Goal: Download file/media

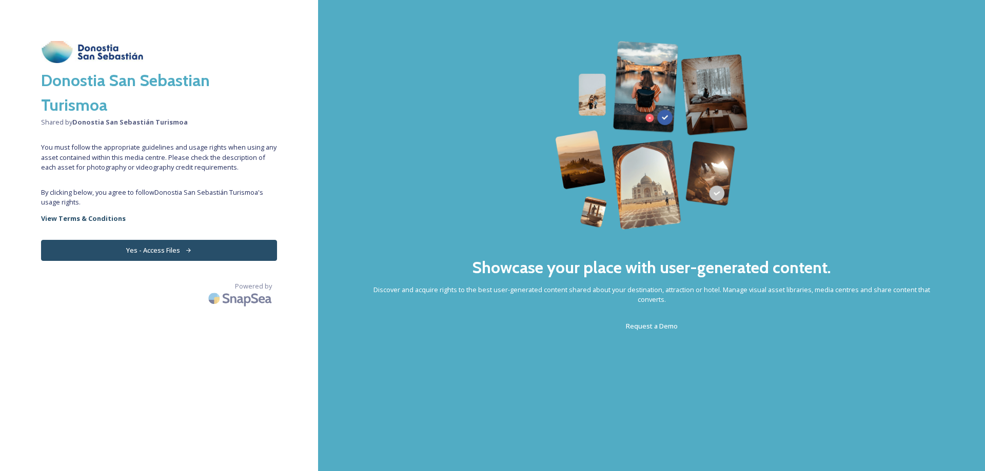
click at [193, 244] on button "Yes - Access Files" at bounding box center [159, 250] width 236 height 21
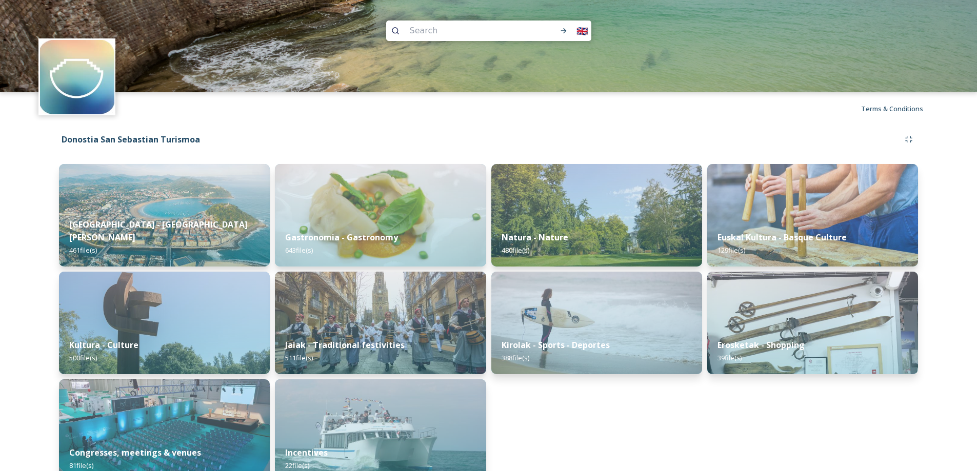
scroll to position [21, 0]
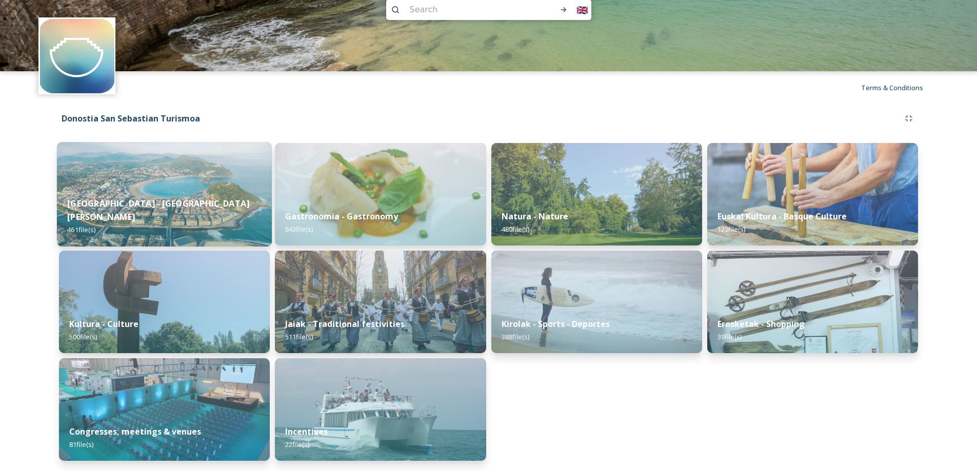
click at [177, 188] on img at bounding box center [164, 194] width 215 height 105
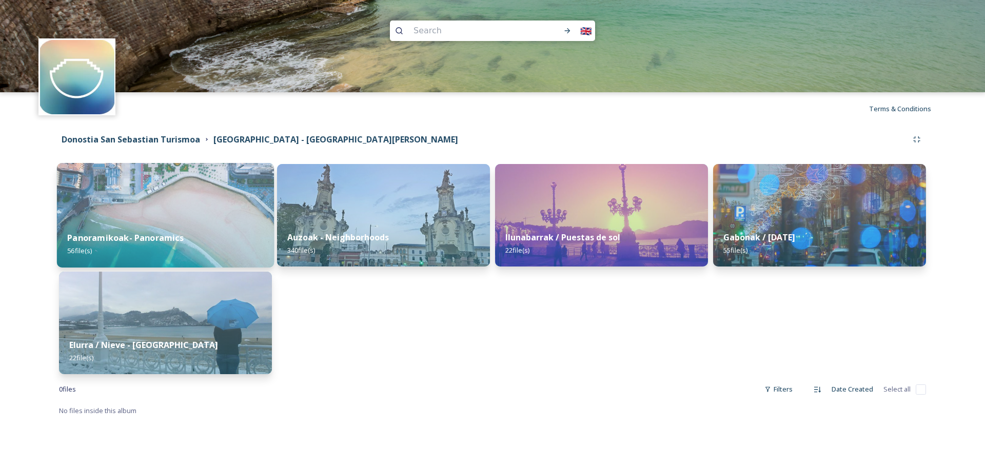
click at [196, 214] on img at bounding box center [165, 215] width 217 height 105
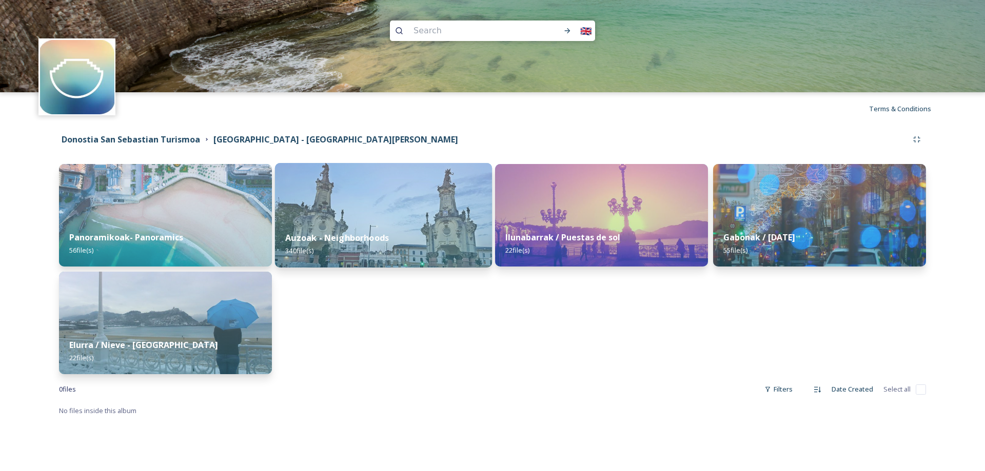
click at [398, 224] on div "Auzoak - Neighborhoods 340 file(s)" at bounding box center [383, 244] width 217 height 47
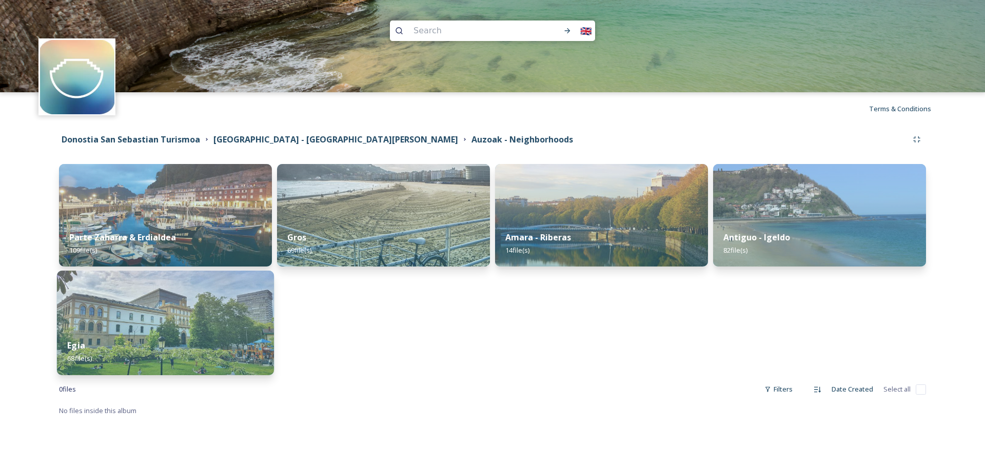
click at [233, 314] on img at bounding box center [165, 323] width 217 height 105
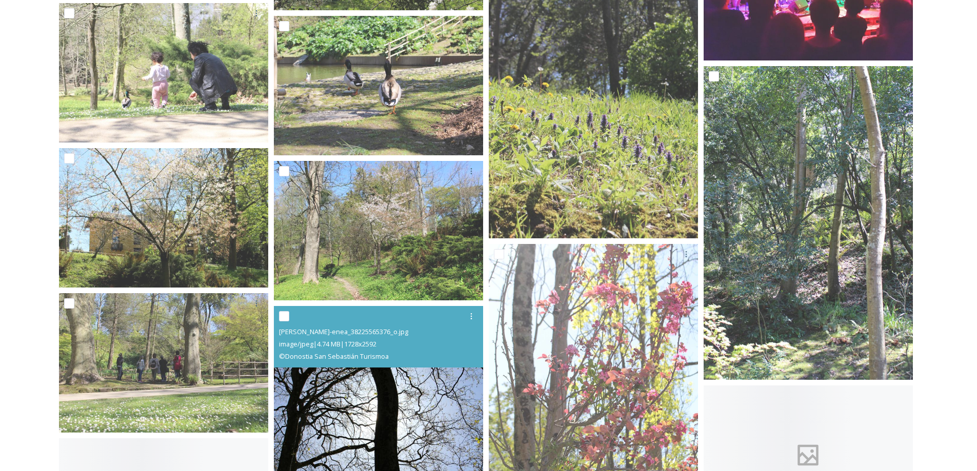
scroll to position [1846, 0]
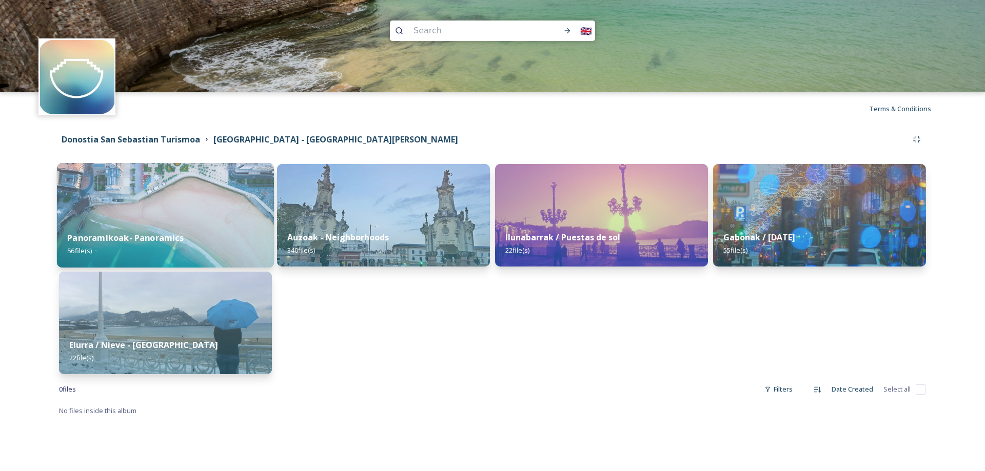
click at [225, 227] on div "Panoramikoak- Panoramics 56 file(s)" at bounding box center [165, 244] width 217 height 47
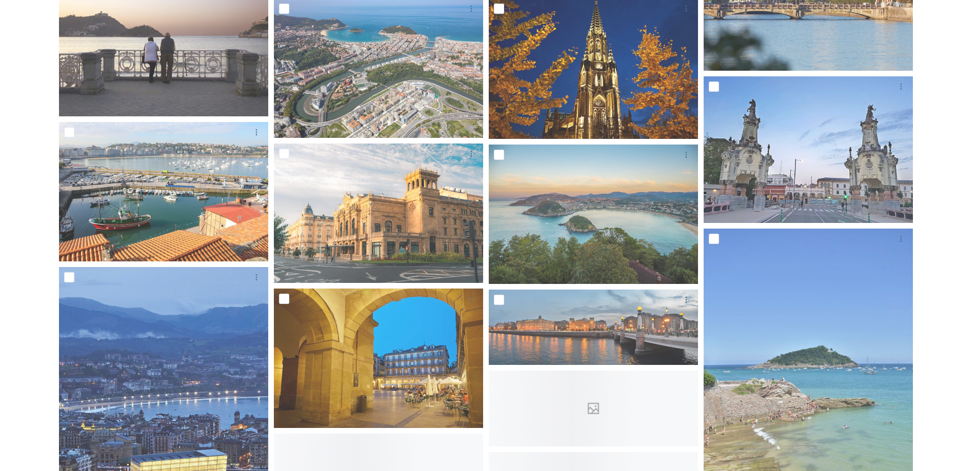
scroll to position [513, 0]
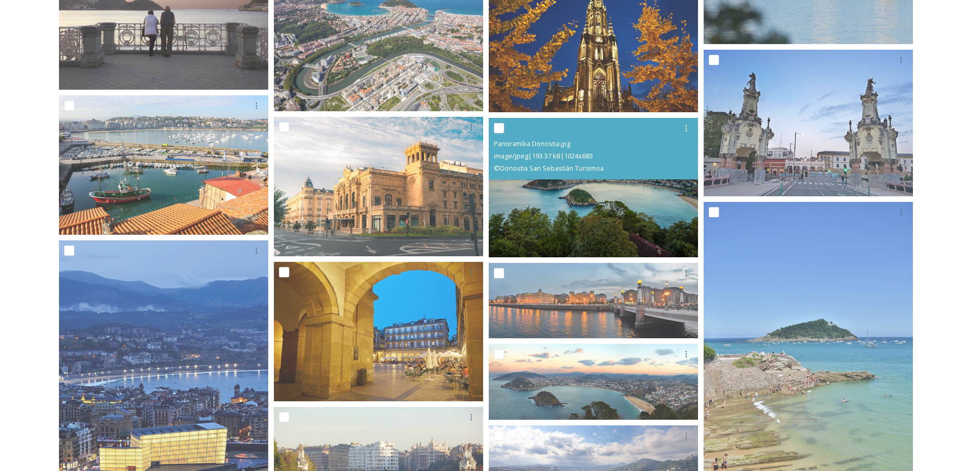
click at [619, 201] on img at bounding box center [593, 188] width 209 height 140
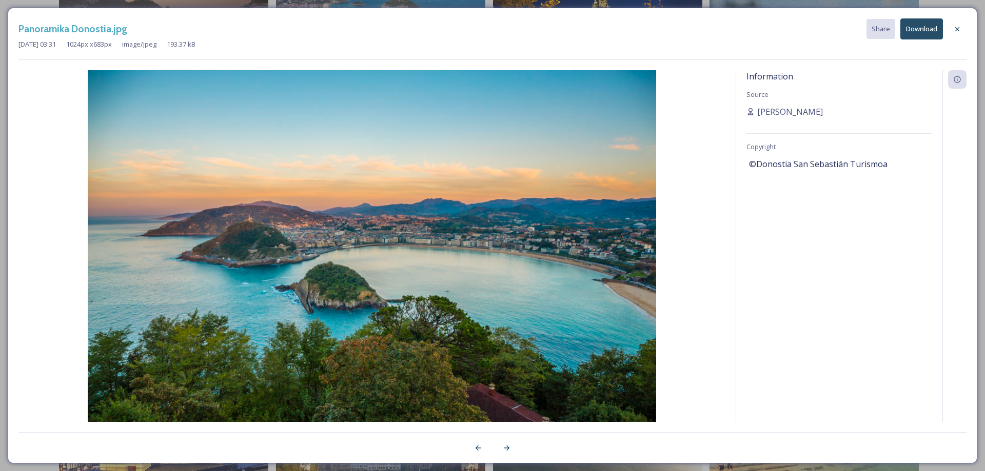
click at [927, 33] on button "Download" at bounding box center [921, 28] width 43 height 21
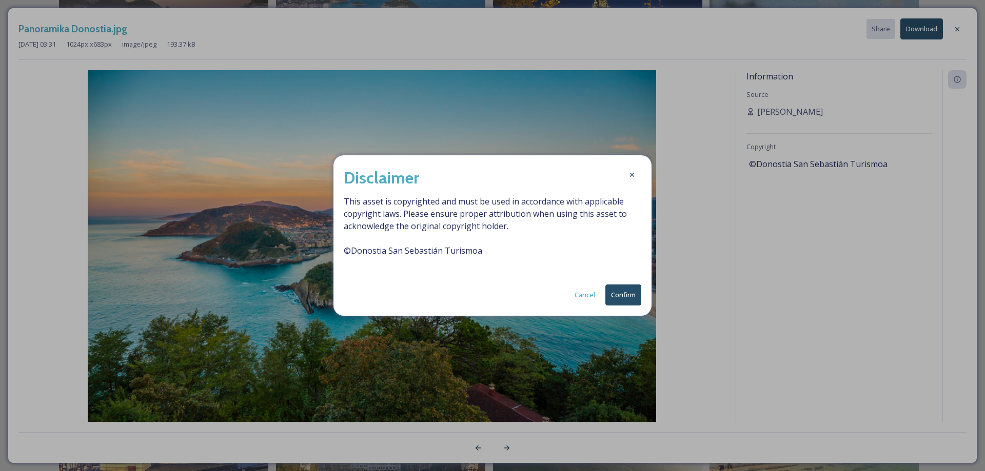
click at [628, 296] on button "Confirm" at bounding box center [623, 295] width 36 height 21
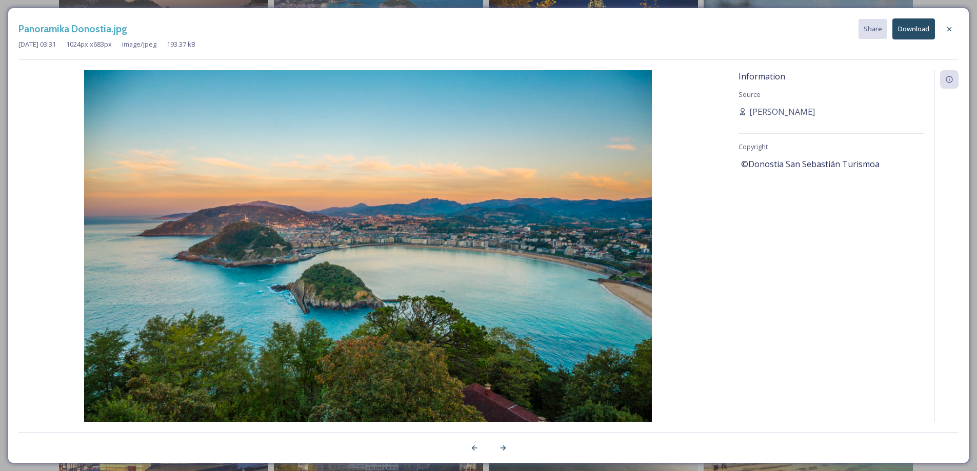
click at [0, 300] on div "Panoramika Donostia.jpg Share Download Jul 27 2023 03:31 1024 px x 683 px image…" at bounding box center [488, 235] width 977 height 471
click at [945, 28] on div at bounding box center [949, 29] width 18 height 18
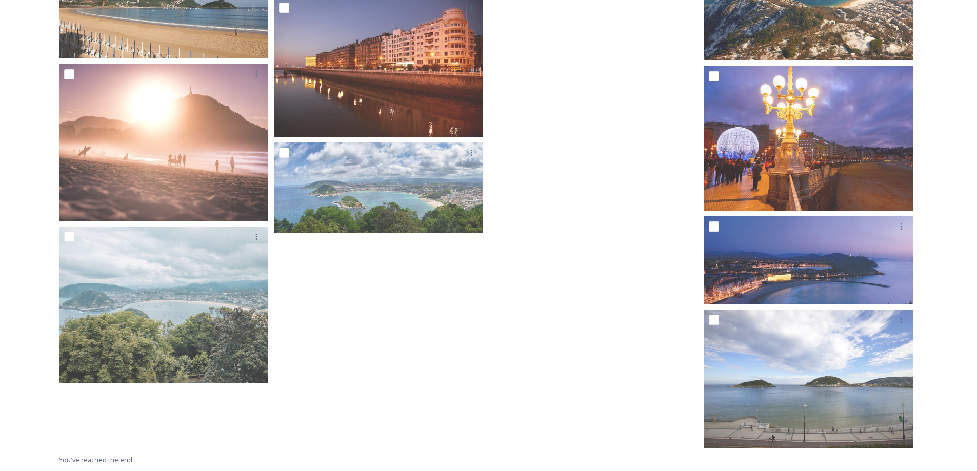
scroll to position [1792, 0]
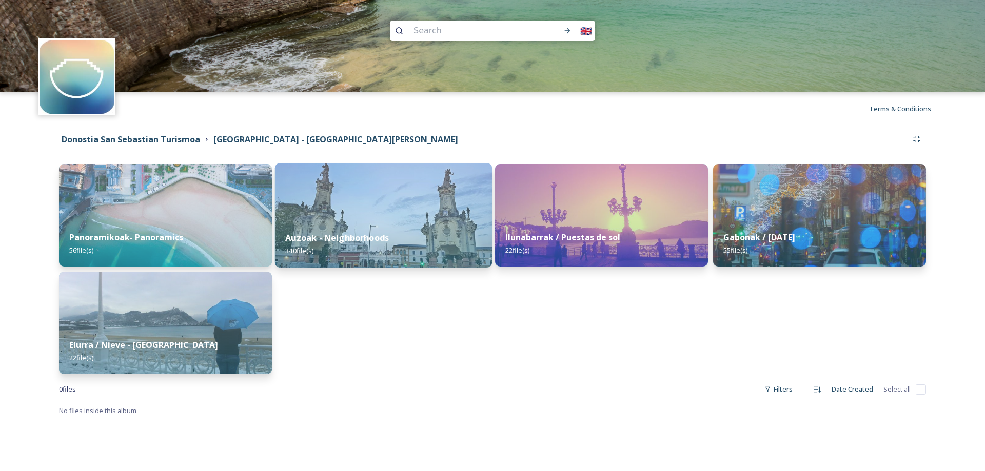
click at [432, 239] on div "Auzoak - Neighborhoods 340 file(s)" at bounding box center [383, 244] width 217 height 47
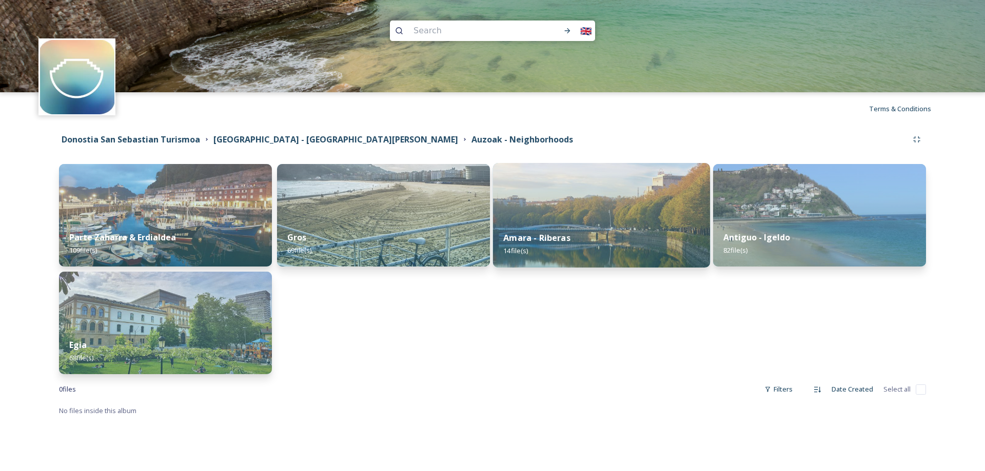
click at [564, 235] on strong "Amara - Riberas" at bounding box center [536, 237] width 67 height 11
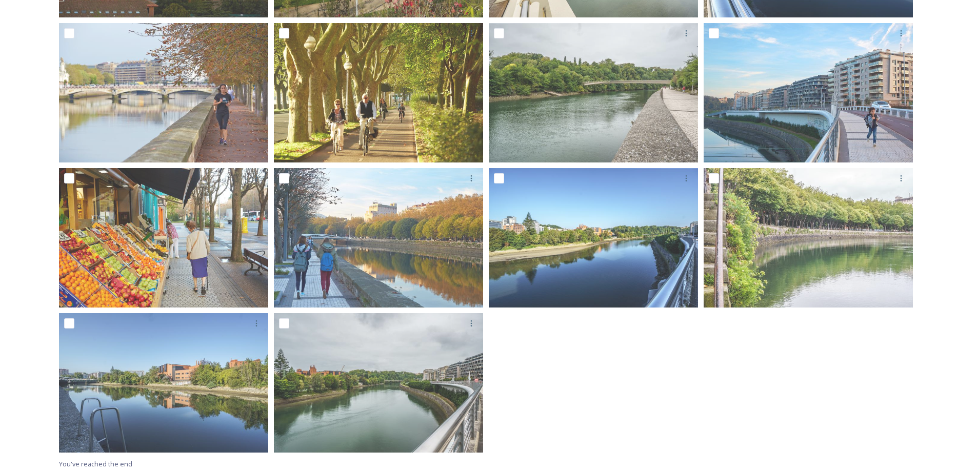
scroll to position [321, 0]
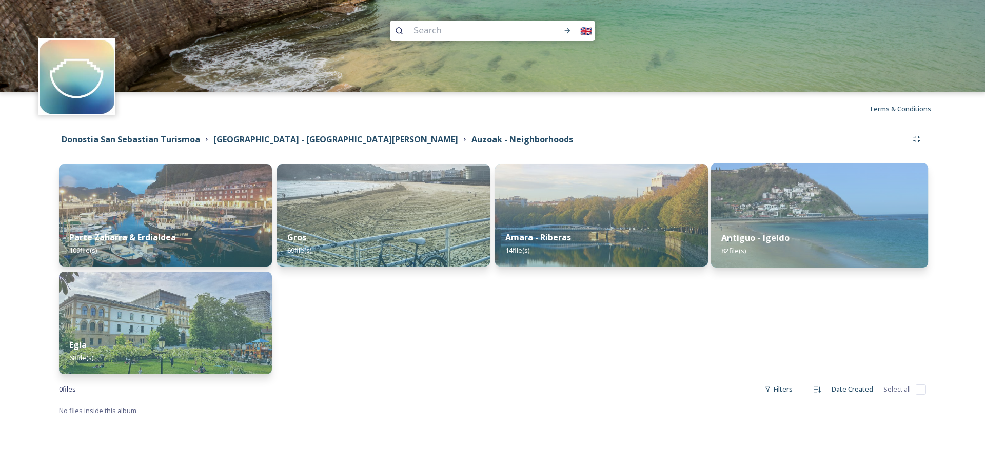
click at [796, 197] on img at bounding box center [819, 215] width 217 height 105
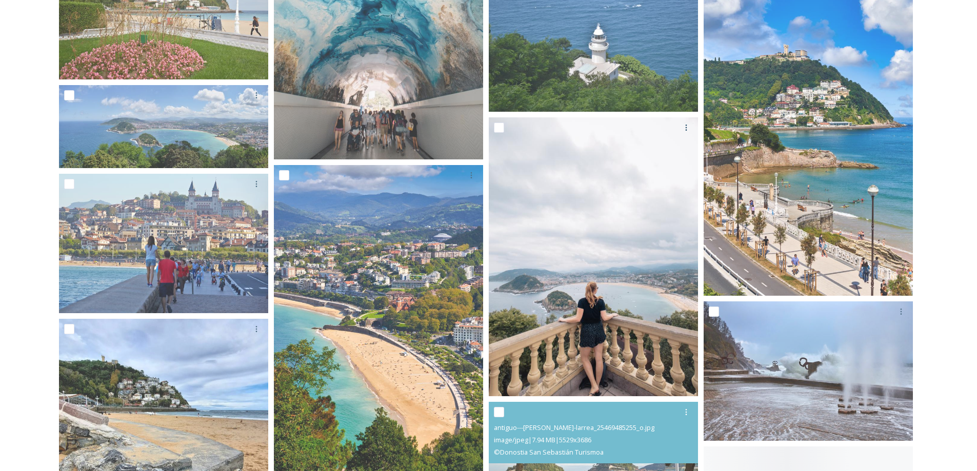
scroll to position [1180, 0]
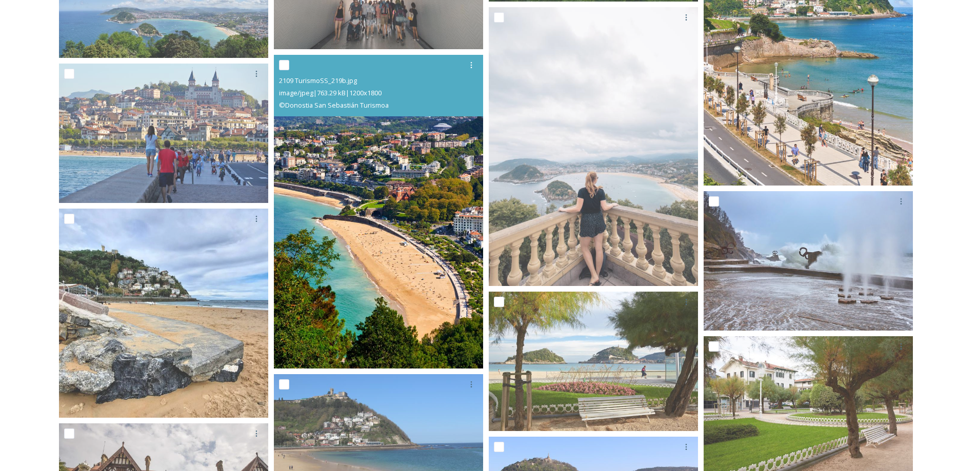
click at [394, 295] on img at bounding box center [378, 212] width 209 height 314
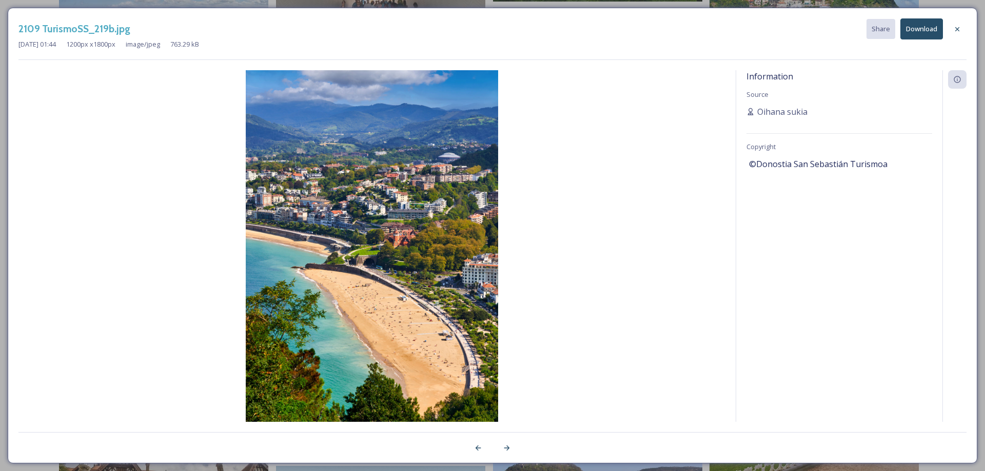
click at [786, 168] on span "©Donostia San Sebastián Turismoa" at bounding box center [818, 164] width 138 height 12
click at [917, 25] on button "Download" at bounding box center [921, 28] width 43 height 21
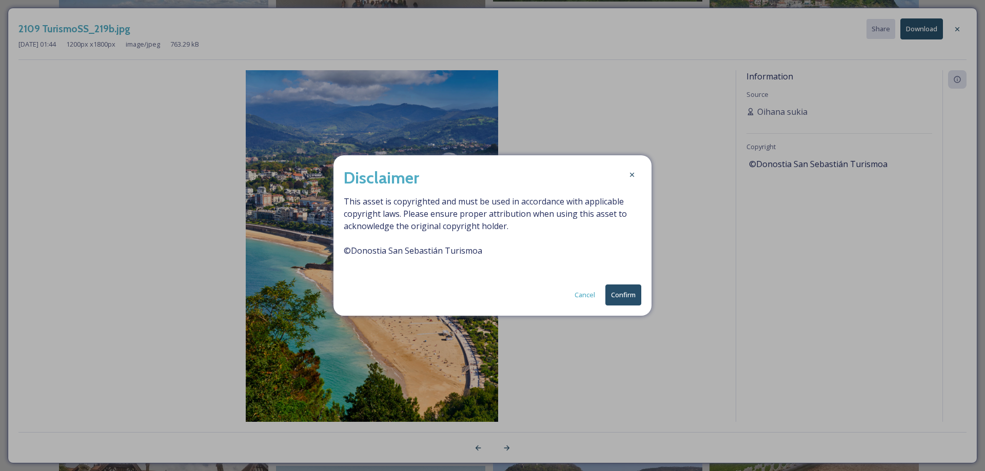
click at [620, 296] on button "Confirm" at bounding box center [623, 295] width 36 height 21
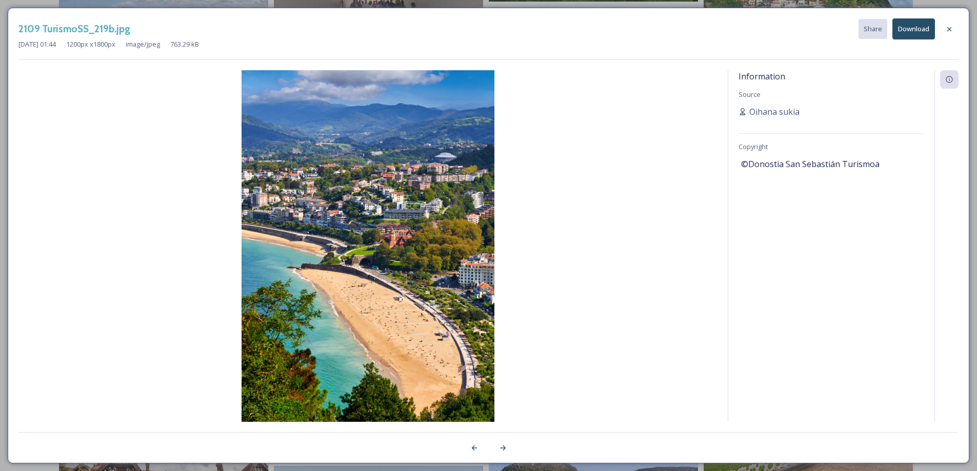
click at [960, 78] on div "2109 TurismoSS_219b.jpg Share Download Oct 19 2023 01:44 1200 px x 1800 px imag…" at bounding box center [489, 236] width 962 height 456
click at [948, 81] on icon at bounding box center [949, 79] width 8 height 8
click at [948, 79] on icon at bounding box center [949, 79] width 8 height 8
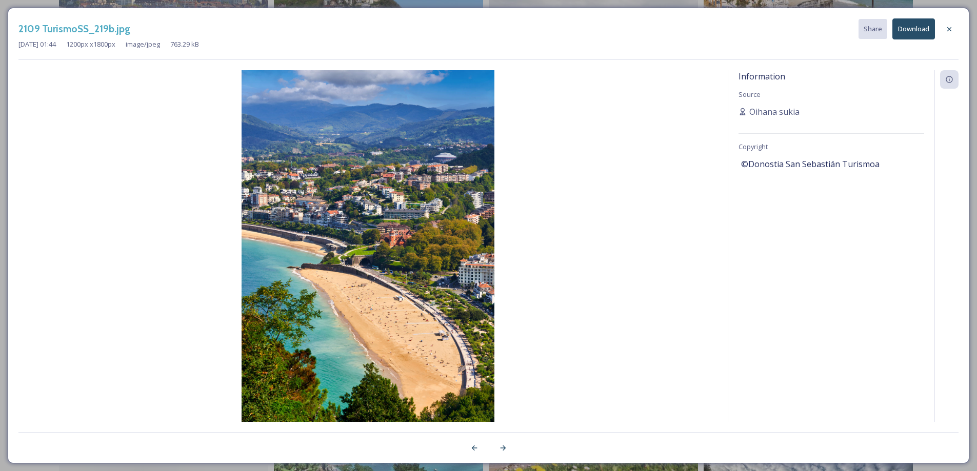
scroll to position [1385, 0]
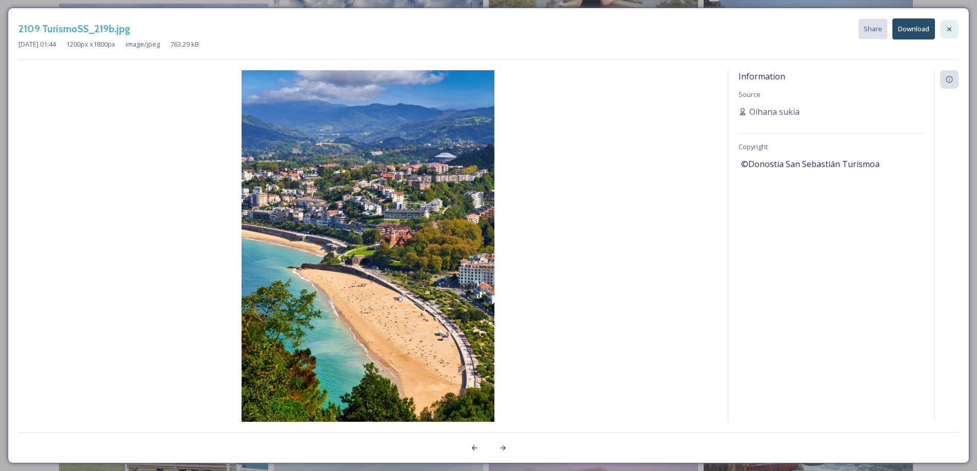
click at [947, 26] on icon at bounding box center [949, 29] width 8 height 8
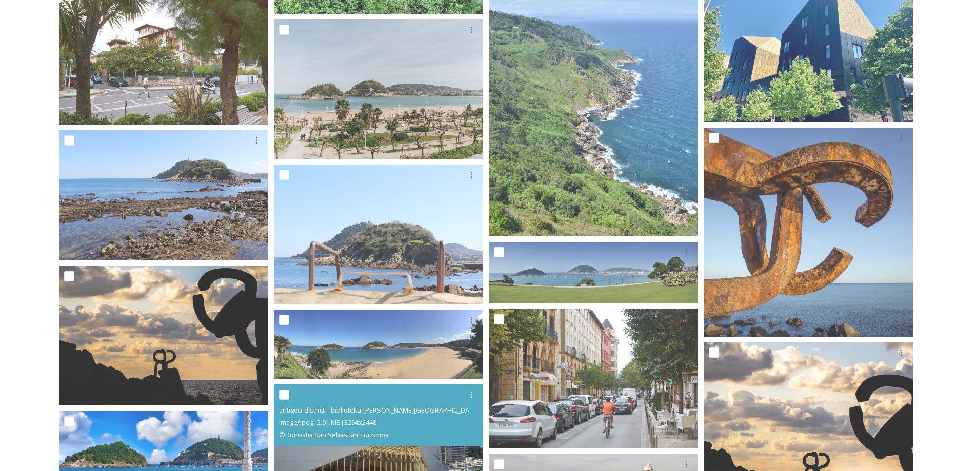
scroll to position [2052, 0]
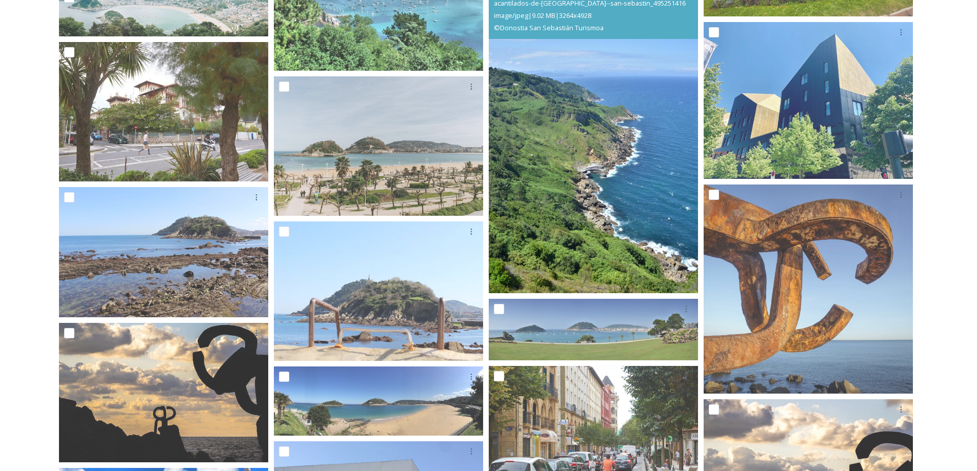
click at [614, 183] on img at bounding box center [593, 135] width 209 height 316
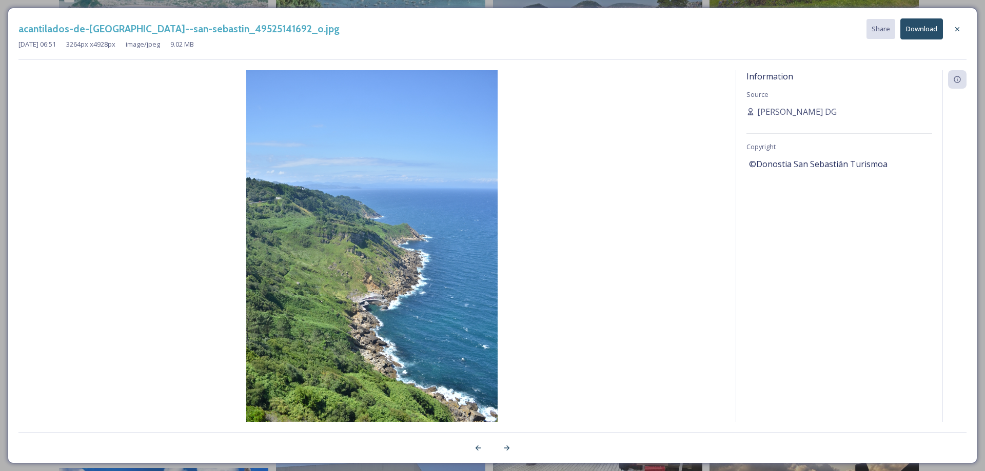
click at [933, 27] on button "Download" at bounding box center [921, 28] width 43 height 21
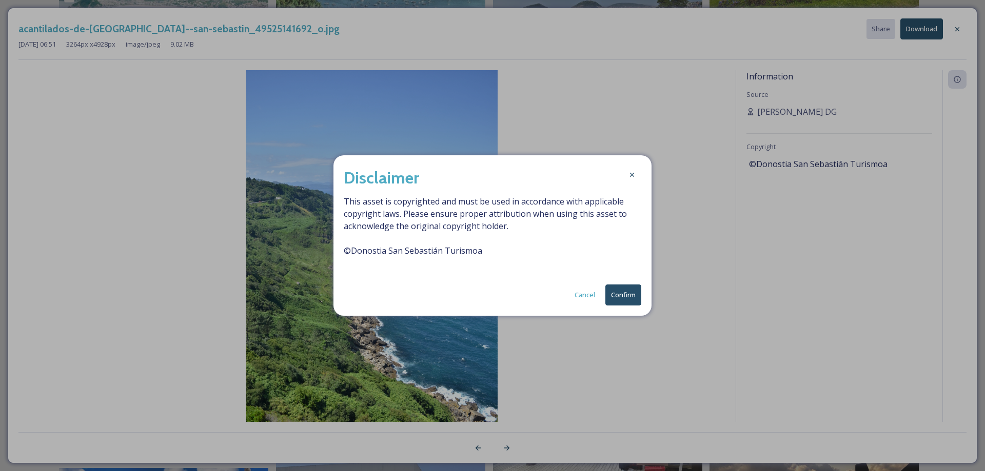
click at [624, 299] on button "Confirm" at bounding box center [623, 295] width 36 height 21
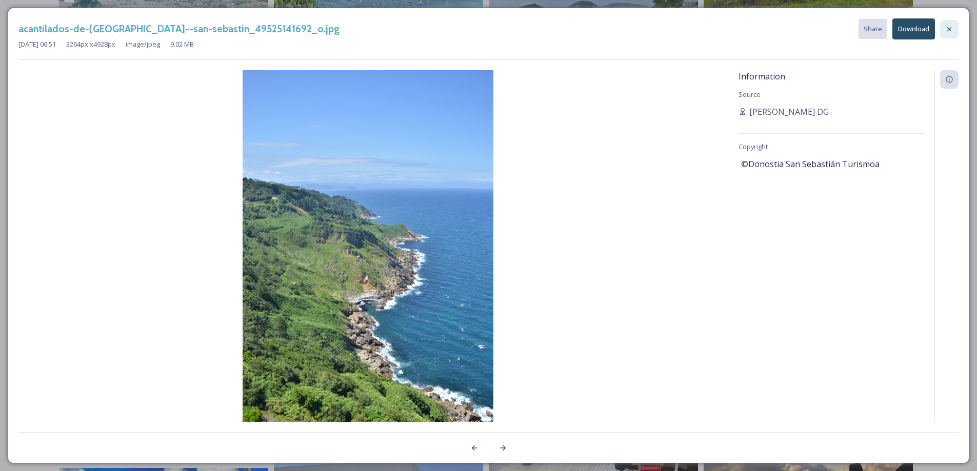
click at [949, 26] on icon at bounding box center [949, 29] width 8 height 8
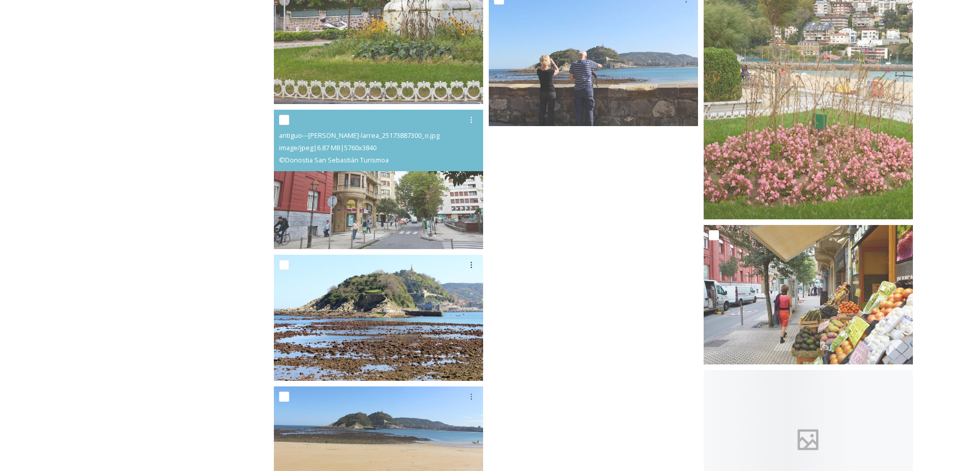
scroll to position [3843, 0]
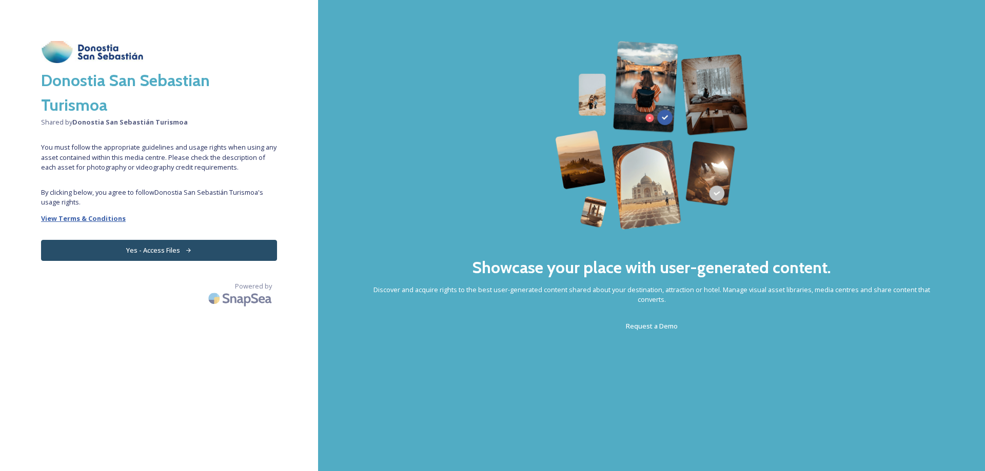
click at [91, 218] on strong "View Terms & Conditions" at bounding box center [83, 218] width 85 height 9
click at [230, 260] on button "Yes - Access Files" at bounding box center [159, 250] width 236 height 21
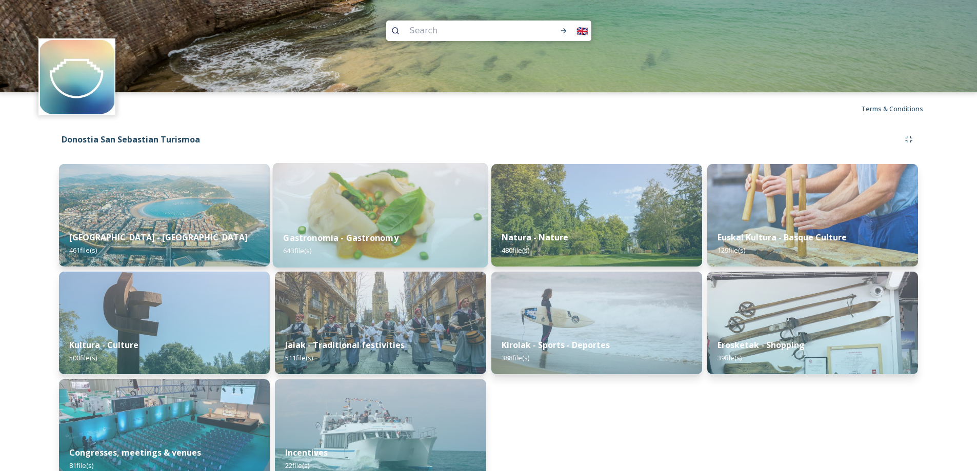
click at [389, 210] on img at bounding box center [380, 215] width 215 height 105
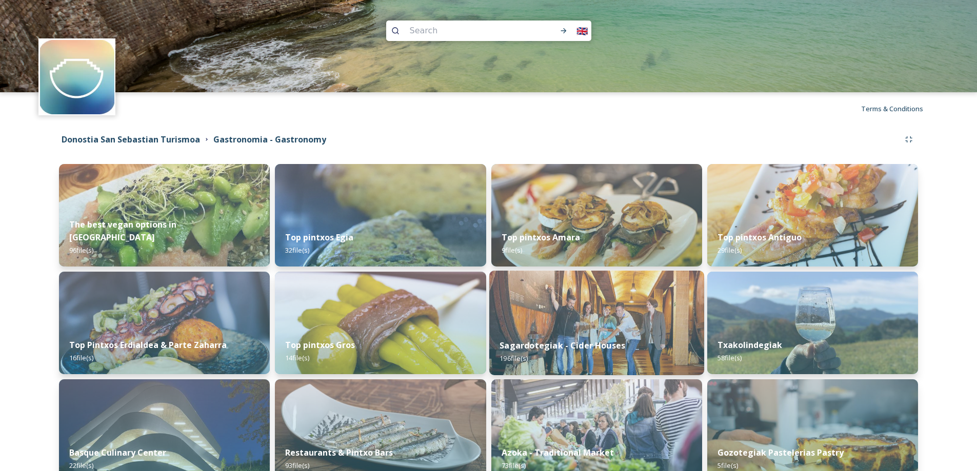
click at [624, 327] on img at bounding box center [596, 323] width 215 height 105
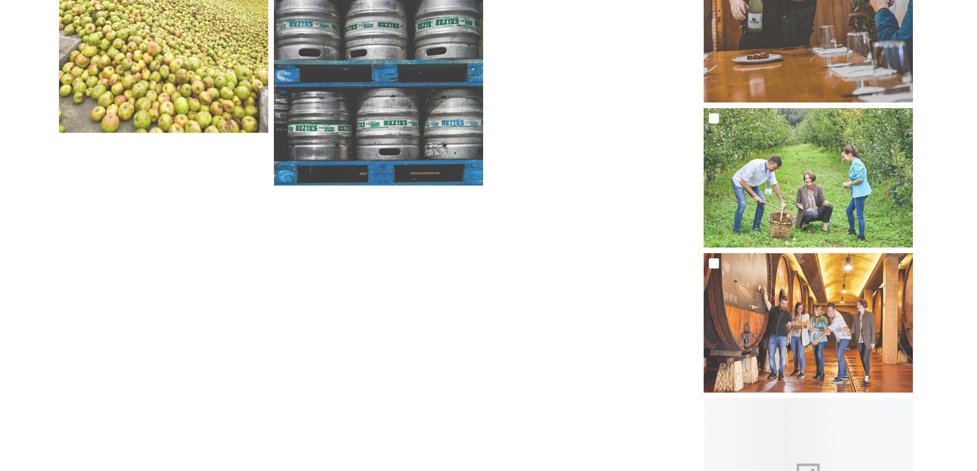
scroll to position [11753, 0]
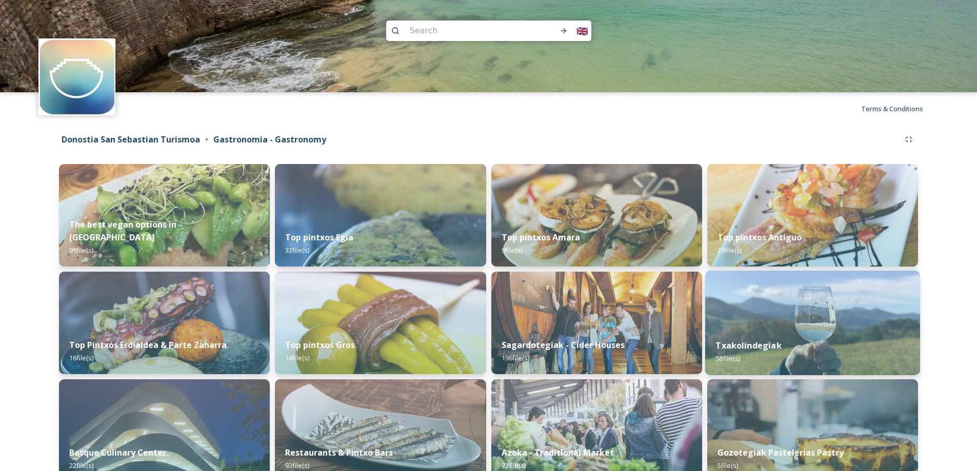
click at [770, 310] on img at bounding box center [812, 323] width 215 height 105
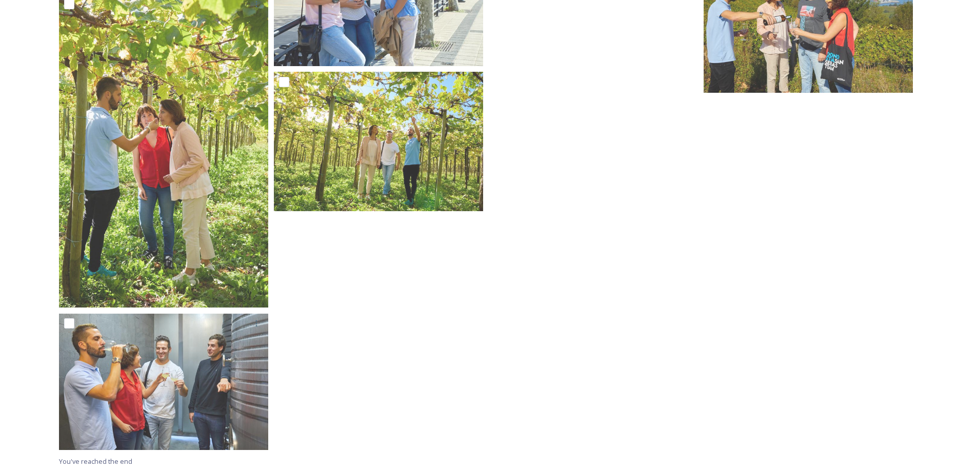
scroll to position [2265, 0]
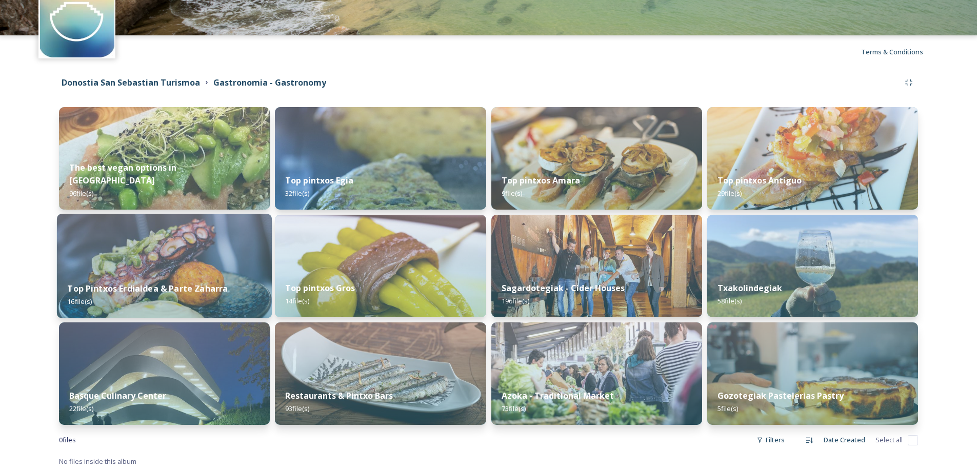
scroll to position [58, 0]
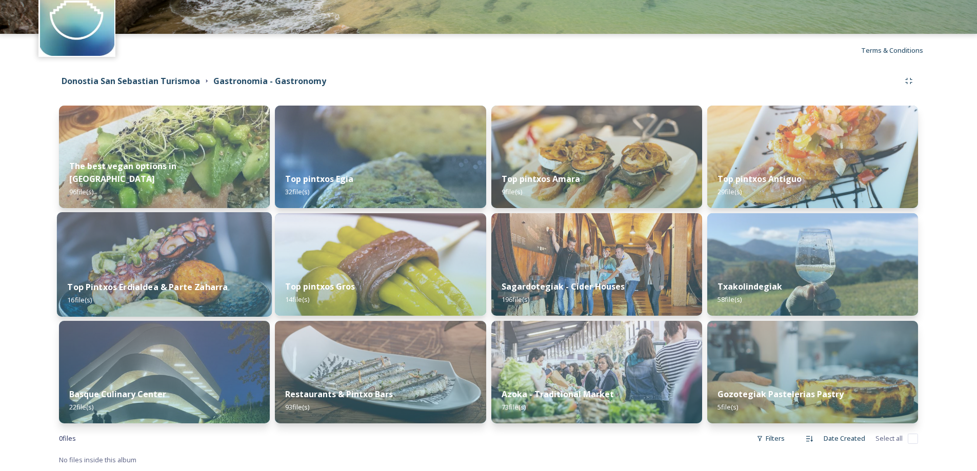
click at [171, 289] on strong "Top Pintxos Erdialdea & Parte Zaharra" at bounding box center [147, 287] width 161 height 11
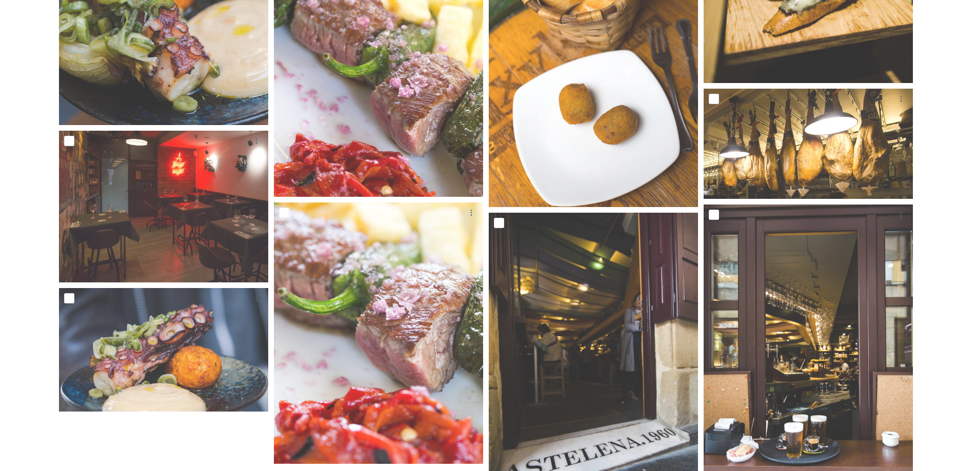
scroll to position [730, 0]
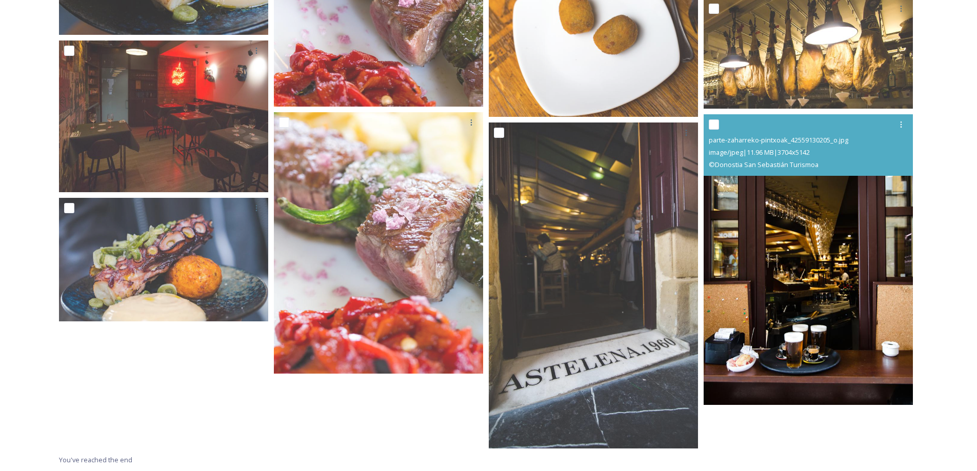
click at [786, 331] on img at bounding box center [808, 259] width 209 height 291
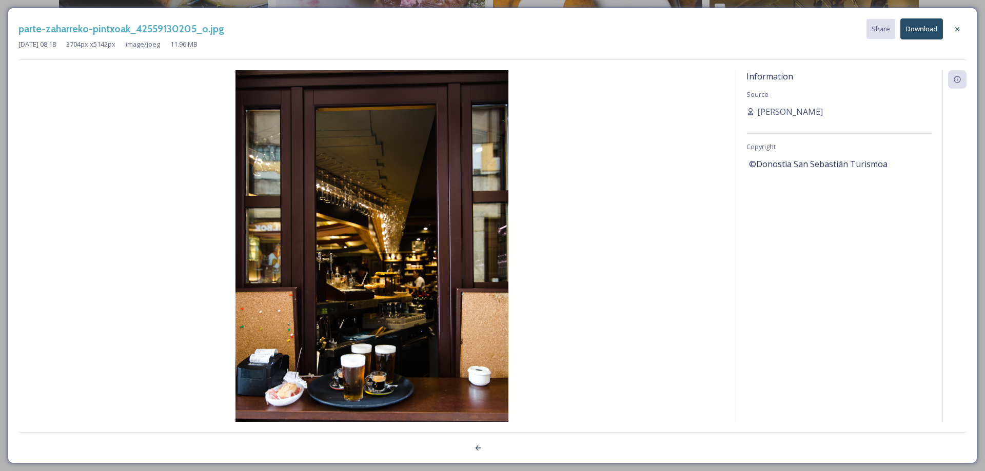
click at [920, 28] on button "Download" at bounding box center [921, 28] width 43 height 21
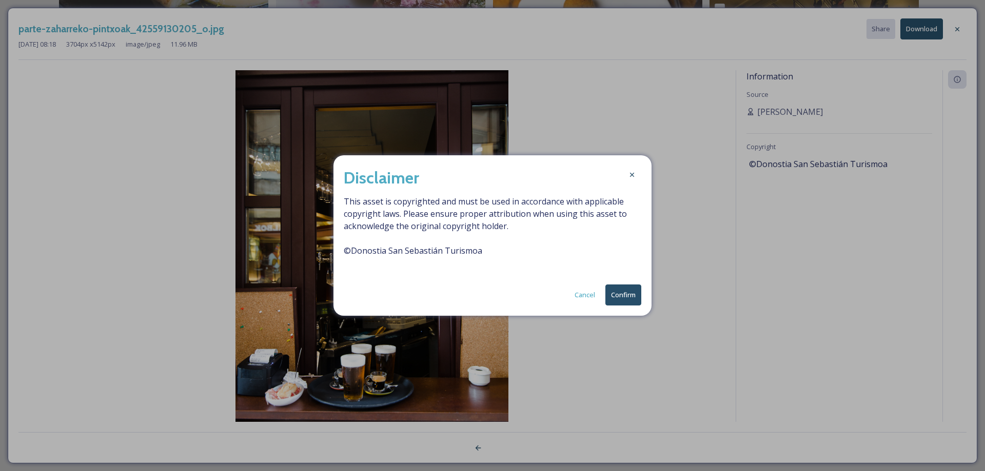
click at [632, 301] on button "Confirm" at bounding box center [623, 295] width 36 height 21
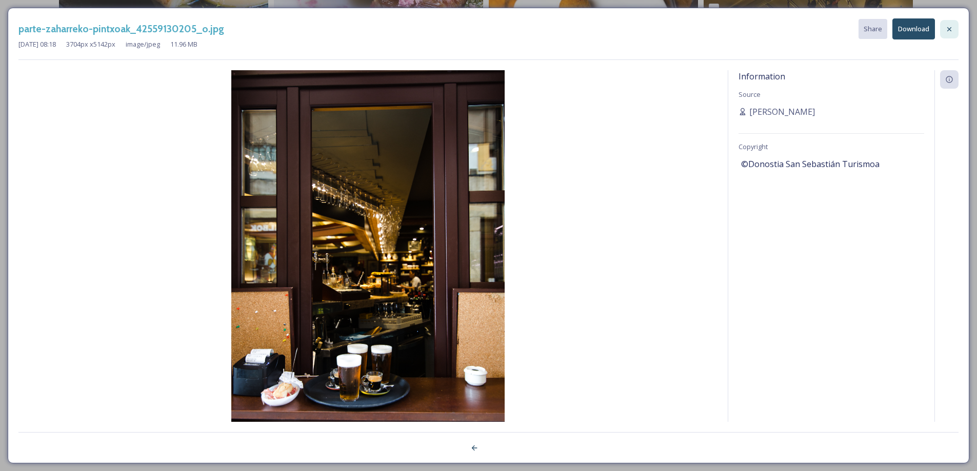
click at [951, 31] on icon at bounding box center [949, 29] width 8 height 8
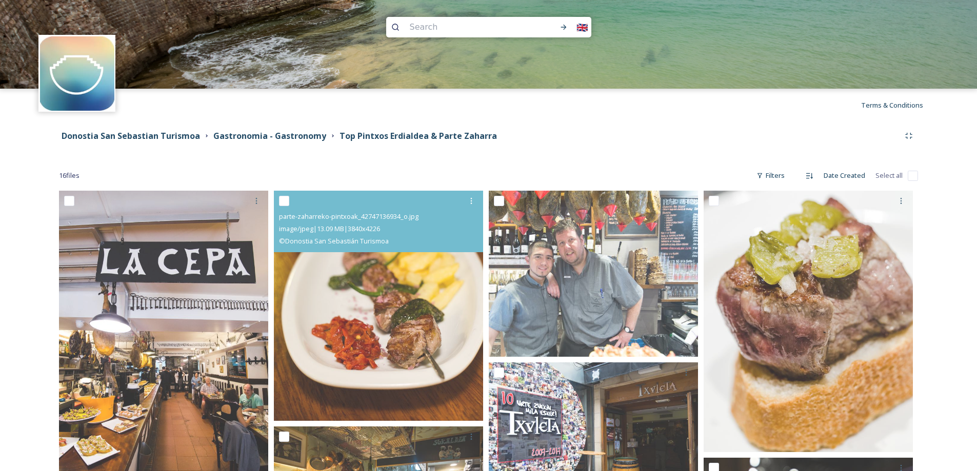
scroll to position [0, 0]
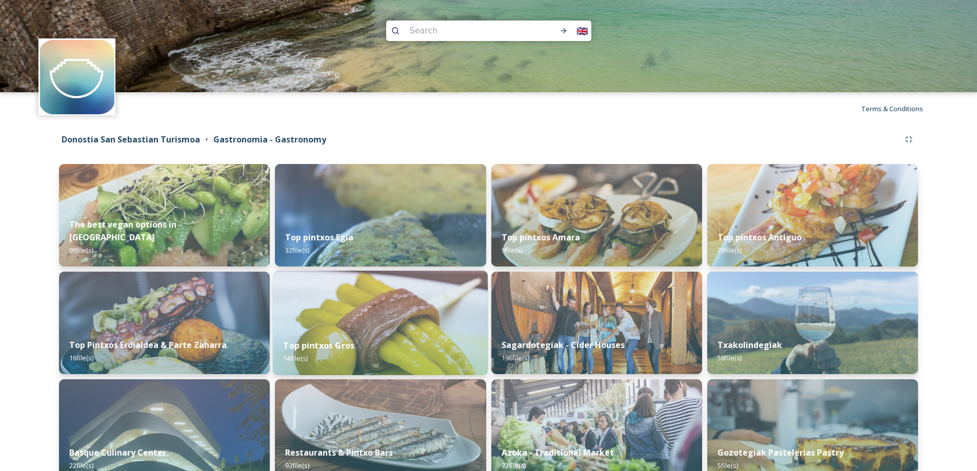
click at [350, 330] on div "Top pintxos Gros 14 file(s)" at bounding box center [380, 352] width 215 height 47
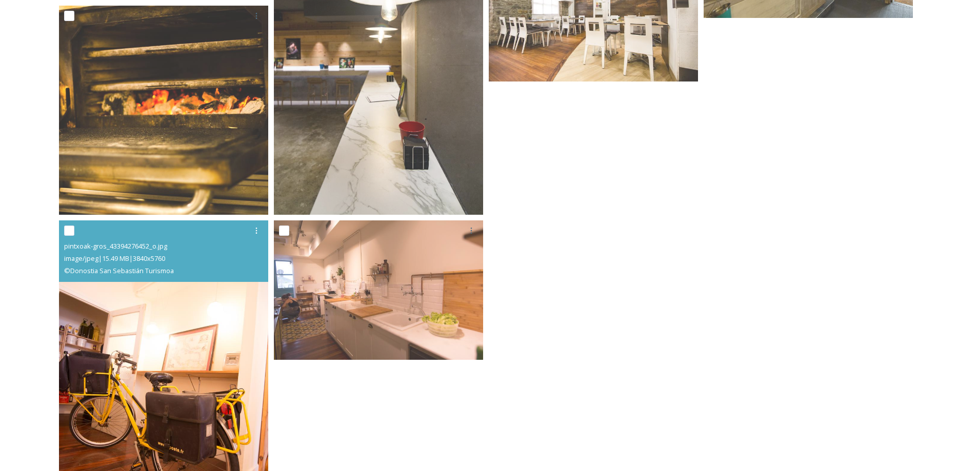
scroll to position [739, 0]
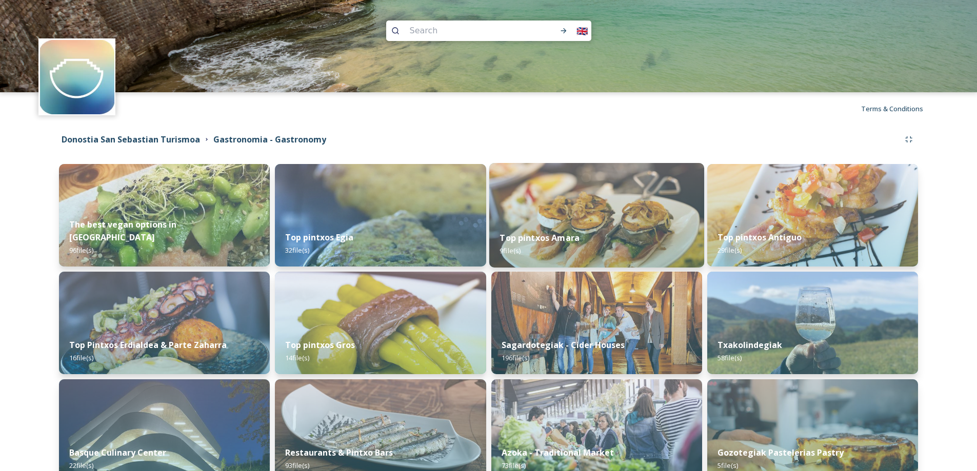
click at [590, 234] on div "Top pintxos Amara 9 file(s)" at bounding box center [596, 244] width 215 height 47
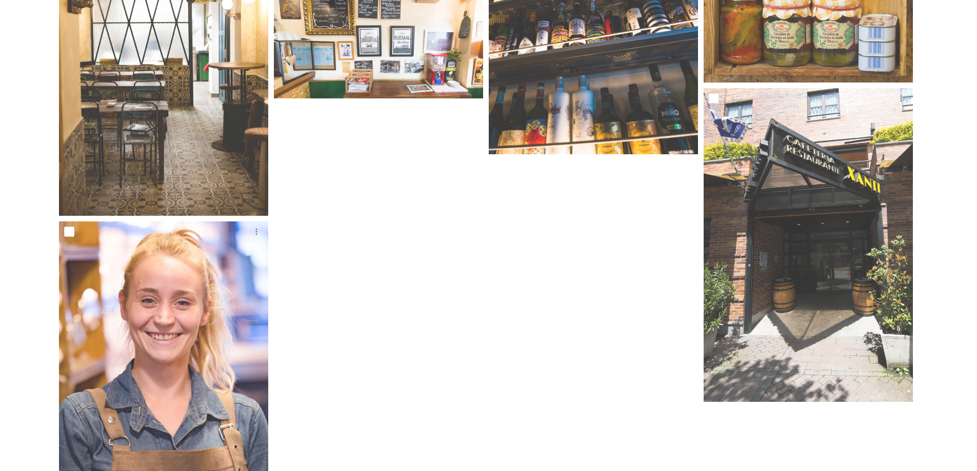
scroll to position [503, 0]
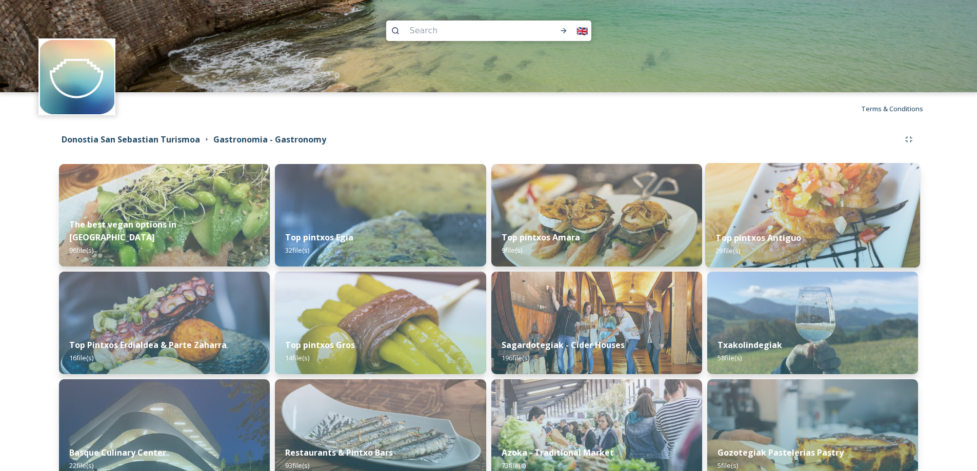
click at [728, 246] on div "Top pintxos Antiguo 29 file(s)" at bounding box center [812, 244] width 215 height 47
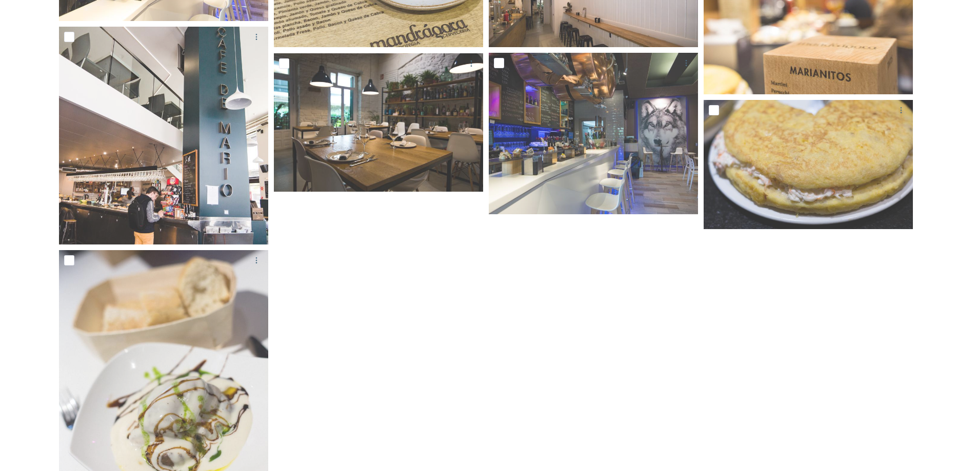
scroll to position [1517, 0]
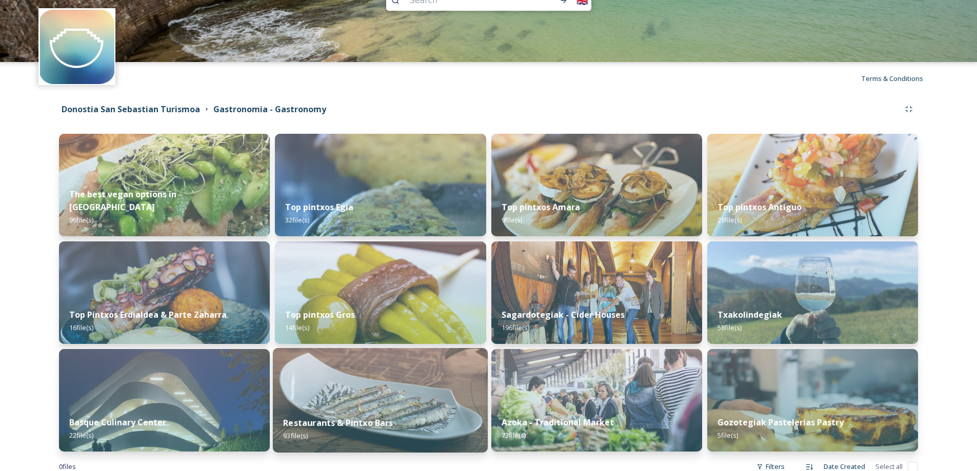
scroll to position [58, 0]
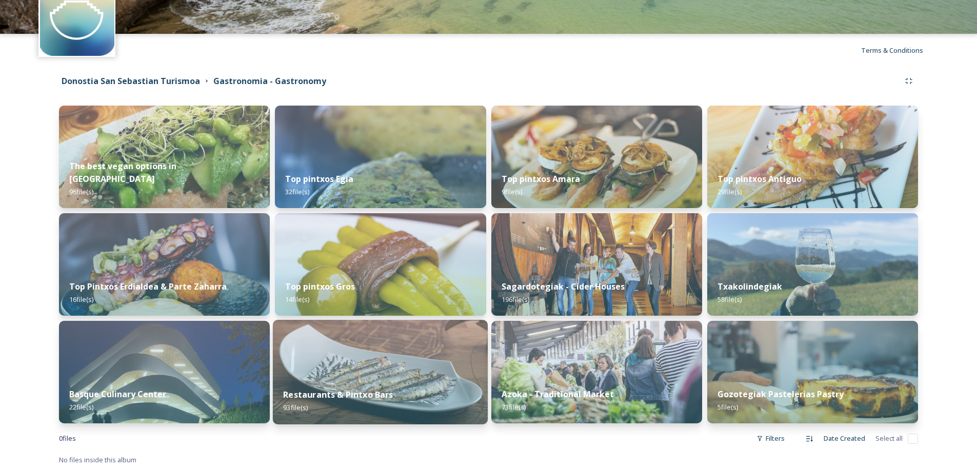
click at [385, 375] on img at bounding box center [380, 372] width 215 height 105
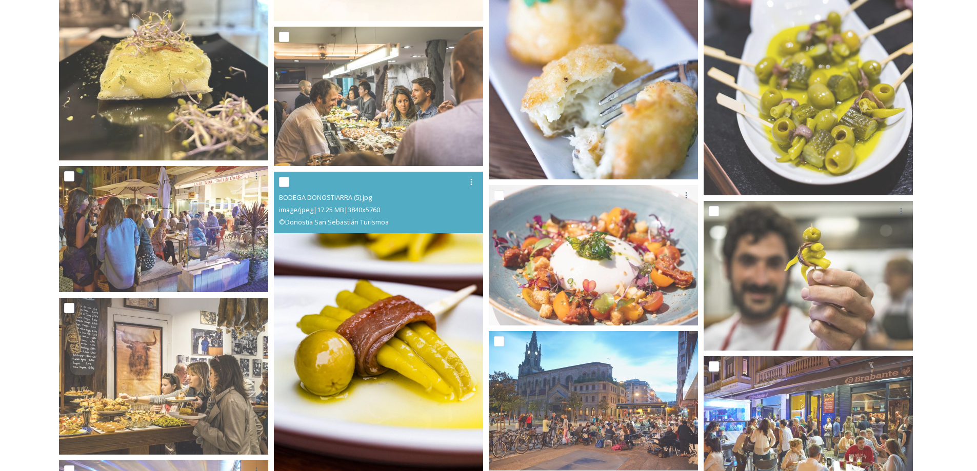
scroll to position [177, 0]
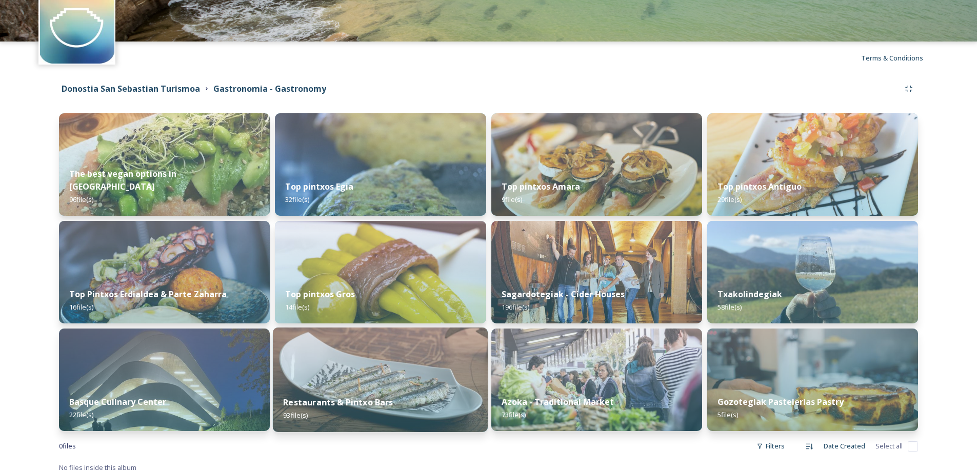
scroll to position [58, 0]
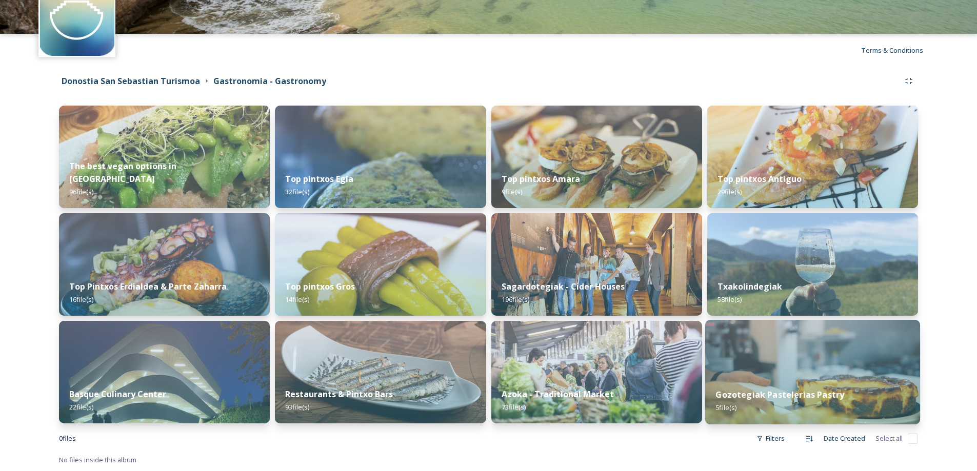
click at [795, 399] on strong "Gozotegiak Pastelerias Pastry" at bounding box center [780, 394] width 129 height 11
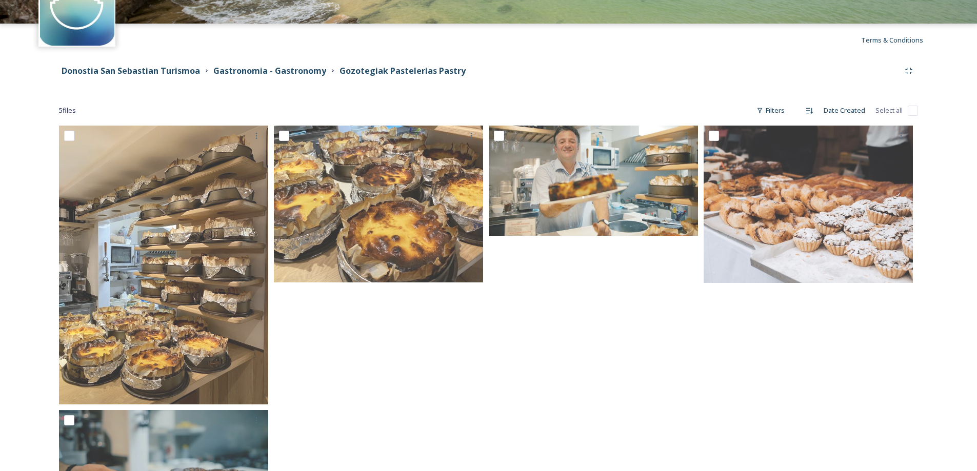
scroll to position [141, 0]
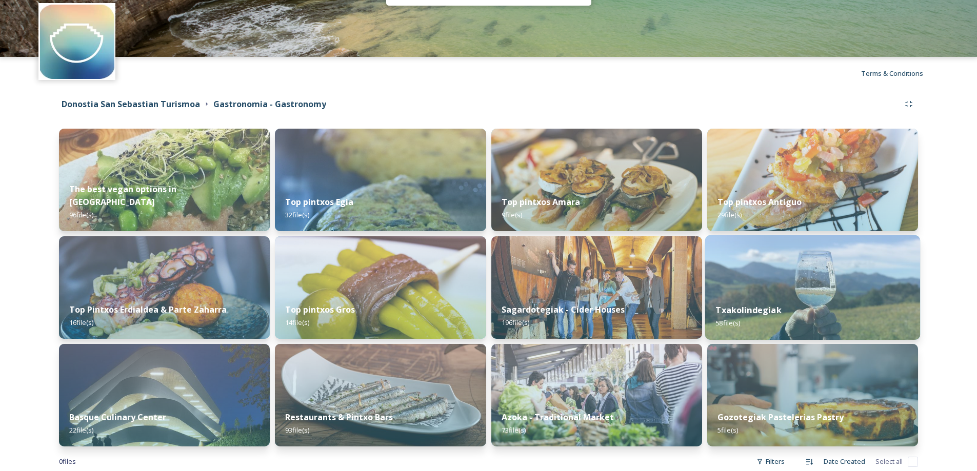
scroll to position [58, 0]
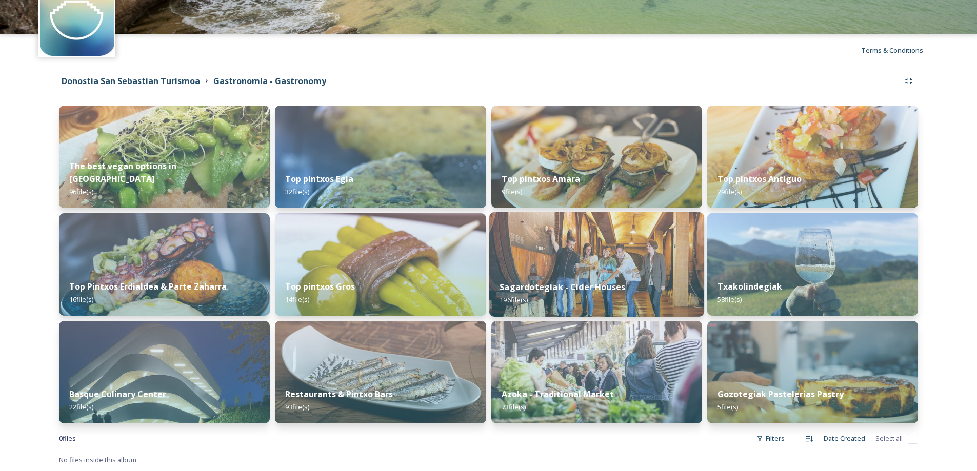
click at [591, 255] on img at bounding box center [596, 264] width 215 height 105
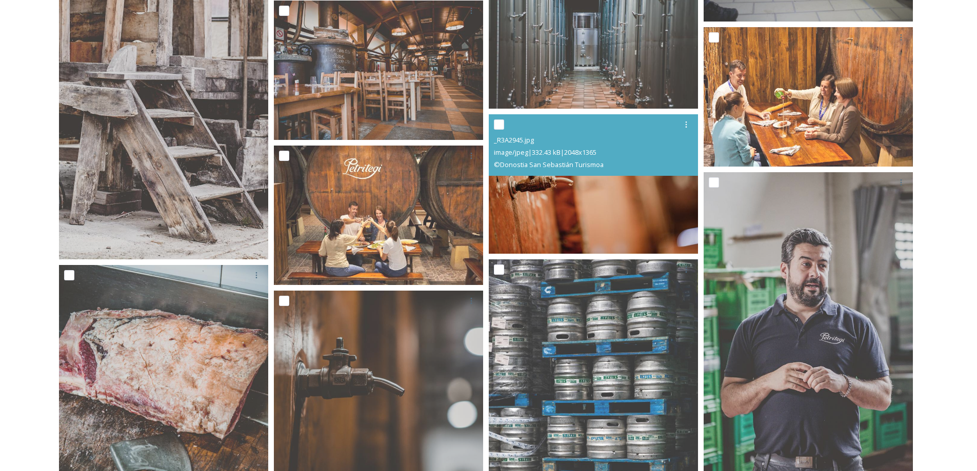
scroll to position [1539, 0]
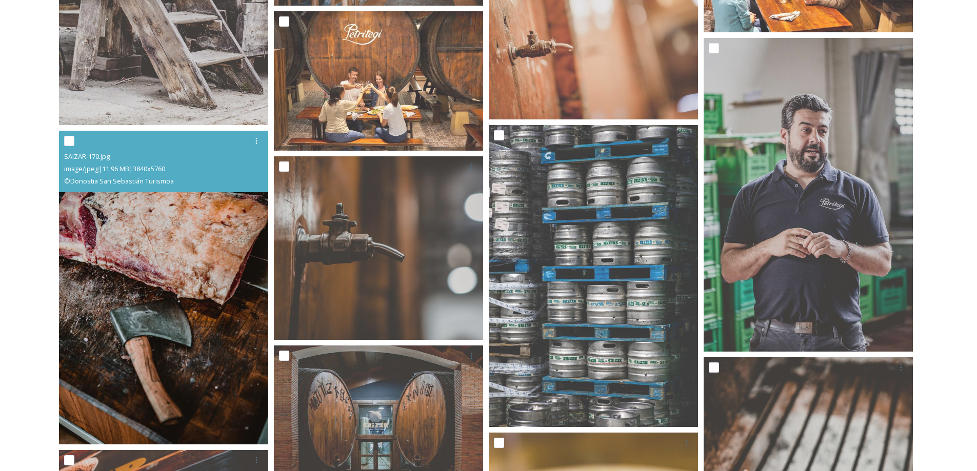
click at [162, 276] on img at bounding box center [163, 288] width 209 height 314
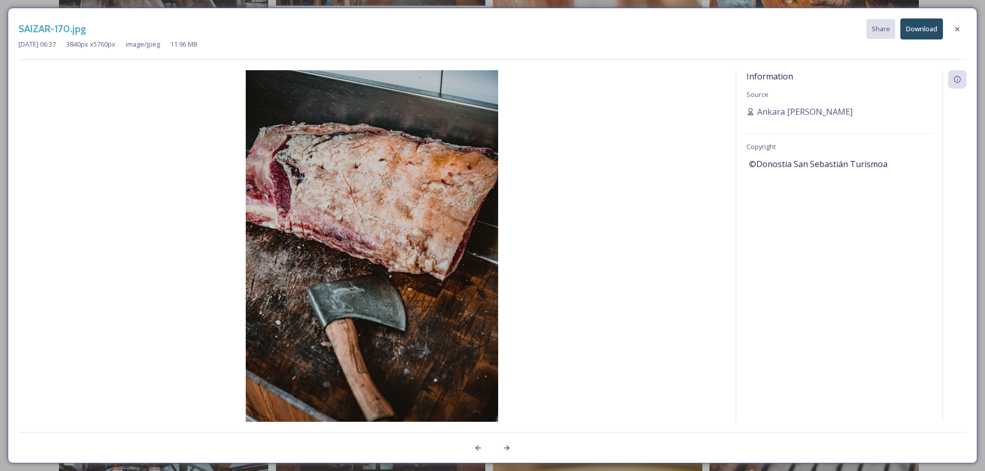
click at [929, 36] on button "Download" at bounding box center [921, 28] width 43 height 21
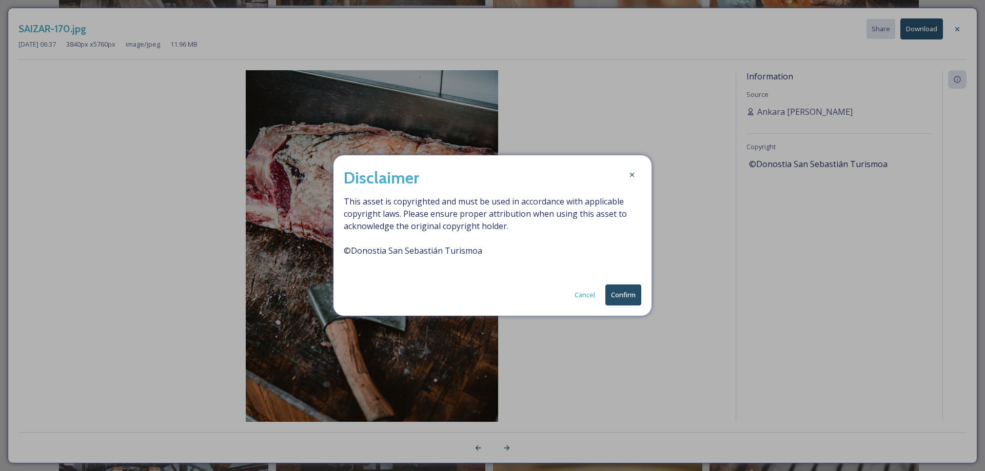
click at [625, 301] on button "Confirm" at bounding box center [623, 295] width 36 height 21
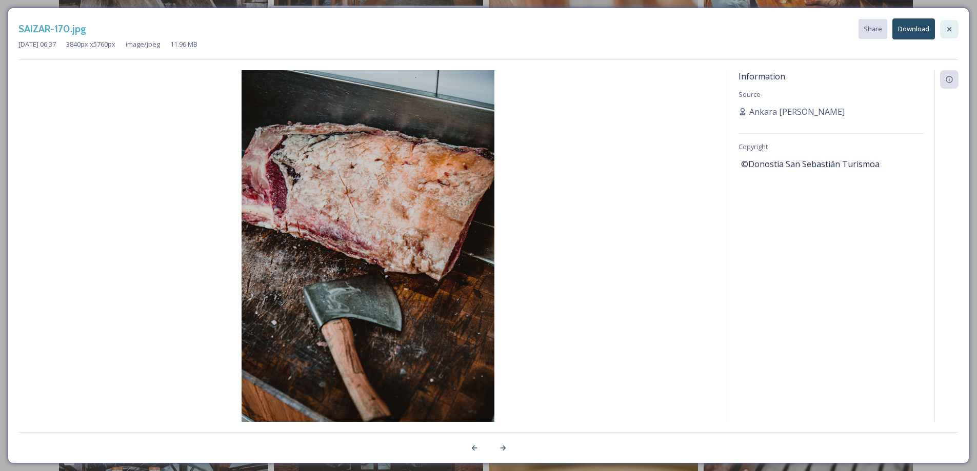
click at [957, 32] on div at bounding box center [949, 29] width 18 height 18
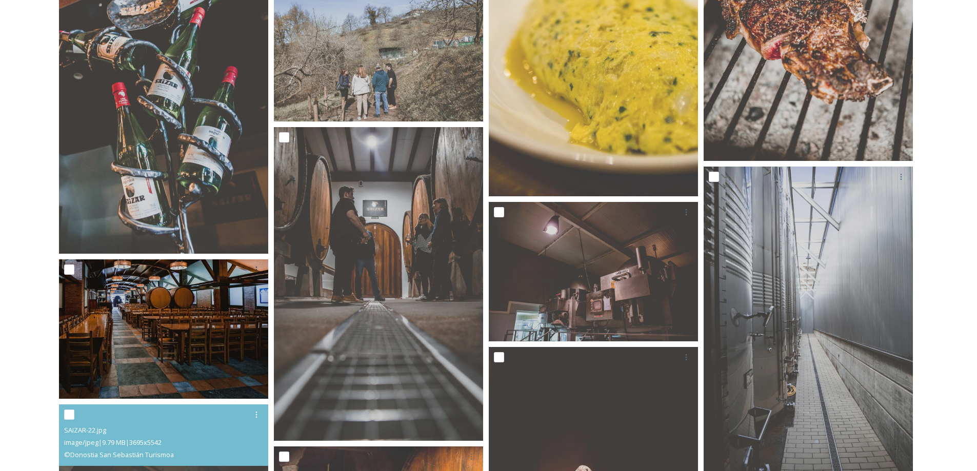
scroll to position [2154, 0]
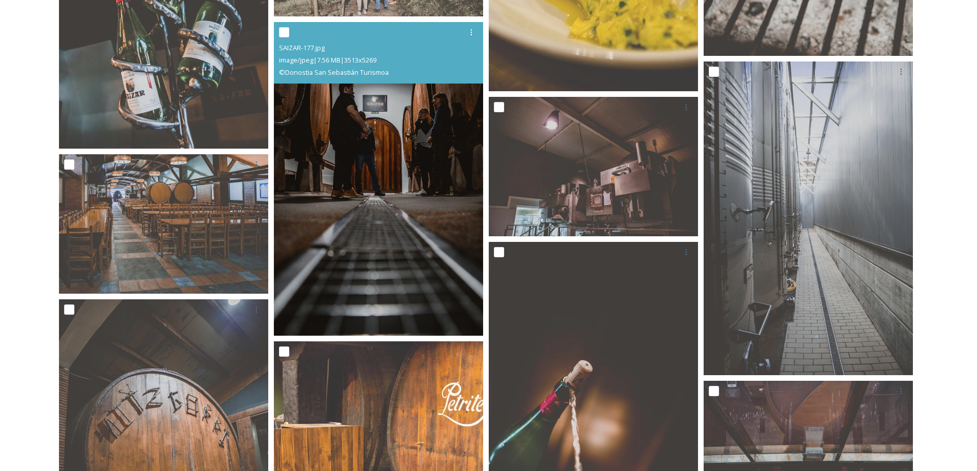
click at [329, 186] on img at bounding box center [378, 179] width 209 height 314
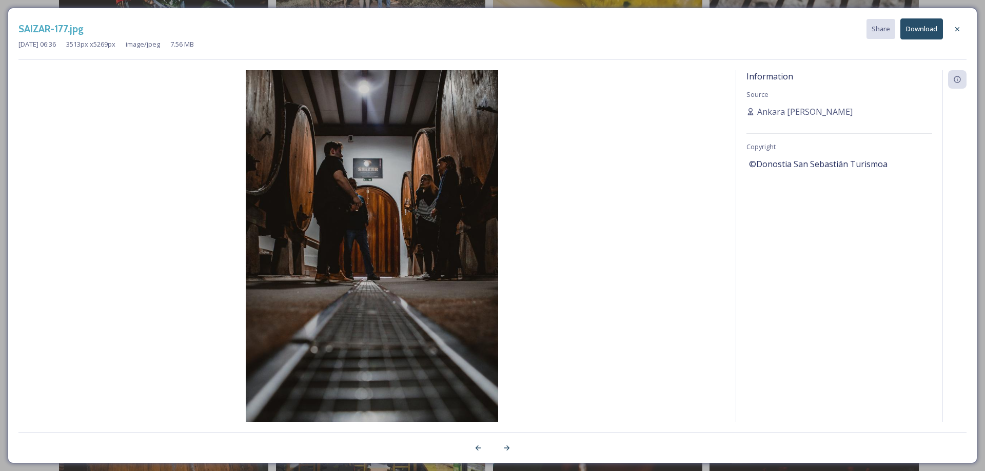
click at [921, 34] on button "Download" at bounding box center [921, 28] width 43 height 21
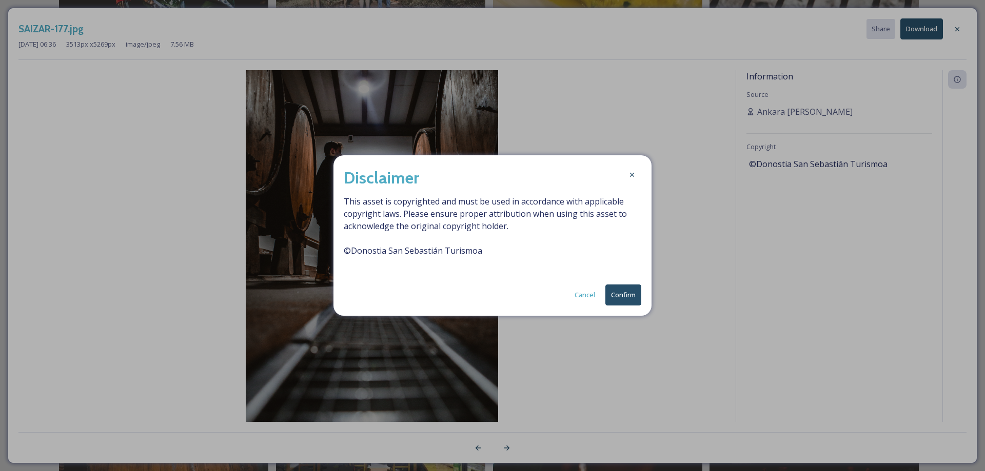
click at [620, 299] on button "Confirm" at bounding box center [623, 295] width 36 height 21
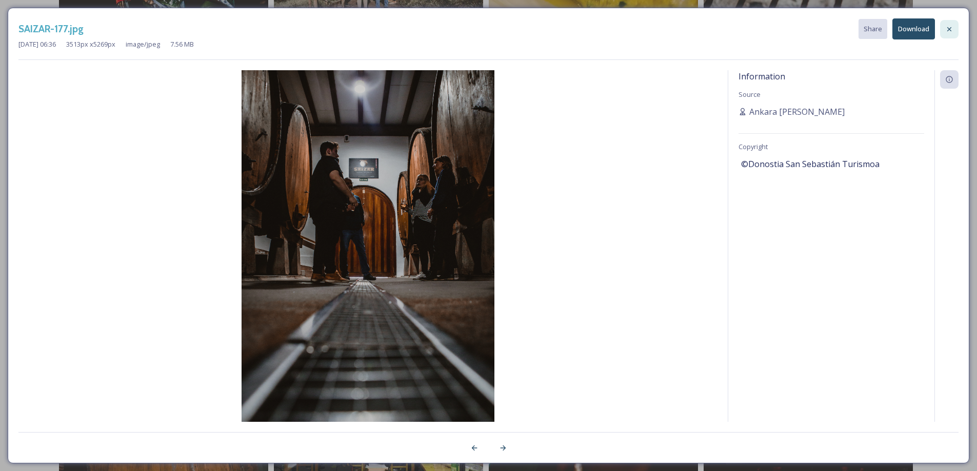
click at [950, 29] on icon at bounding box center [949, 29] width 8 height 8
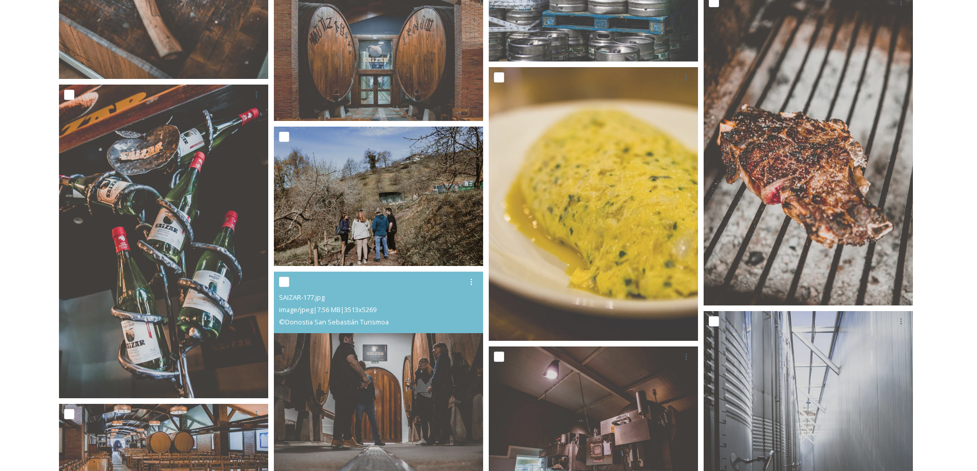
scroll to position [1898, 0]
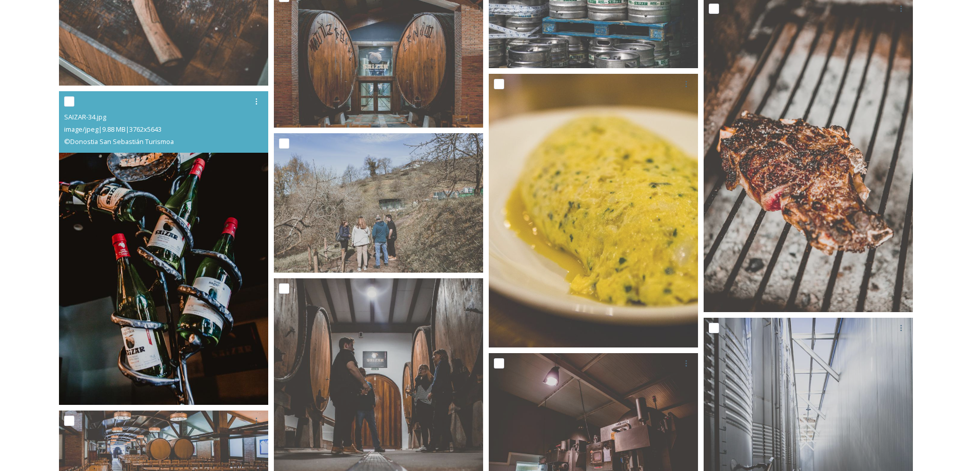
click at [195, 233] on img at bounding box center [163, 248] width 209 height 314
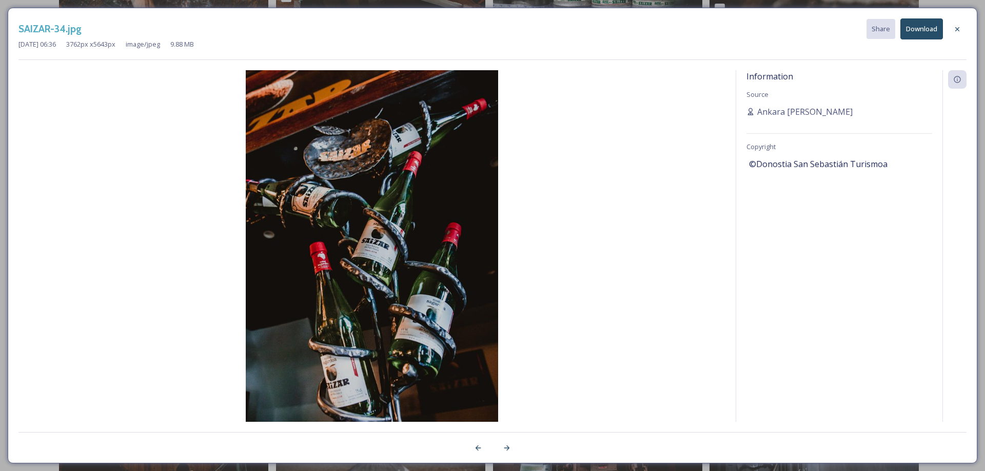
click at [919, 34] on button "Download" at bounding box center [921, 28] width 43 height 21
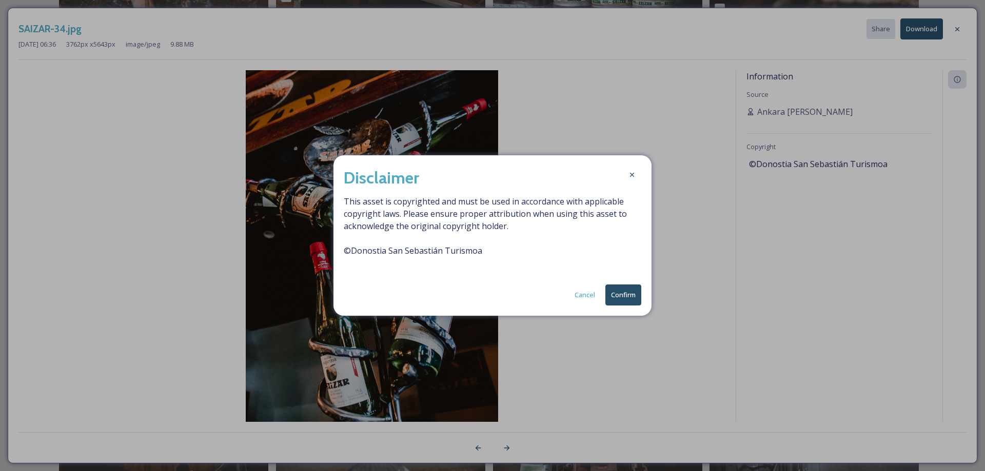
click at [627, 298] on button "Confirm" at bounding box center [623, 295] width 36 height 21
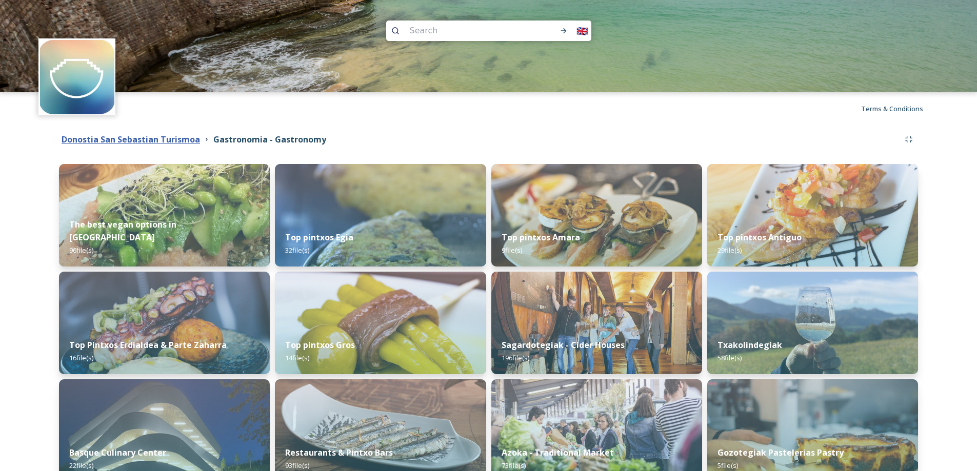
click at [143, 138] on strong "Donostia San Sebastian Turismoa" at bounding box center [131, 139] width 138 height 11
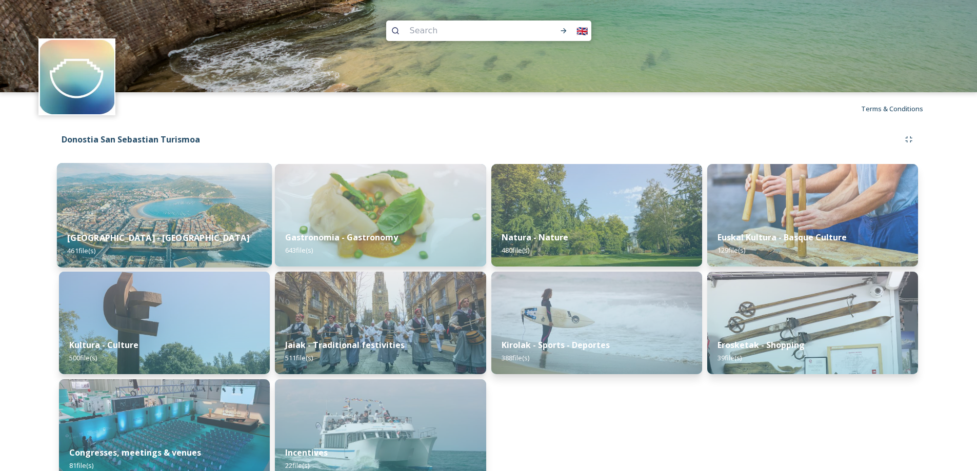
click at [196, 211] on img at bounding box center [164, 215] width 215 height 105
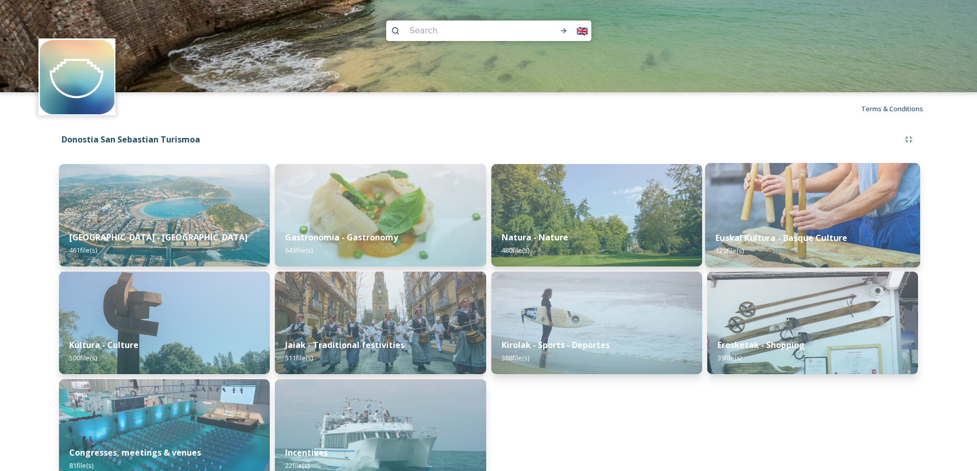
click at [788, 192] on img at bounding box center [812, 215] width 215 height 105
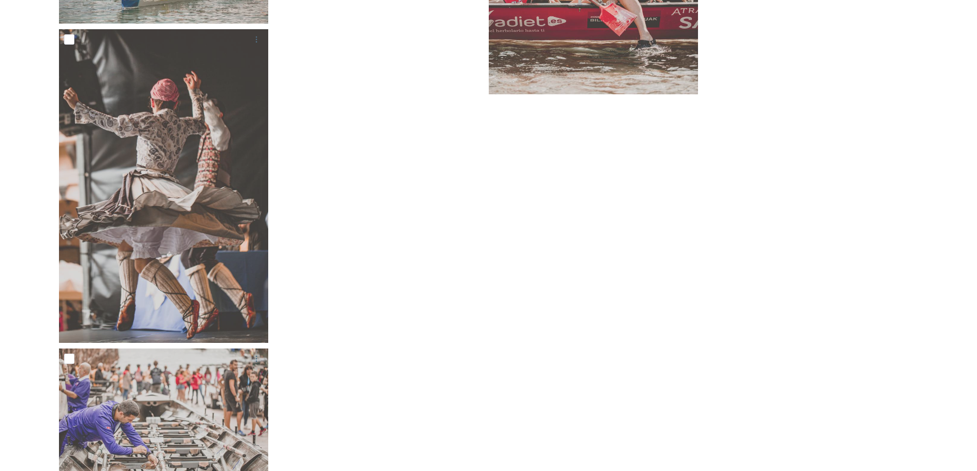
scroll to position [6186, 0]
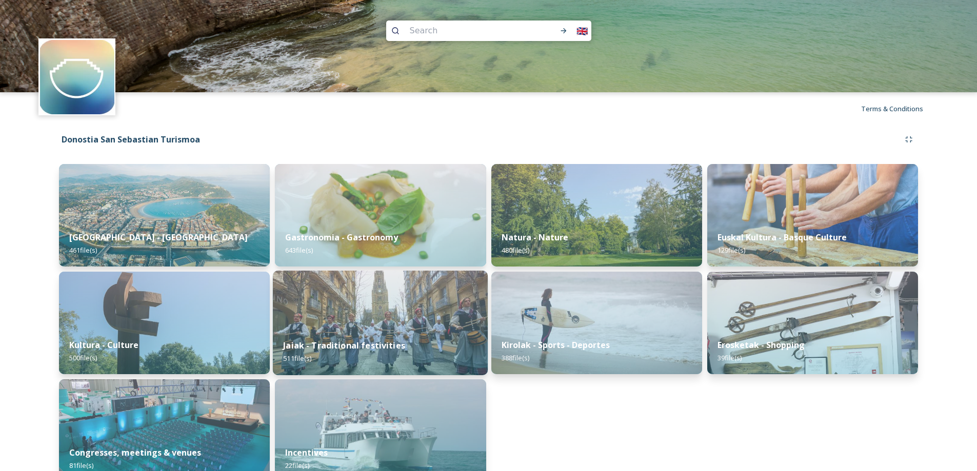
click at [408, 323] on img at bounding box center [380, 323] width 215 height 105
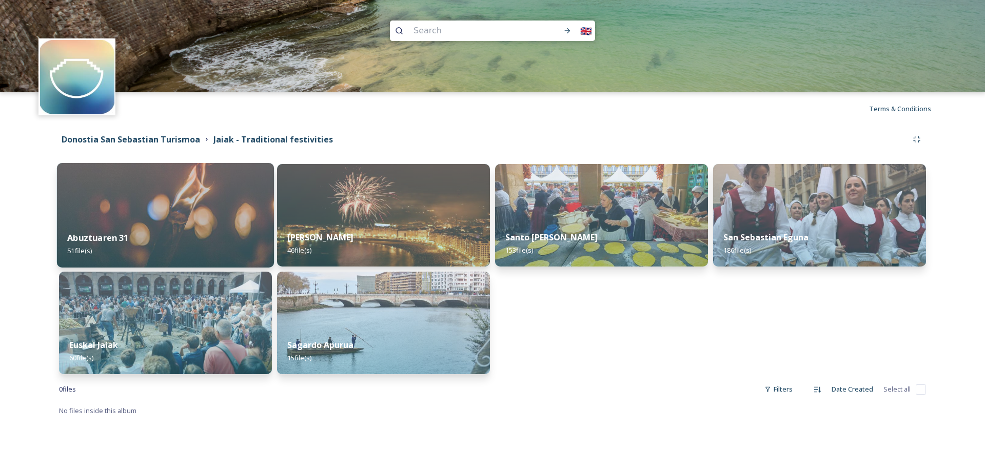
click at [145, 218] on img at bounding box center [165, 215] width 217 height 105
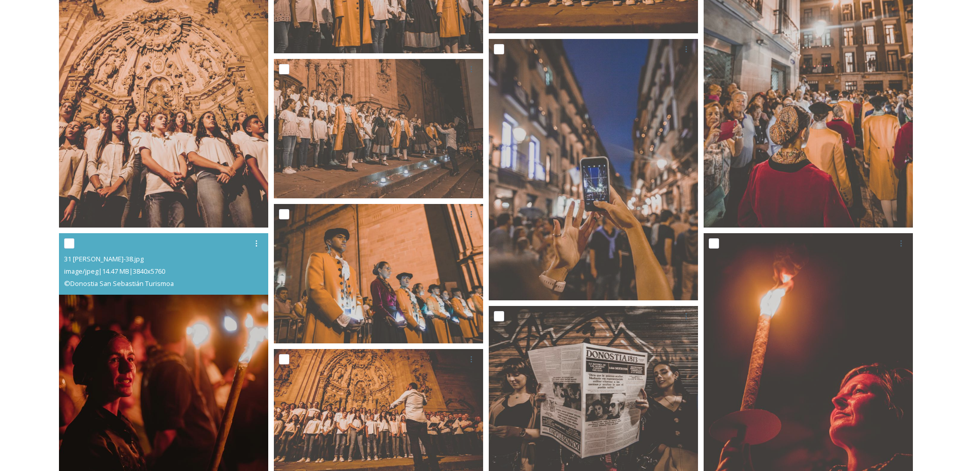
scroll to position [769, 0]
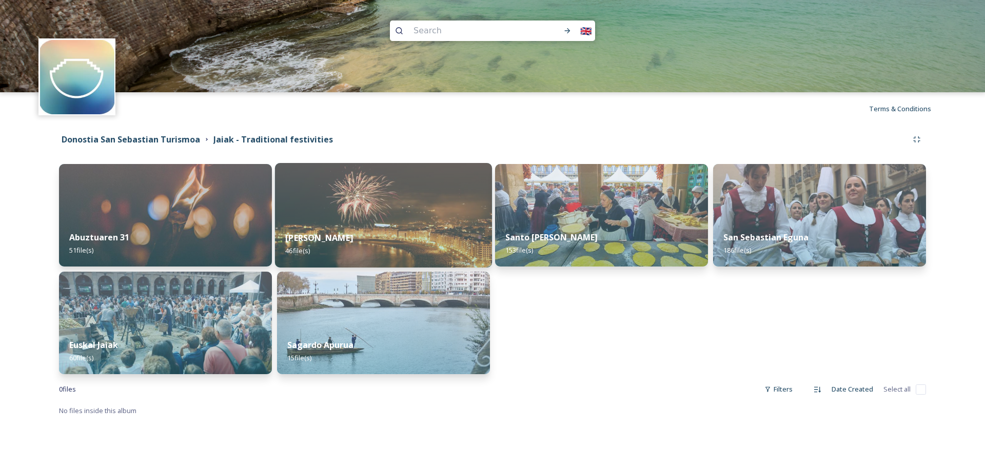
click at [413, 235] on div "Aste Nagusia 46 file(s)" at bounding box center [383, 244] width 217 height 47
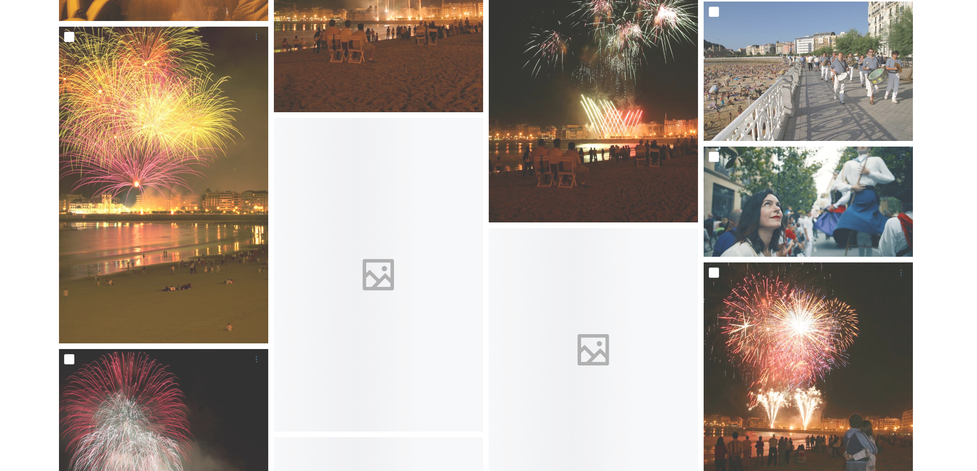
scroll to position [1539, 0]
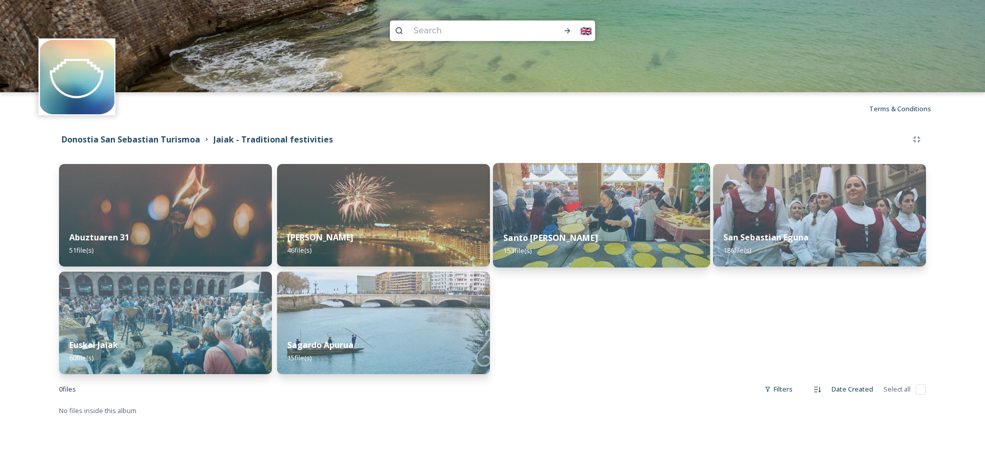
click at [669, 227] on div "Santo Tomas 153 file(s)" at bounding box center [601, 244] width 217 height 47
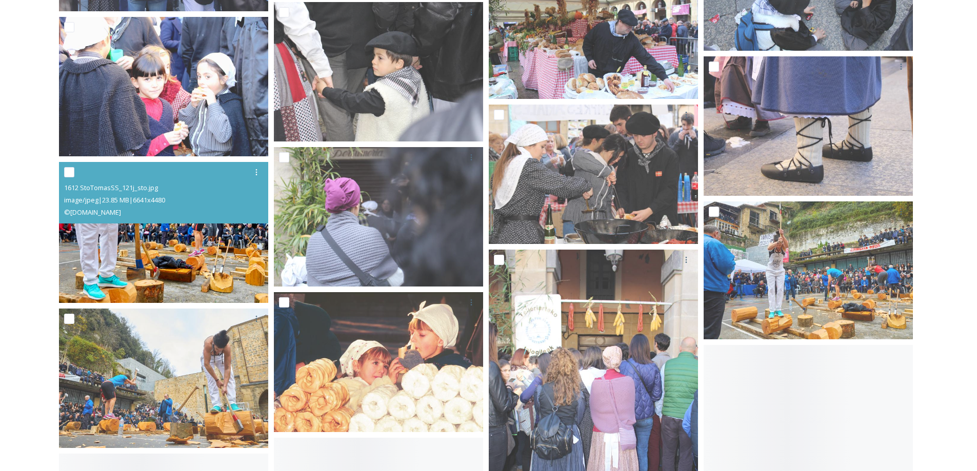
scroll to position [4001, 0]
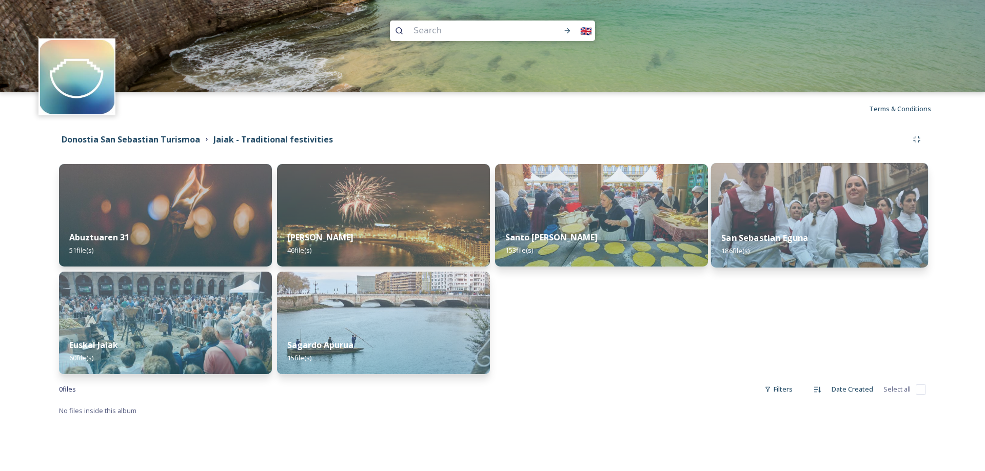
click at [794, 221] on img at bounding box center [819, 215] width 217 height 105
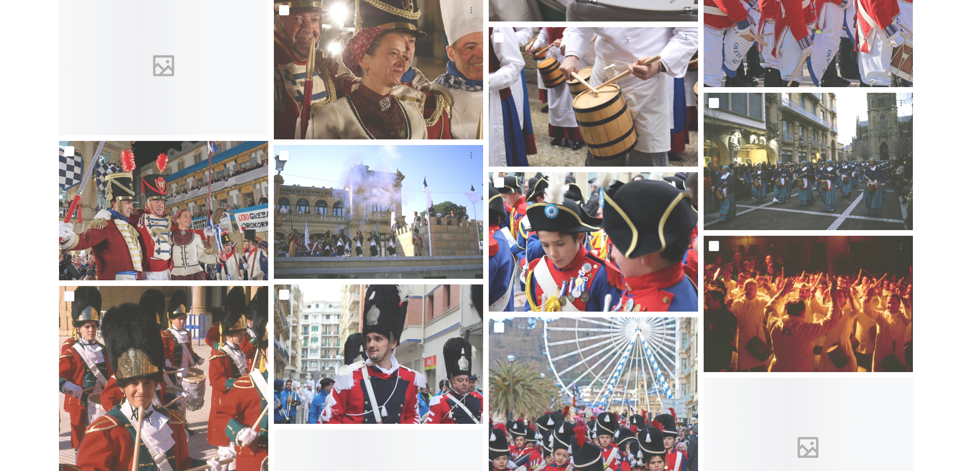
scroll to position [5950, 0]
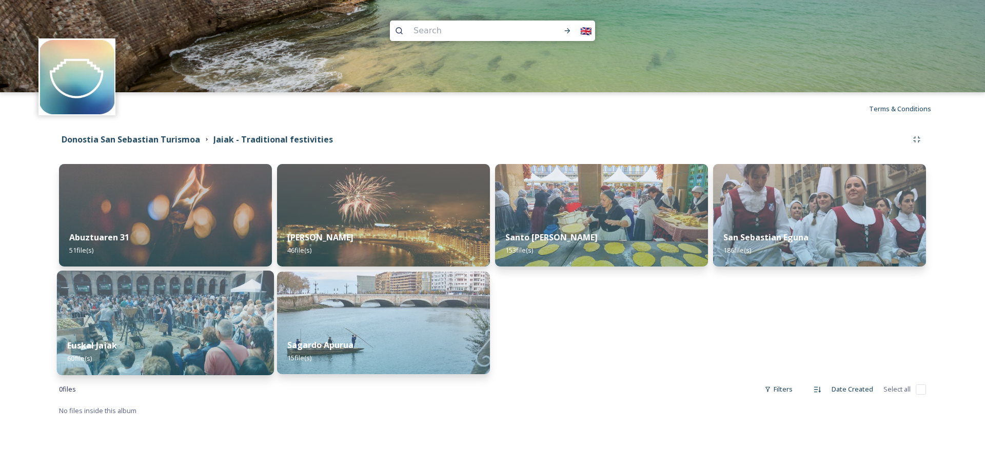
click at [182, 336] on div "Euskal Jaiak 60 file(s)" at bounding box center [165, 352] width 217 height 47
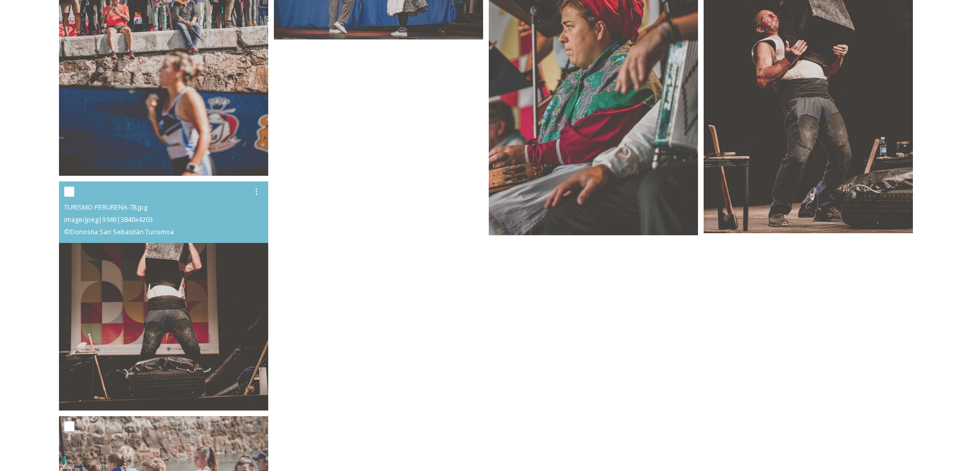
scroll to position [3092, 0]
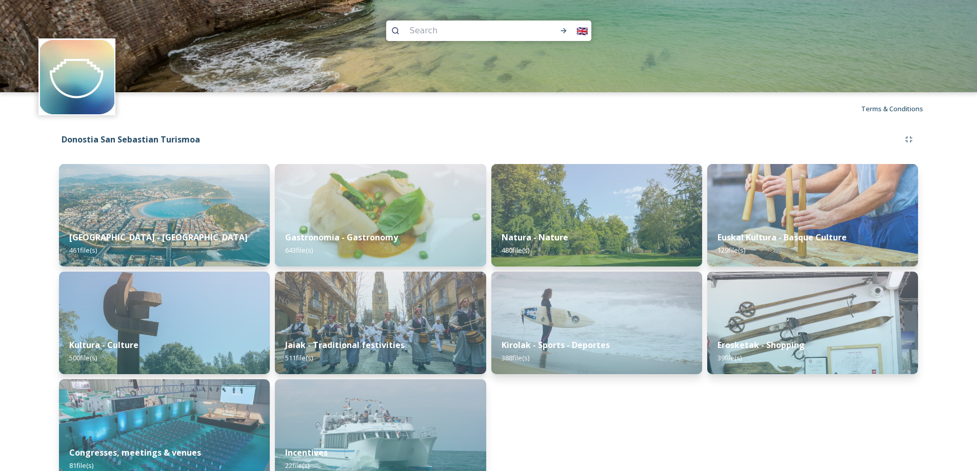
scroll to position [21, 0]
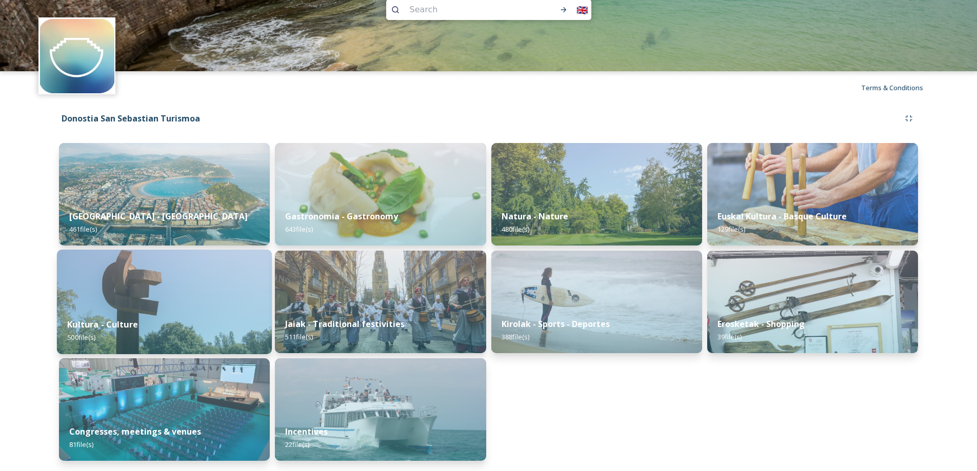
click at [204, 302] on img at bounding box center [164, 302] width 215 height 105
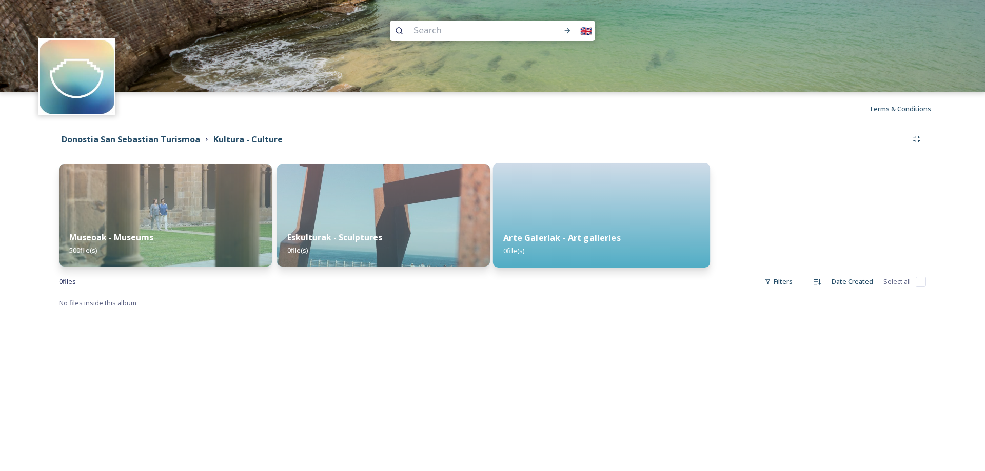
click at [585, 233] on strong "Arte Galeriak - Art galleries" at bounding box center [561, 237] width 117 height 11
click at [202, 221] on img at bounding box center [165, 215] width 213 height 103
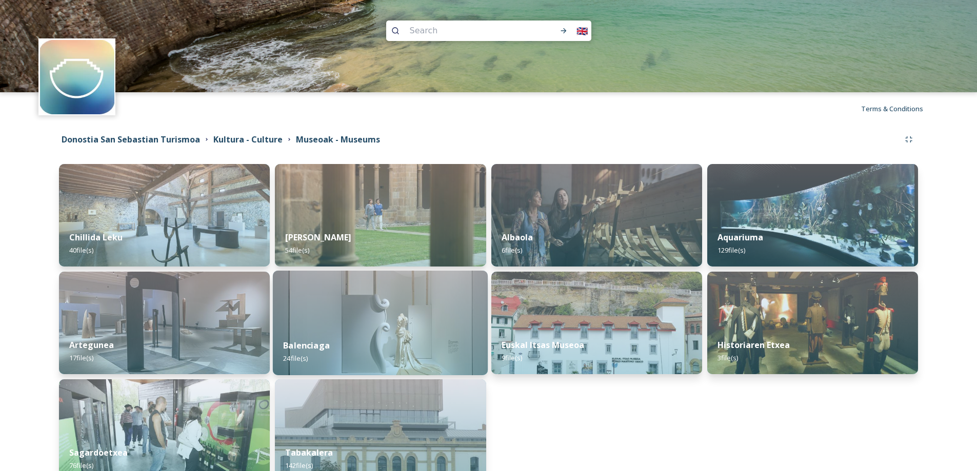
click at [371, 341] on div "Balenciaga 24 file(s)" at bounding box center [380, 352] width 215 height 47
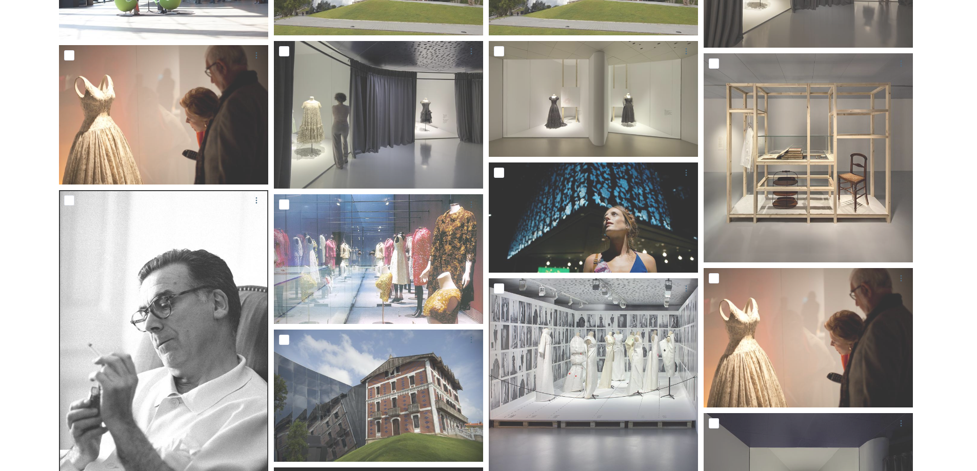
scroll to position [308, 0]
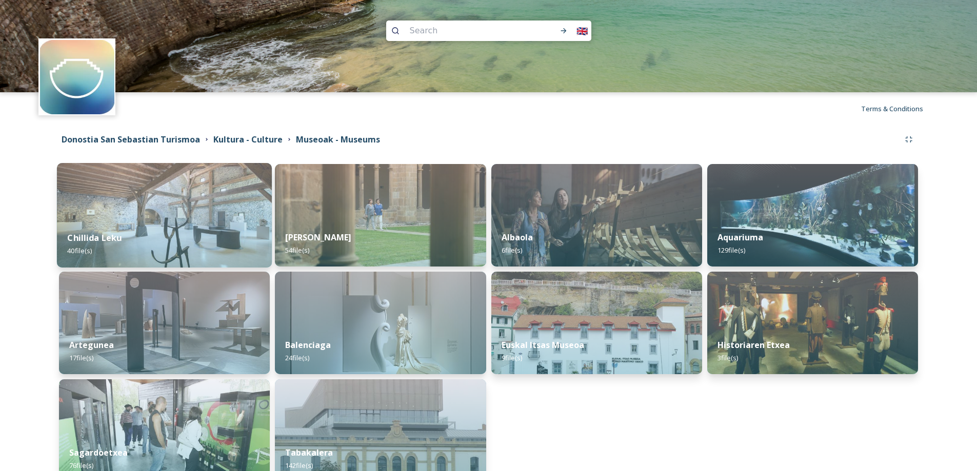
click at [206, 227] on div "Chillida Leku 40 file(s)" at bounding box center [164, 244] width 215 height 47
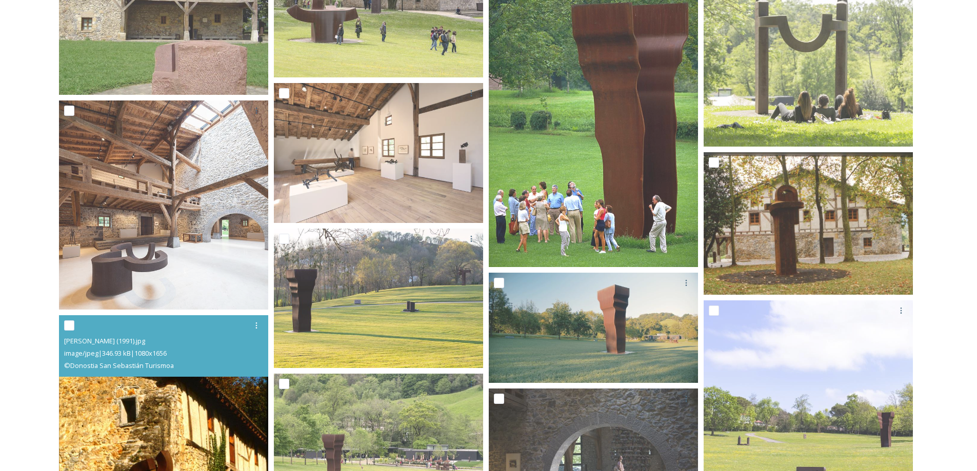
scroll to position [564, 0]
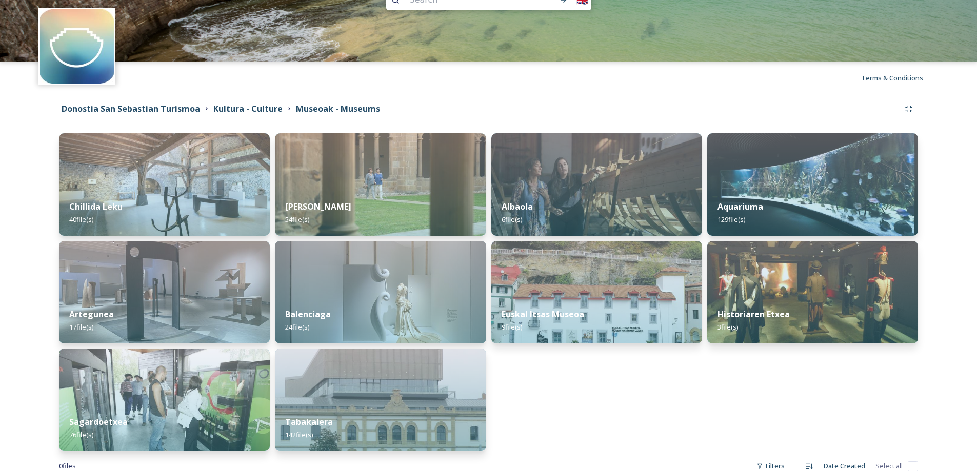
scroll to position [58, 0]
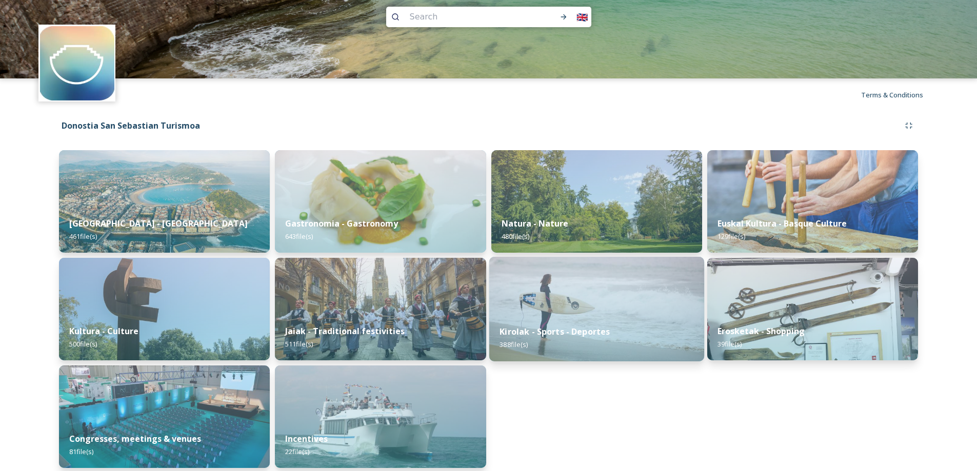
scroll to position [21, 0]
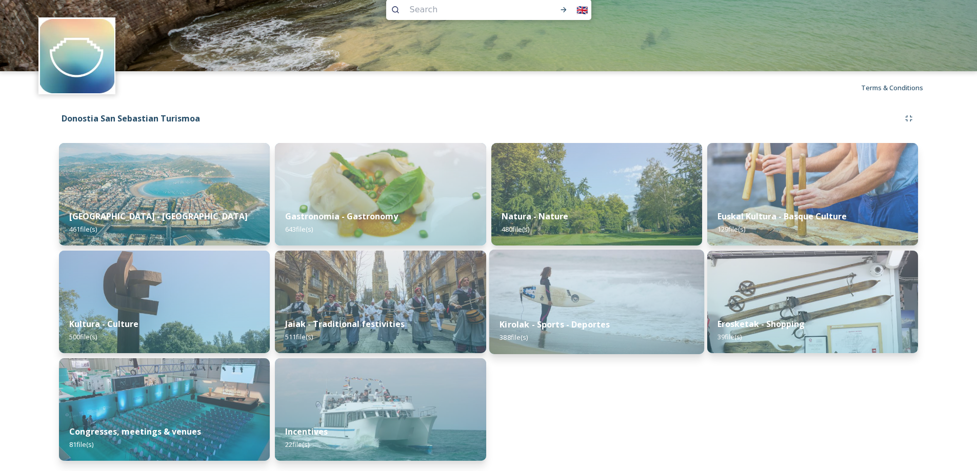
click at [565, 299] on img at bounding box center [596, 302] width 215 height 105
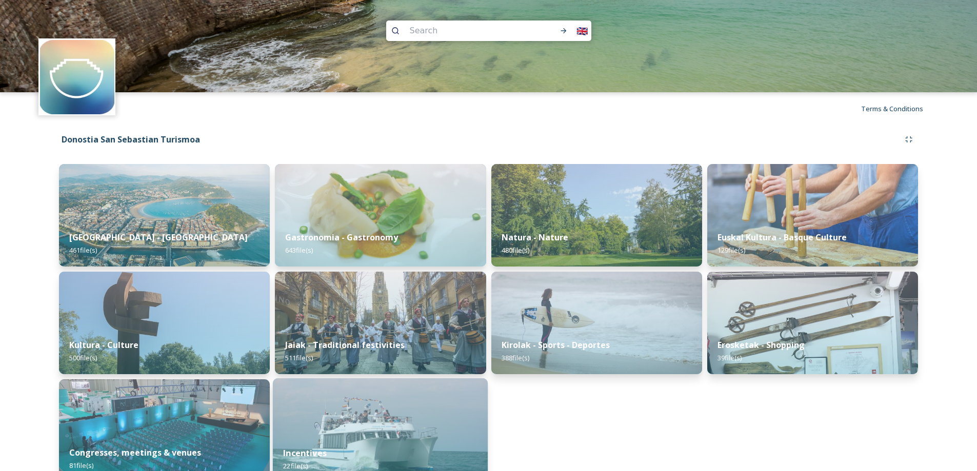
click at [363, 416] on img at bounding box center [380, 431] width 215 height 105
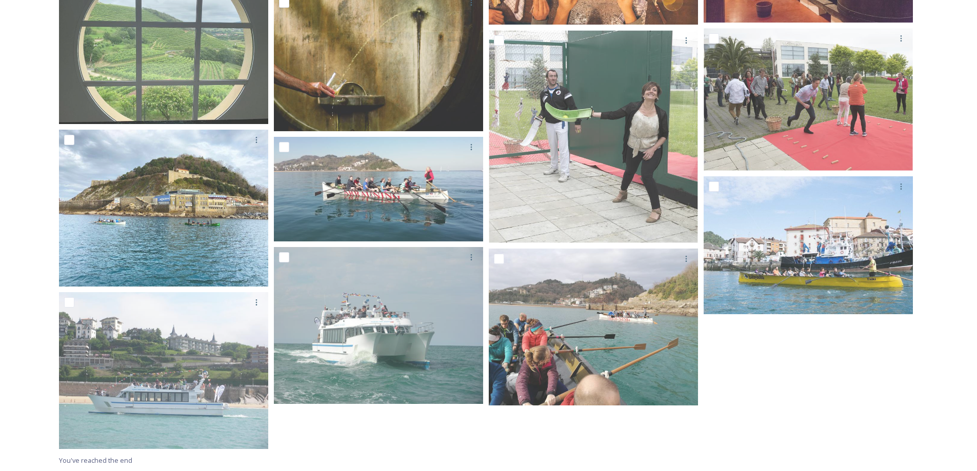
scroll to position [603, 0]
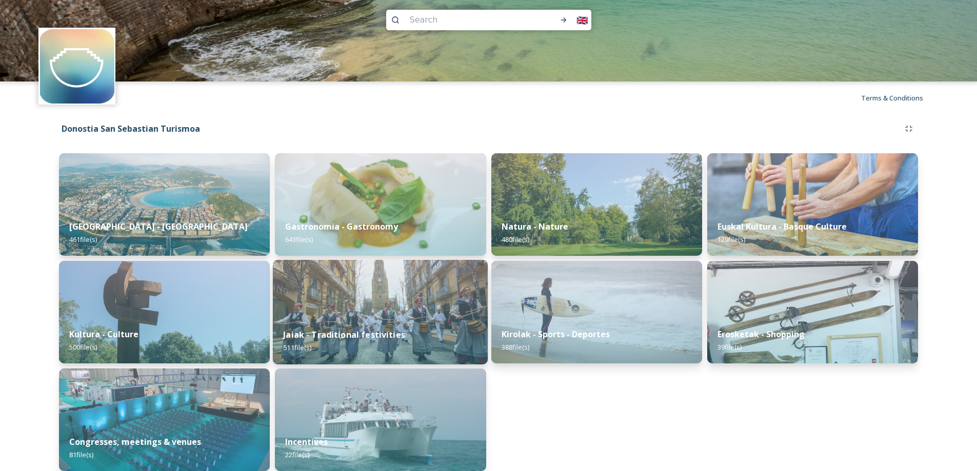
scroll to position [21, 0]
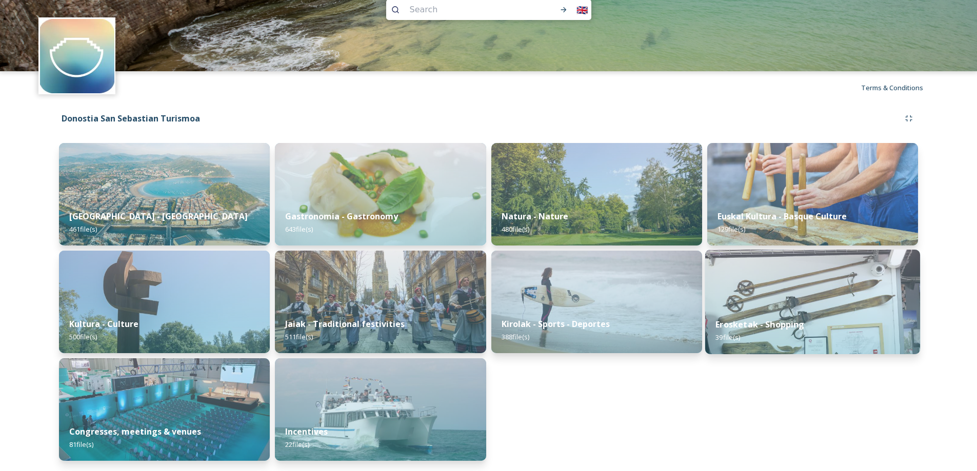
click at [793, 310] on div "Erosketak - Shopping 39 file(s)" at bounding box center [812, 331] width 215 height 47
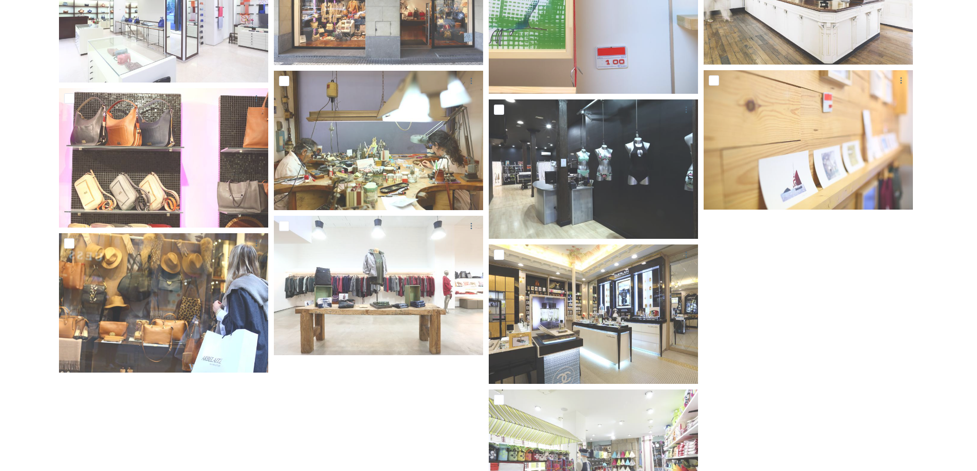
scroll to position [1366, 0]
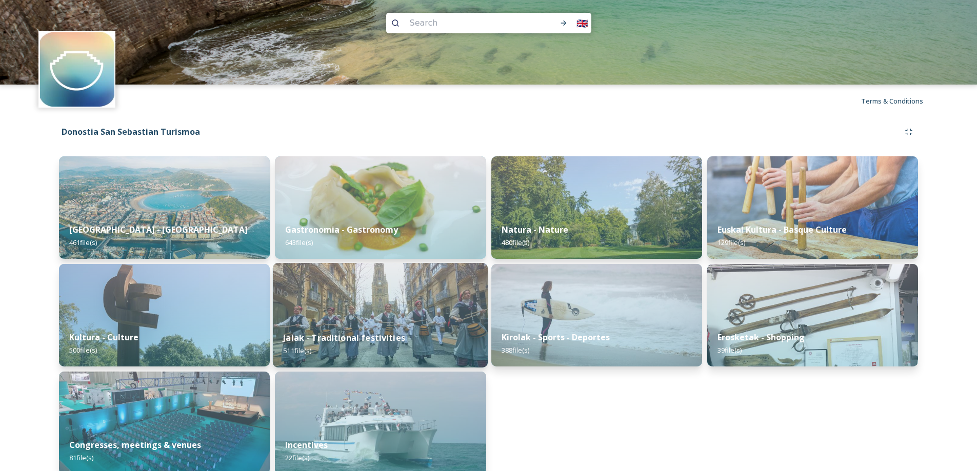
scroll to position [21, 0]
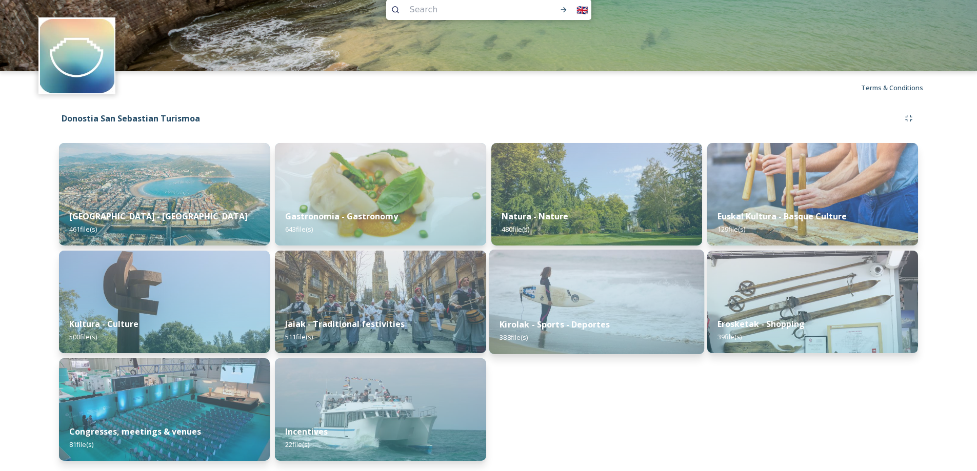
click at [568, 309] on div "Kirolak - Sports - Deportes 388 file(s)" at bounding box center [596, 331] width 215 height 47
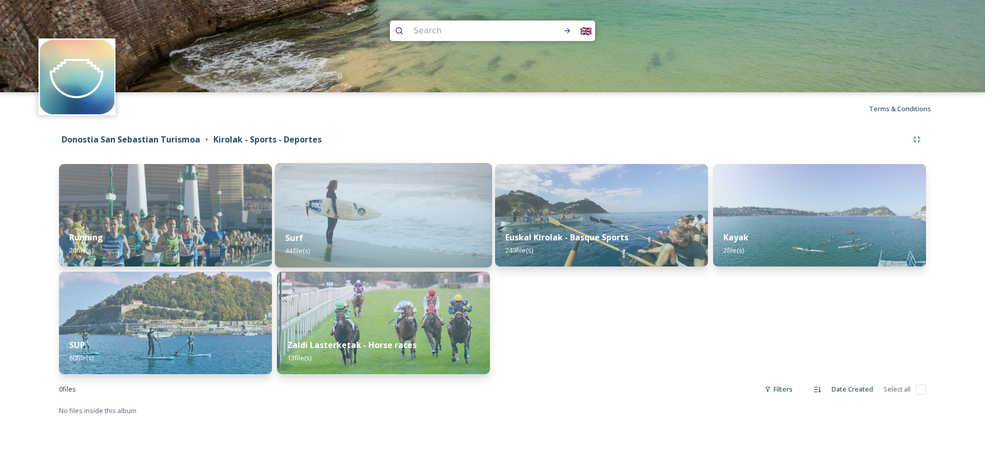
click at [405, 219] on img at bounding box center [383, 215] width 217 height 105
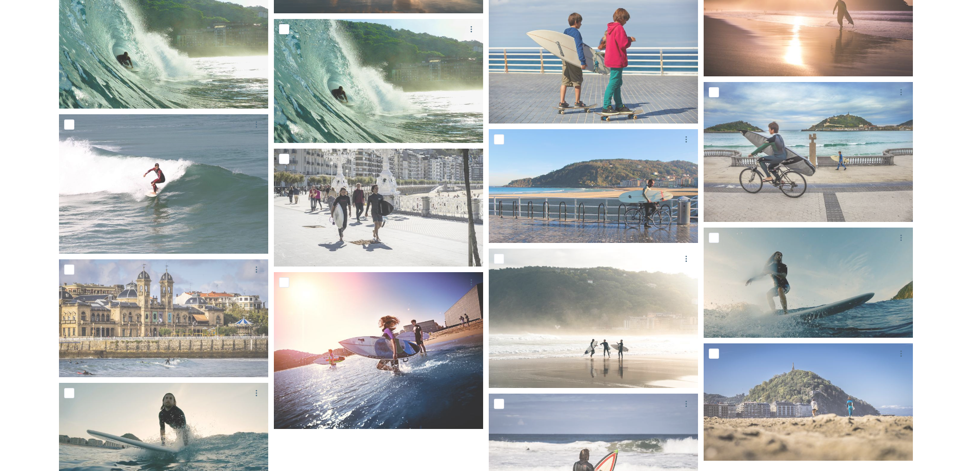
scroll to position [1615, 0]
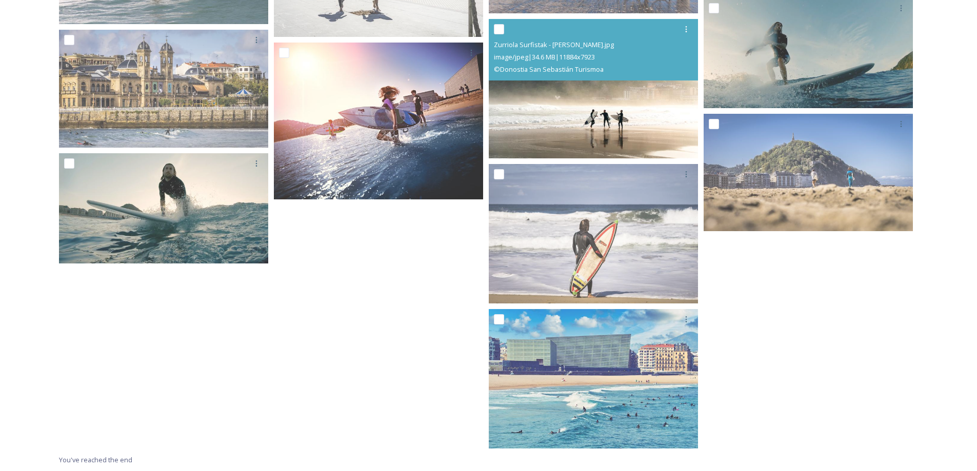
click at [627, 107] on img at bounding box center [593, 89] width 209 height 140
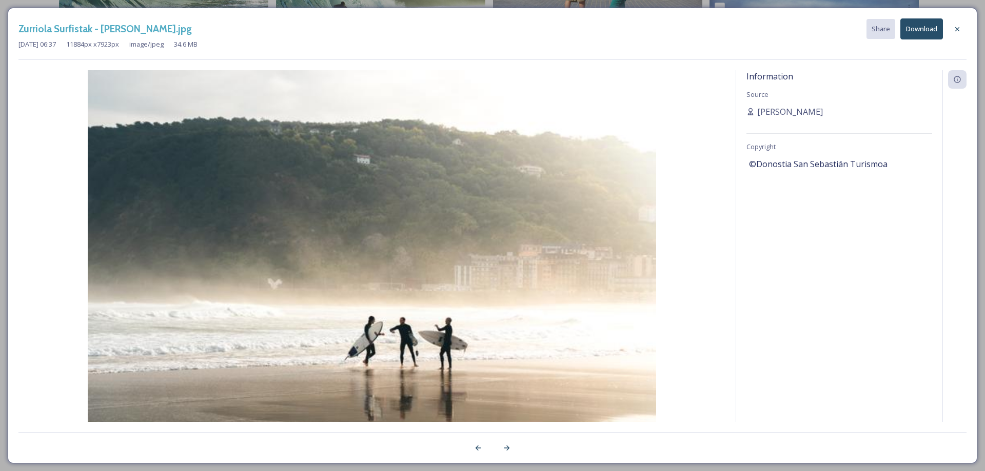
click at [923, 29] on button "Download" at bounding box center [921, 28] width 43 height 21
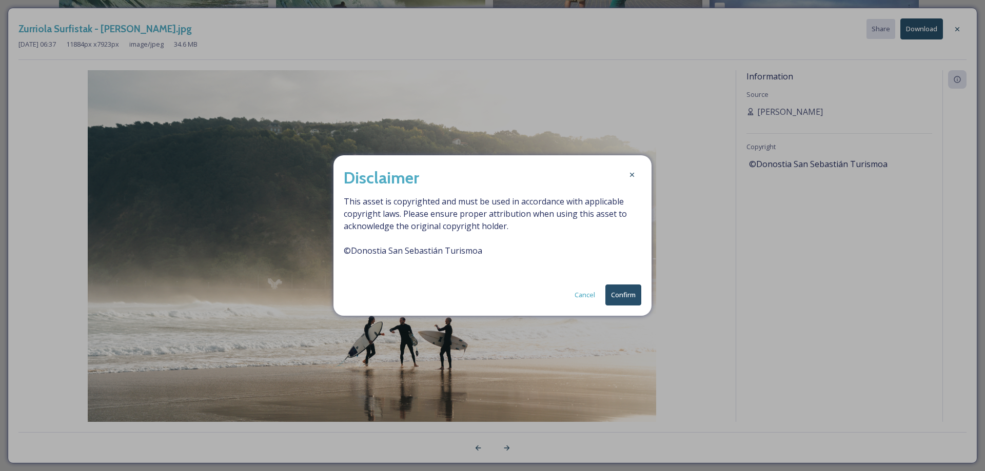
click at [626, 294] on button "Confirm" at bounding box center [623, 295] width 36 height 21
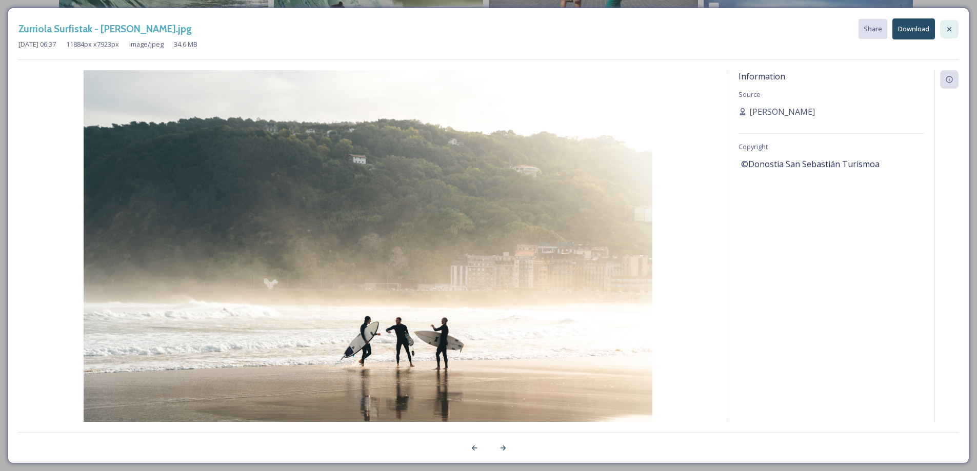
click at [941, 32] on div at bounding box center [949, 29] width 18 height 18
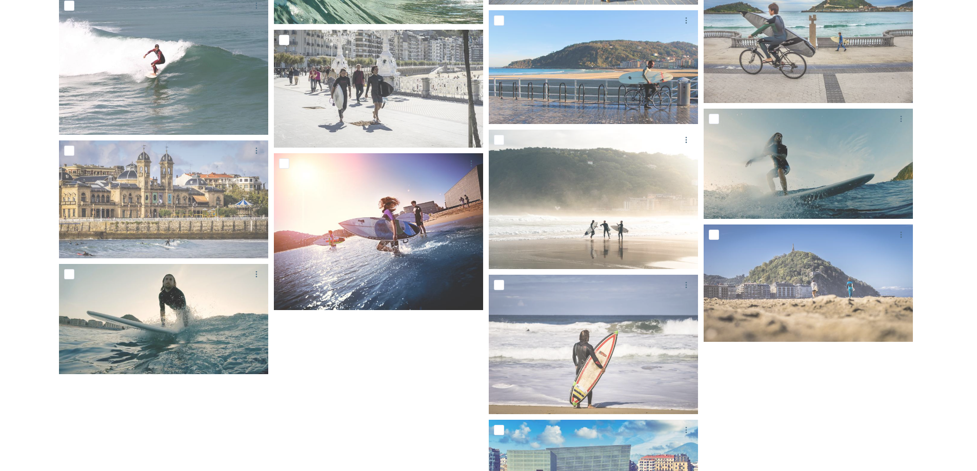
scroll to position [1358, 0]
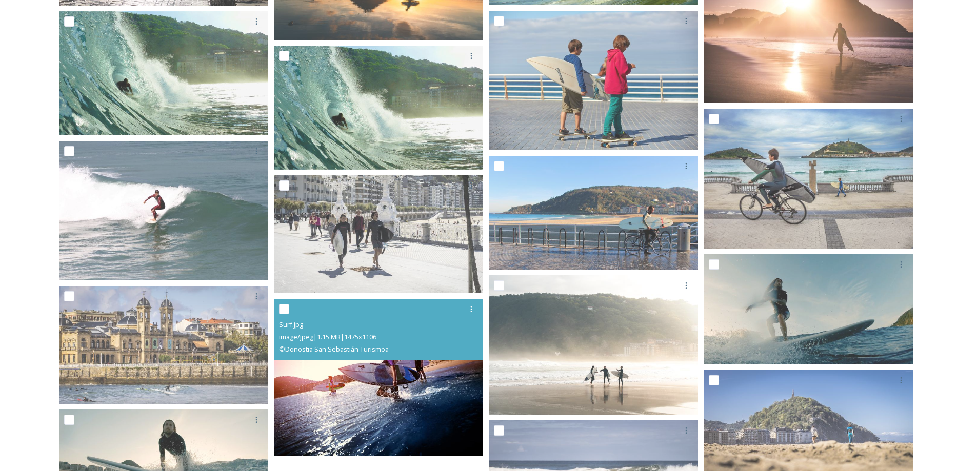
drag, startPoint x: 309, startPoint y: 442, endPoint x: 324, endPoint y: 412, distance: 33.0
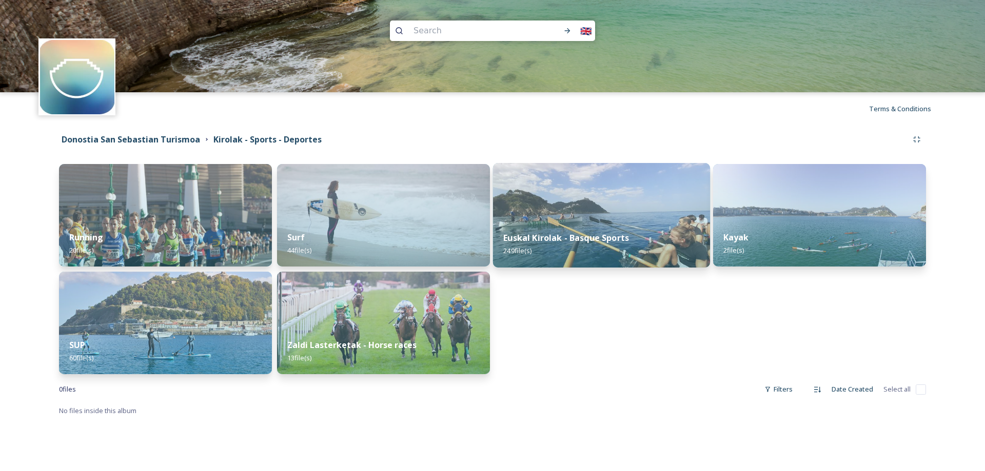
click at [587, 202] on img at bounding box center [601, 215] width 217 height 105
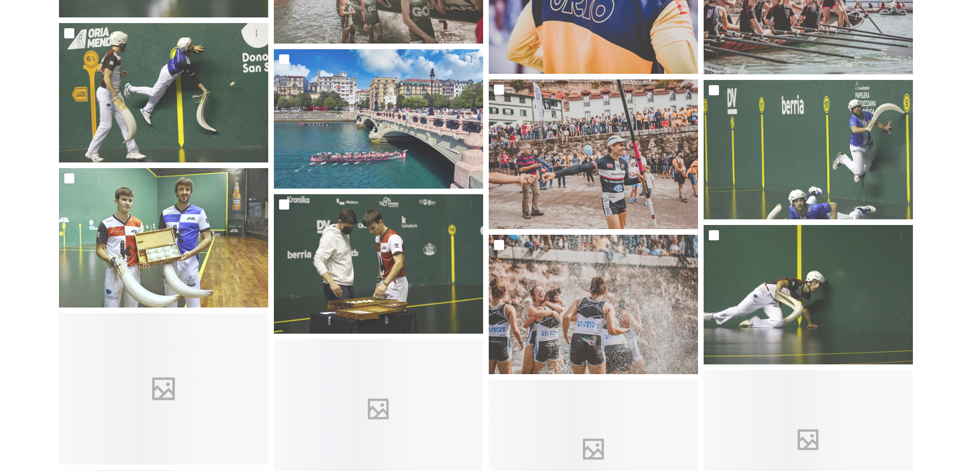
scroll to position [2052, 0]
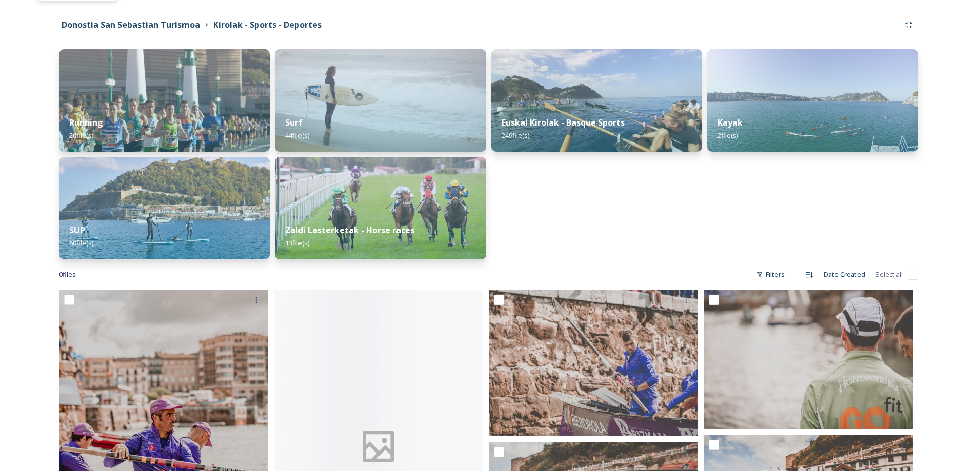
scroll to position [256, 0]
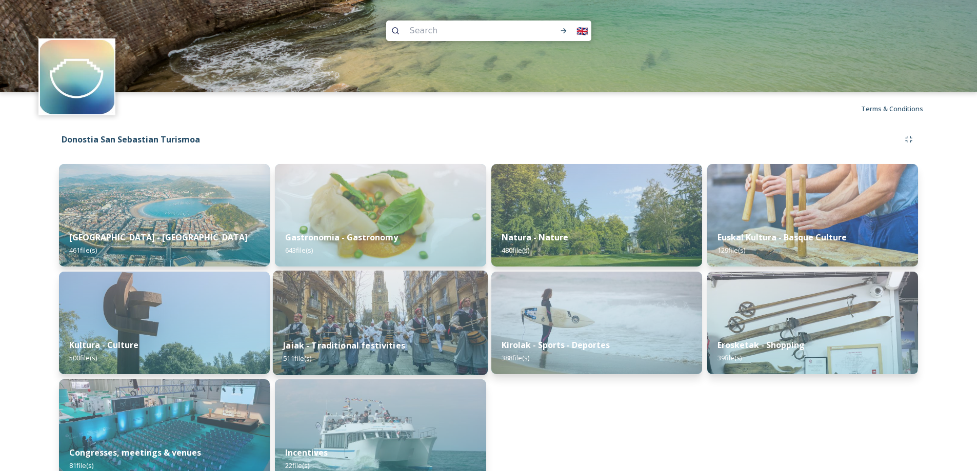
click at [404, 328] on img at bounding box center [380, 323] width 215 height 105
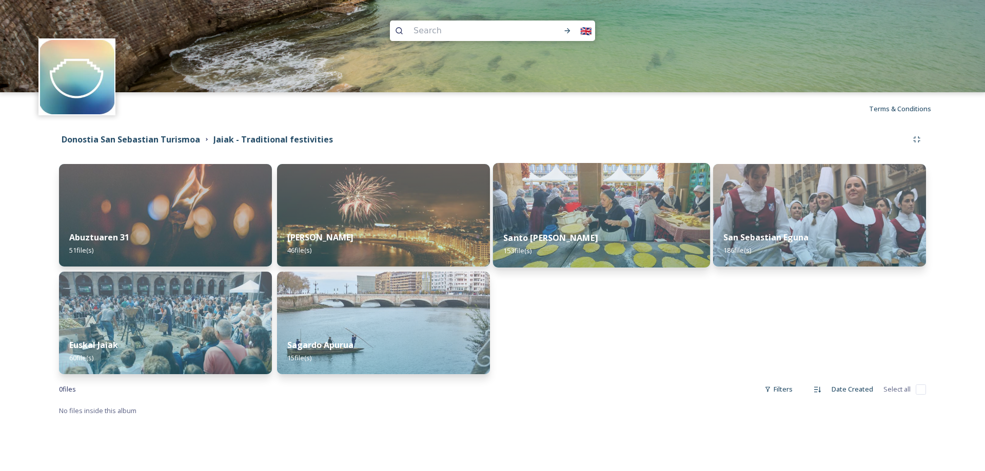
click at [645, 215] on img at bounding box center [601, 215] width 217 height 105
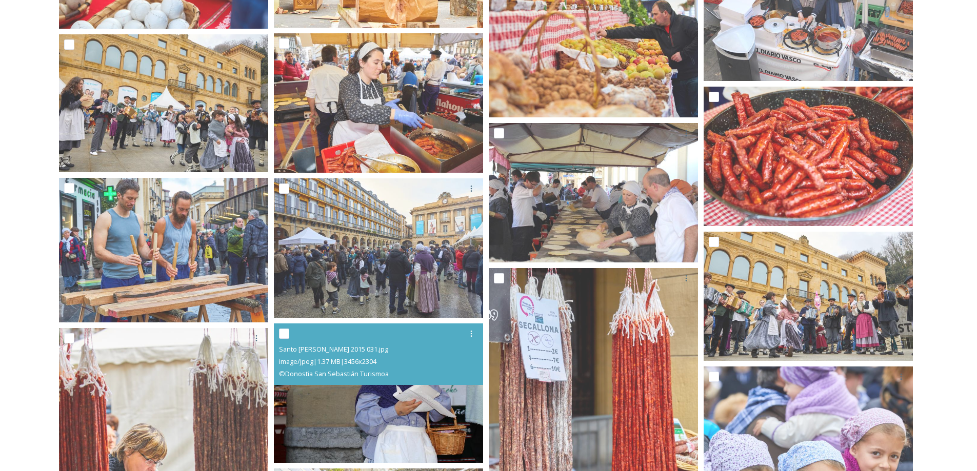
scroll to position [4821, 0]
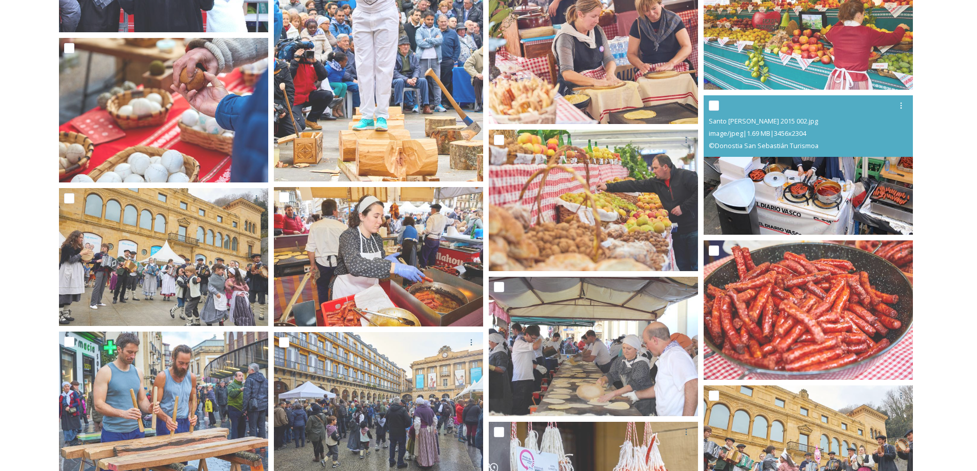
click at [765, 162] on img at bounding box center [808, 165] width 209 height 140
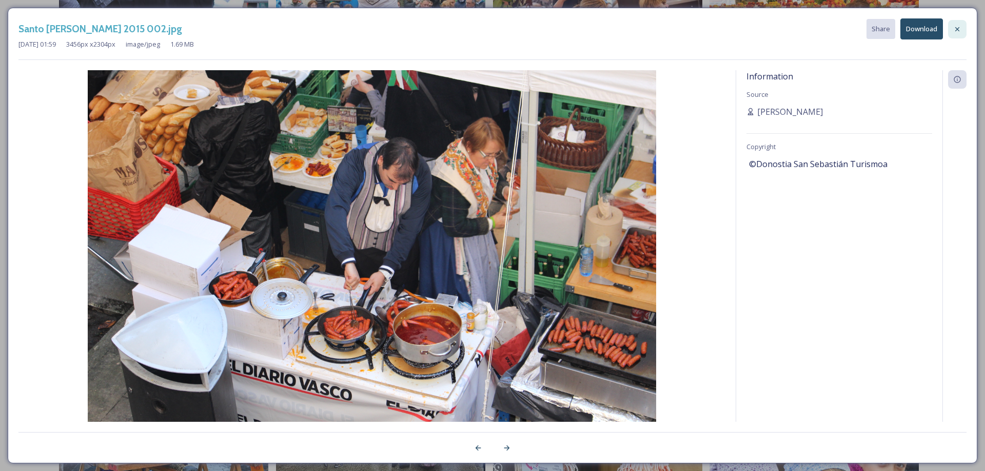
click at [955, 31] on icon at bounding box center [957, 29] width 8 height 8
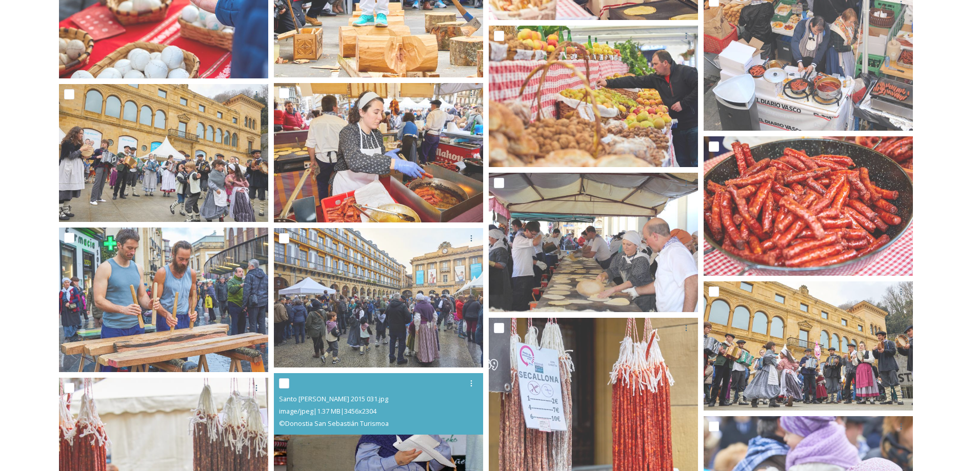
scroll to position [4770, 0]
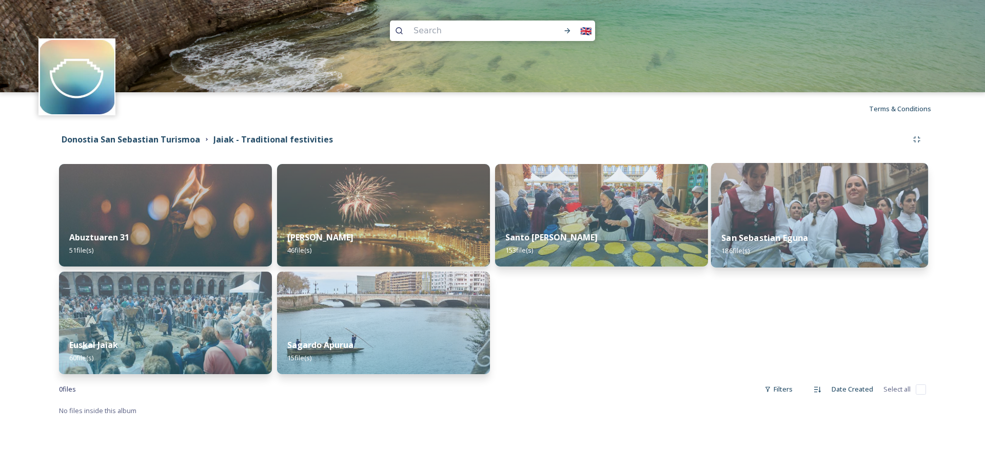
click at [802, 223] on div "San Sebastian Eguna 186 file(s)" at bounding box center [819, 244] width 217 height 47
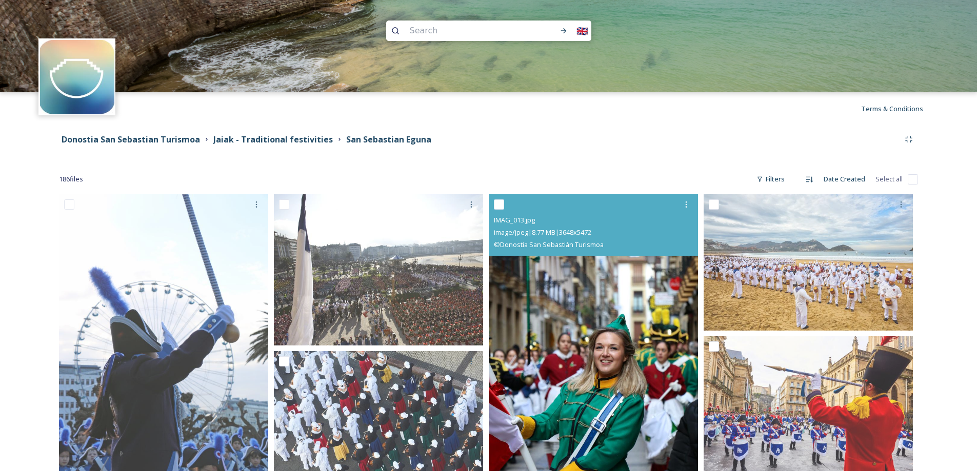
drag, startPoint x: 630, startPoint y: 234, endPoint x: 639, endPoint y: 235, distance: 8.8
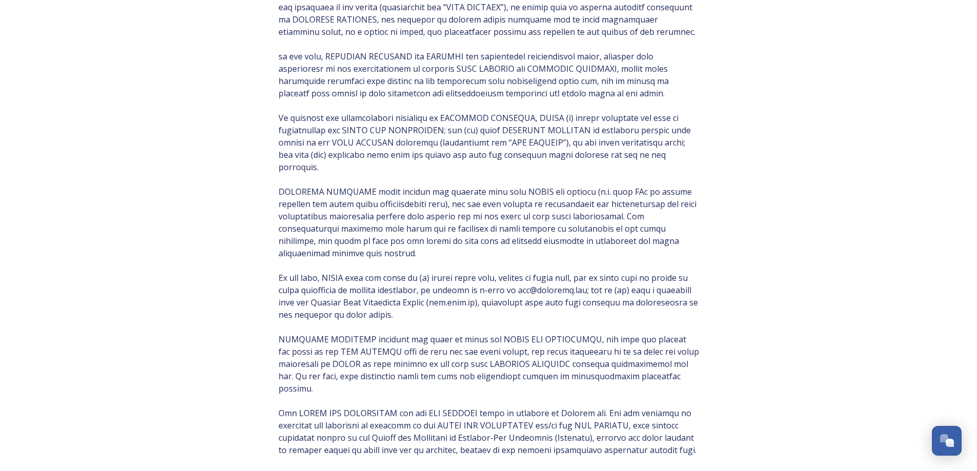
scroll to position [959, 0]
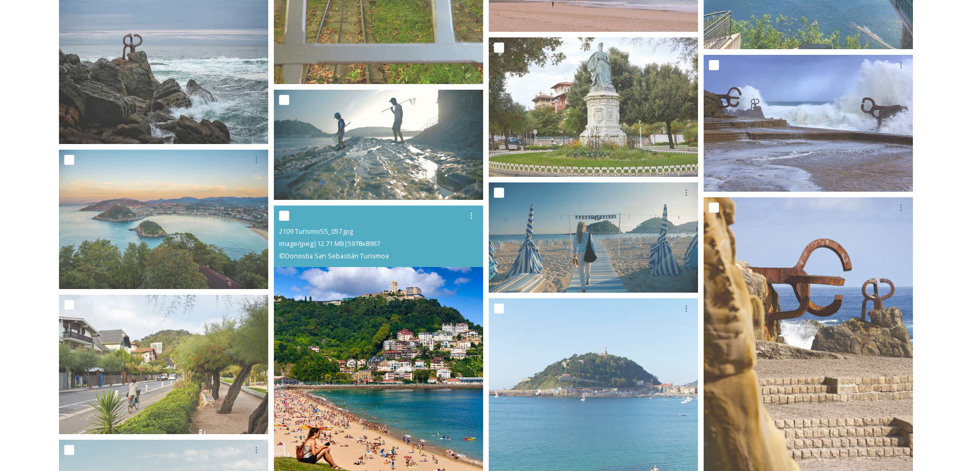
scroll to position [430, 0]
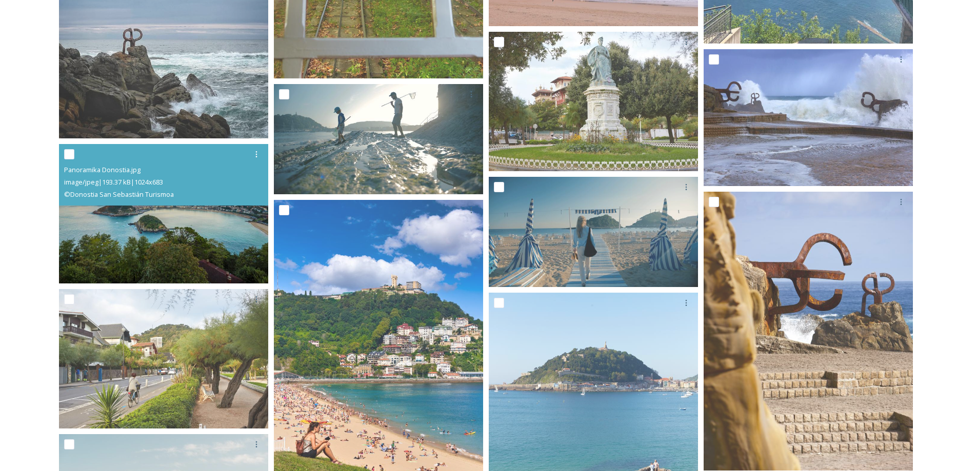
click at [190, 226] on img at bounding box center [163, 214] width 209 height 140
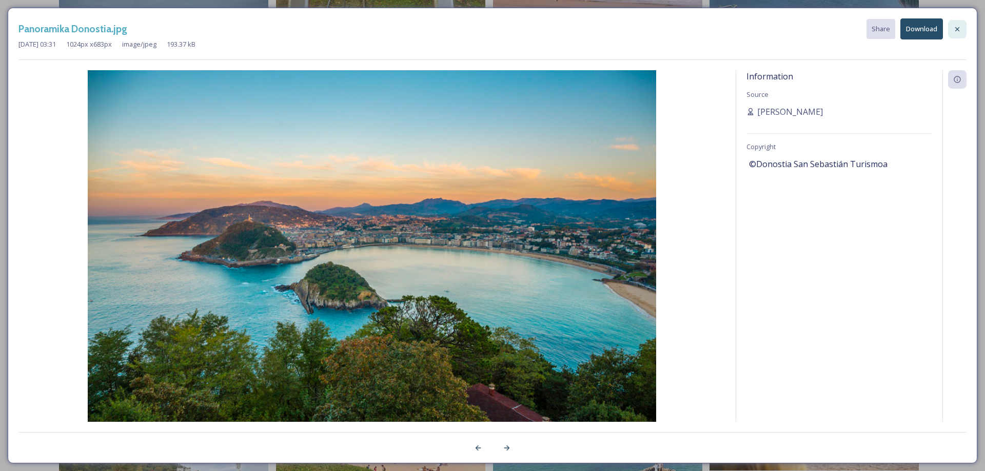
click at [962, 29] on div at bounding box center [957, 29] width 18 height 18
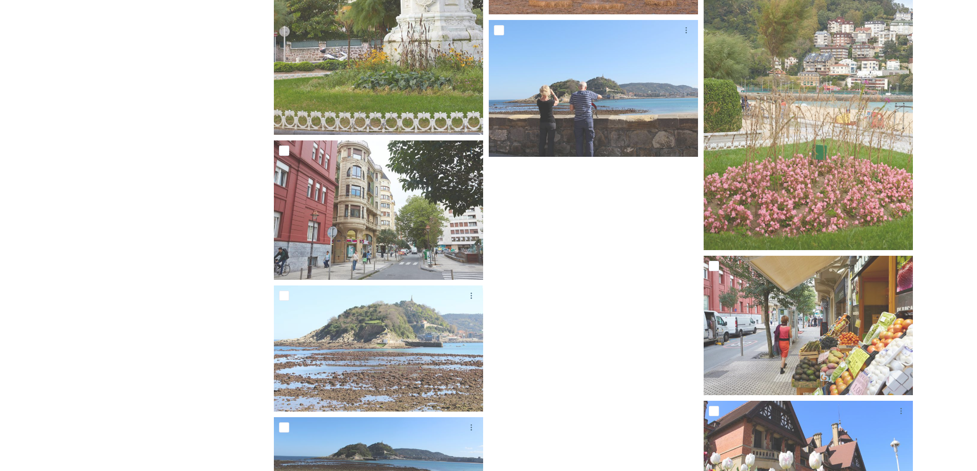
scroll to position [3843, 0]
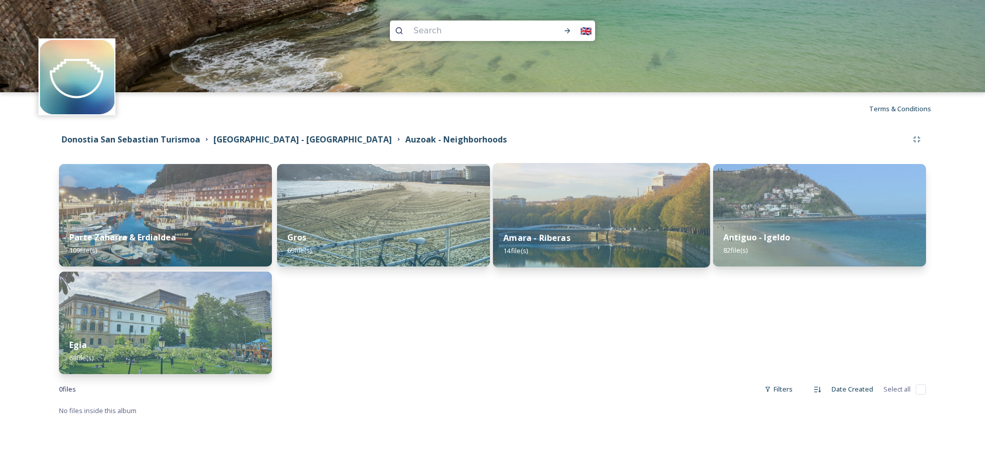
click at [659, 213] on img at bounding box center [601, 215] width 217 height 105
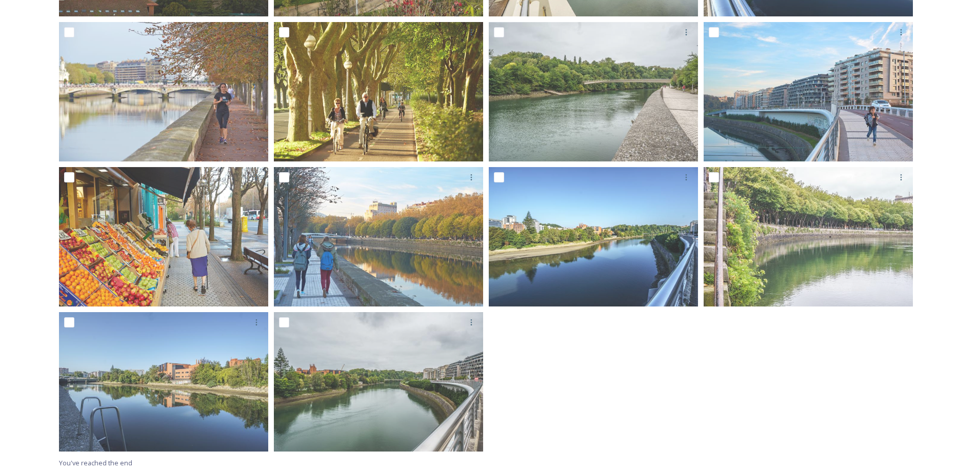
scroll to position [321, 0]
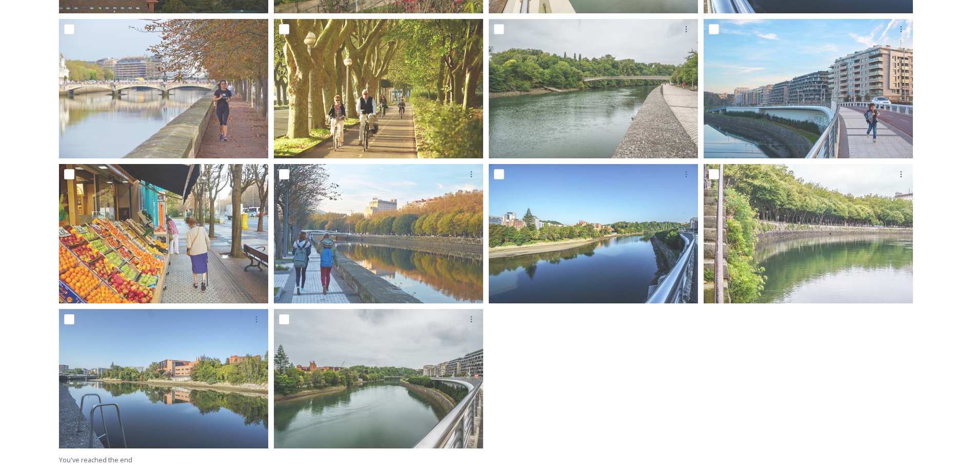
drag, startPoint x: 37, startPoint y: 331, endPoint x: 47, endPoint y: 324, distance: 11.8
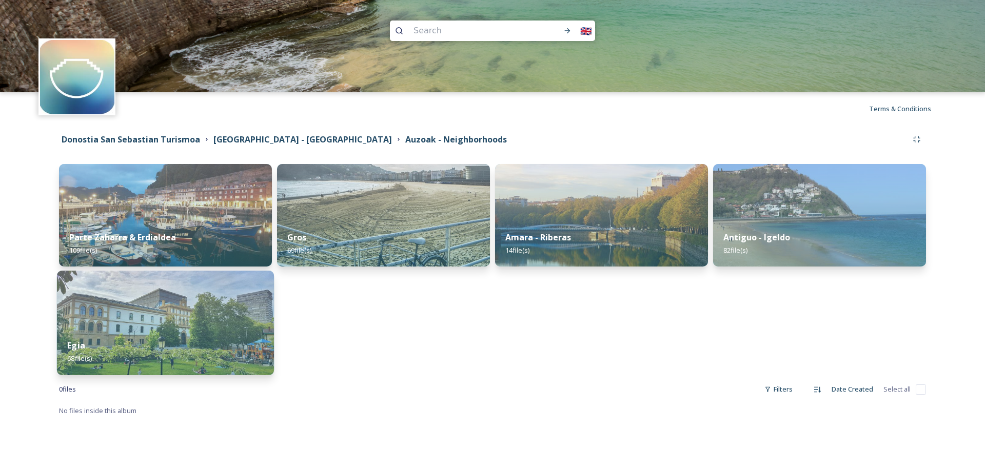
click at [213, 310] on img at bounding box center [165, 323] width 217 height 105
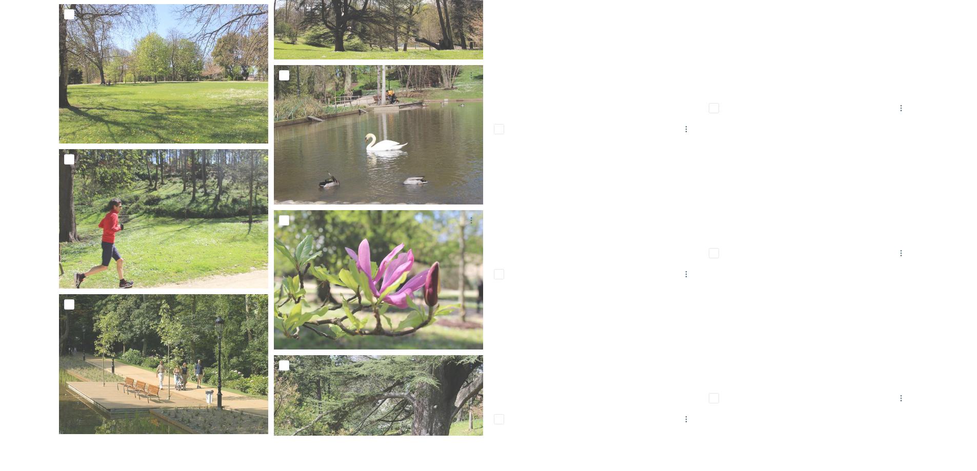
scroll to position [3091, 0]
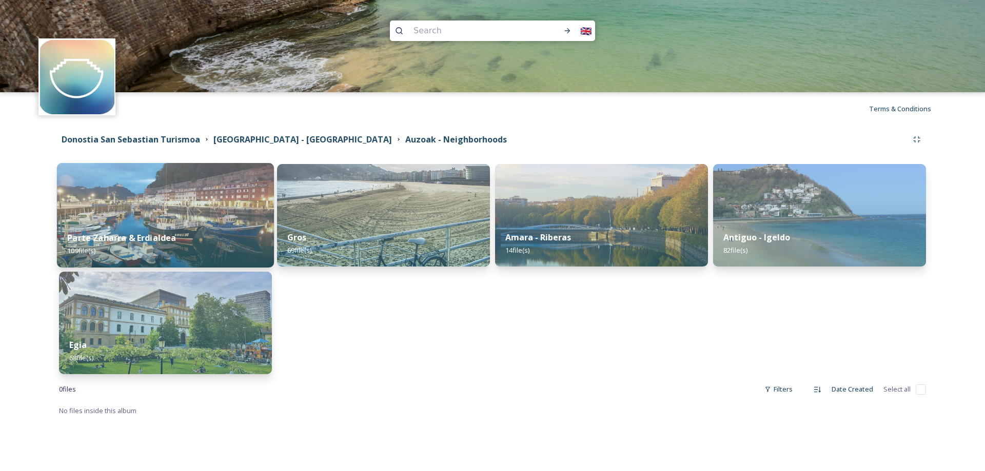
click at [177, 235] on div "Parte Zaharra & Erdialdea 109 file(s)" at bounding box center [165, 244] width 217 height 47
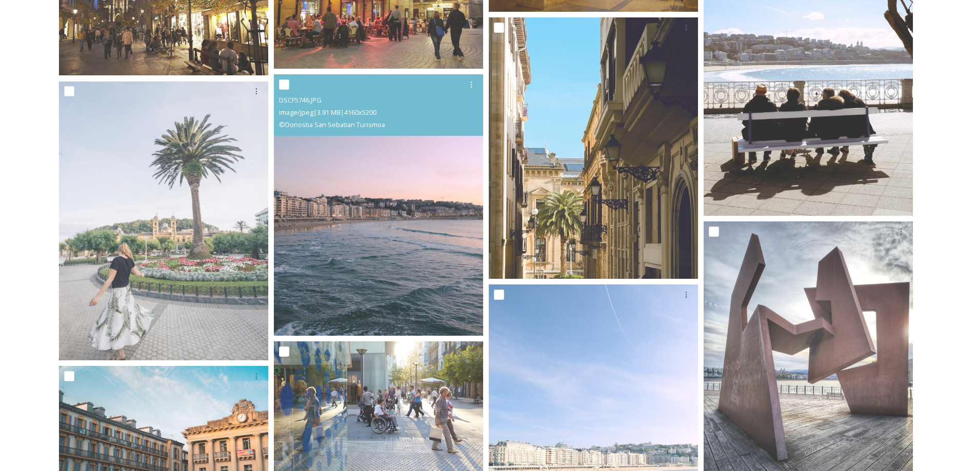
scroll to position [1189, 0]
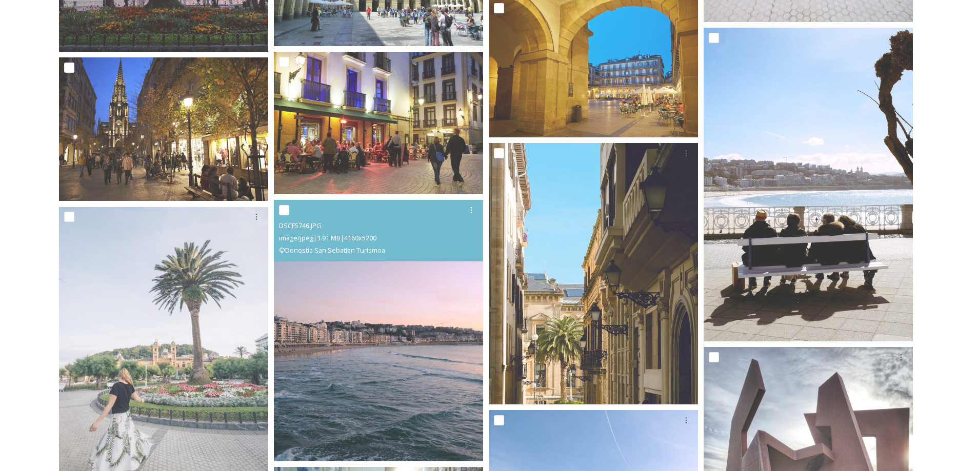
click at [417, 339] on img at bounding box center [378, 331] width 209 height 262
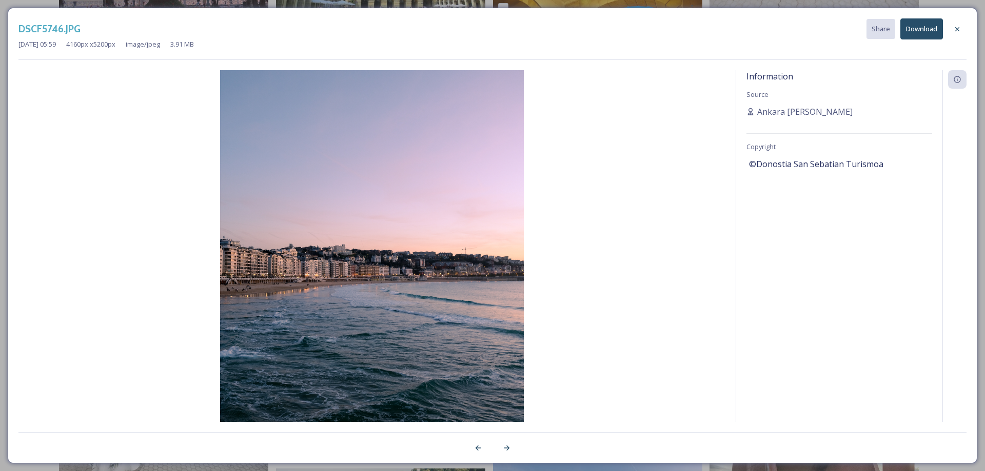
click at [917, 29] on button "Download" at bounding box center [921, 28] width 43 height 21
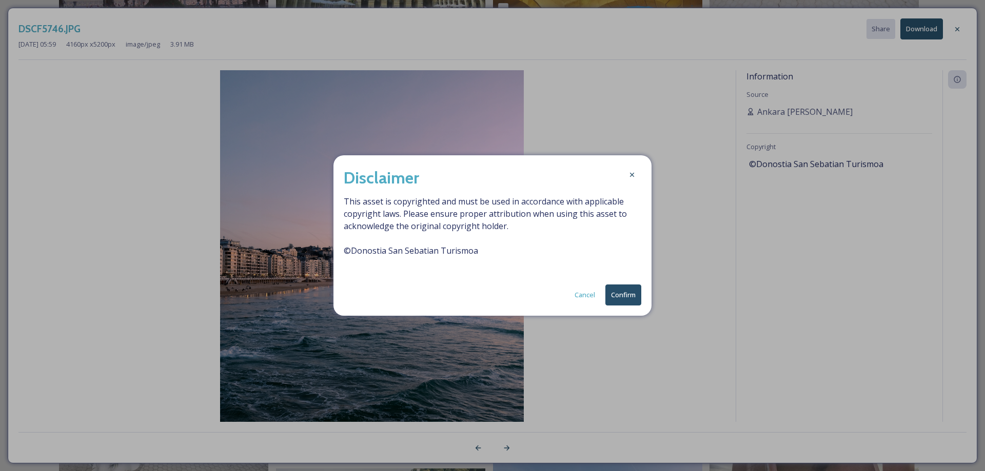
click at [614, 290] on button "Confirm" at bounding box center [623, 295] width 36 height 21
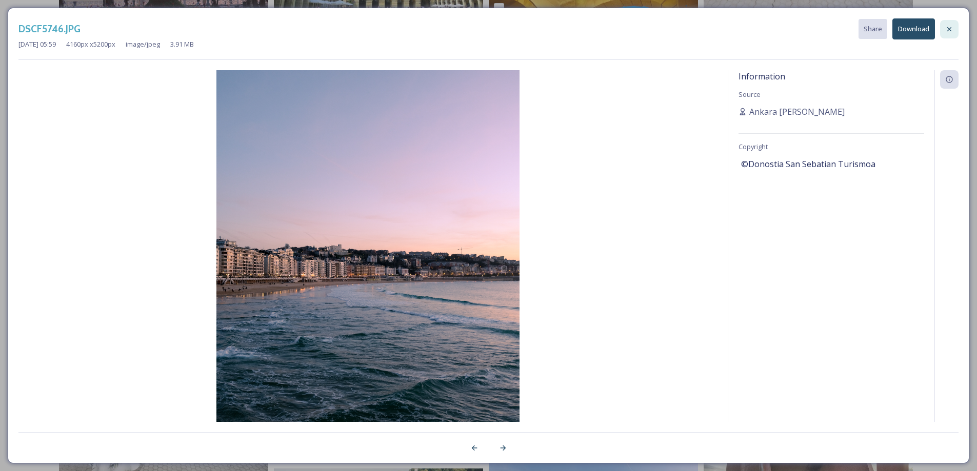
click at [947, 31] on icon at bounding box center [949, 29] width 8 height 8
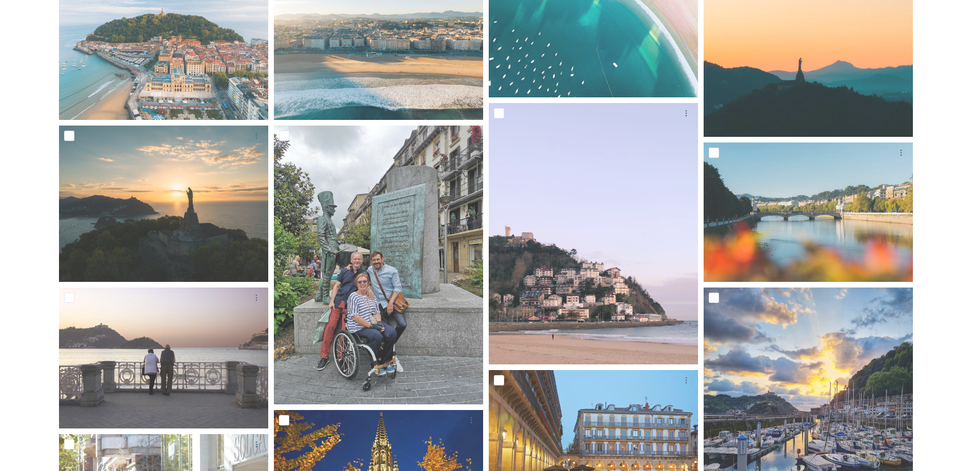
scroll to position [214, 0]
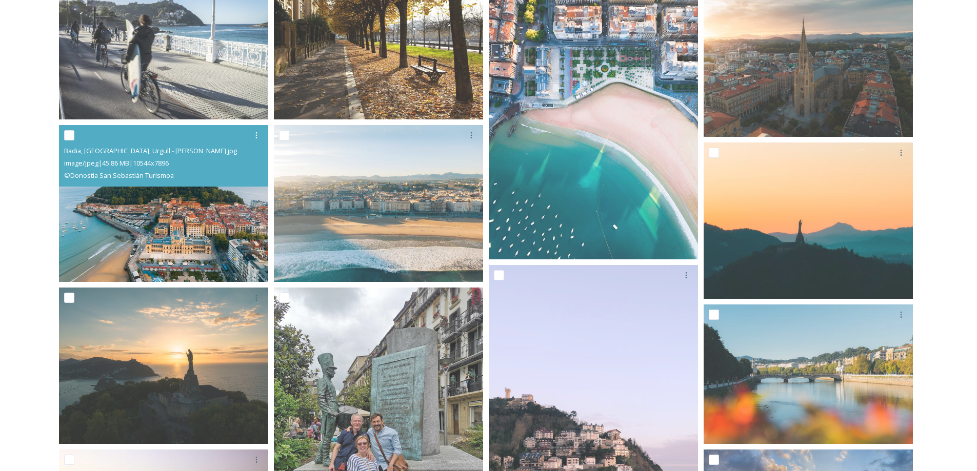
click at [198, 224] on img at bounding box center [163, 203] width 209 height 156
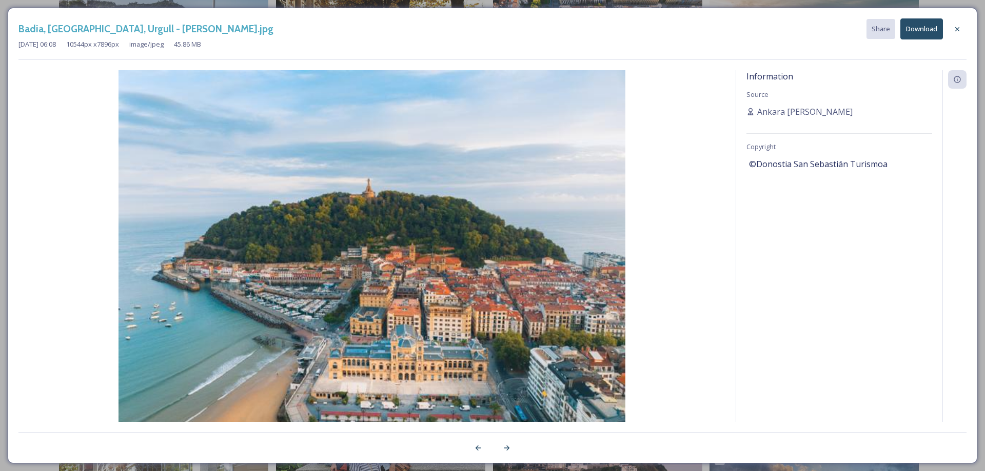
click at [906, 35] on button "Download" at bounding box center [921, 28] width 43 height 21
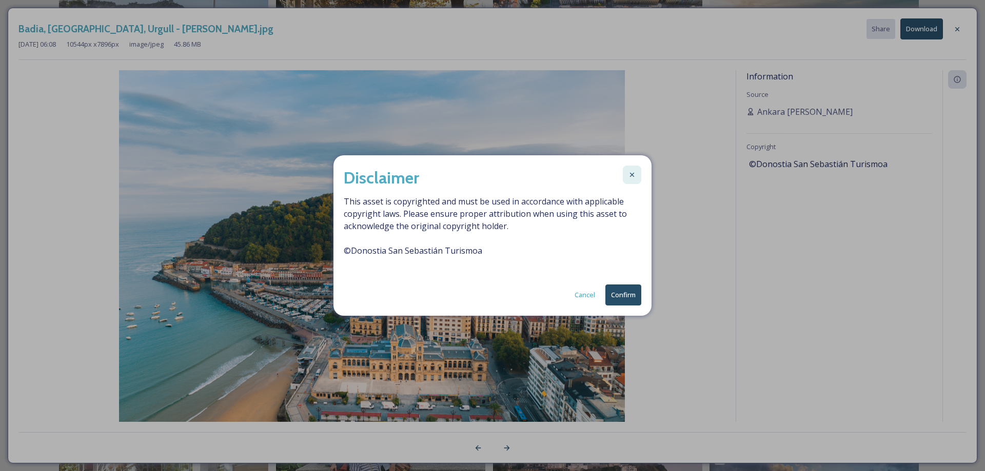
click at [636, 171] on div at bounding box center [632, 175] width 18 height 18
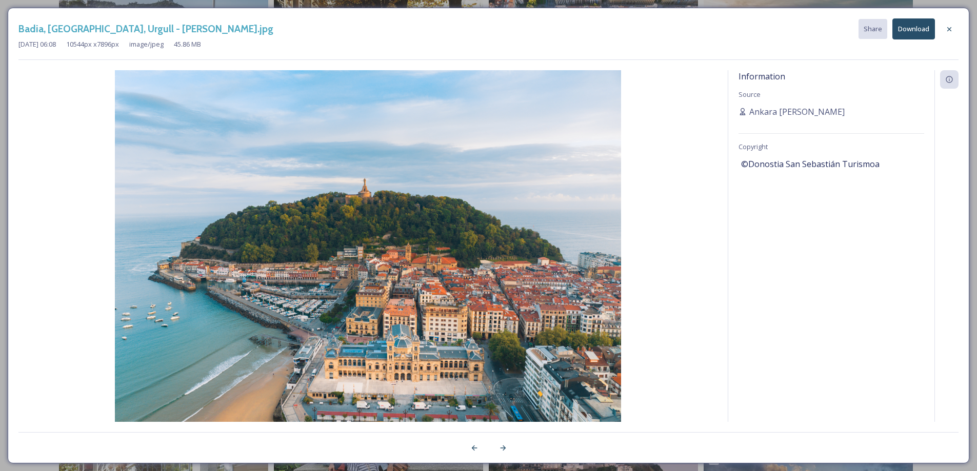
click at [917, 32] on button "Download" at bounding box center [913, 28] width 43 height 21
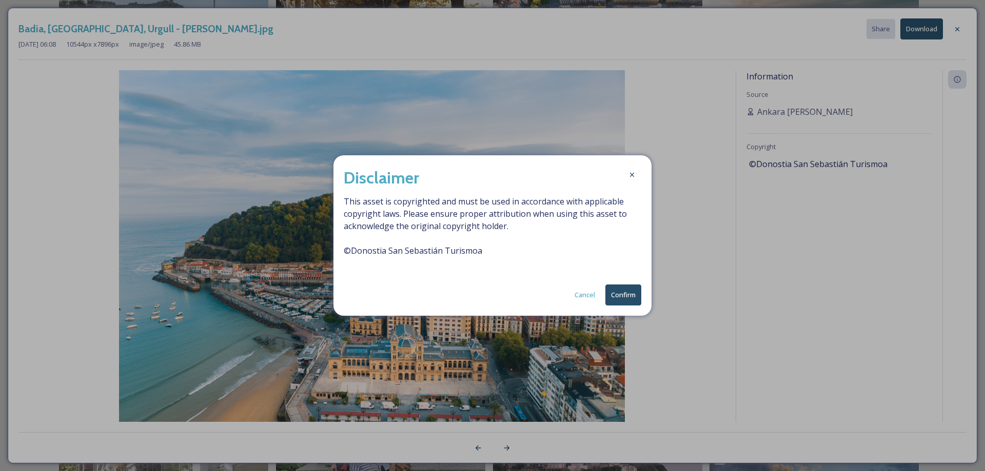
click at [628, 289] on button "Confirm" at bounding box center [623, 295] width 36 height 21
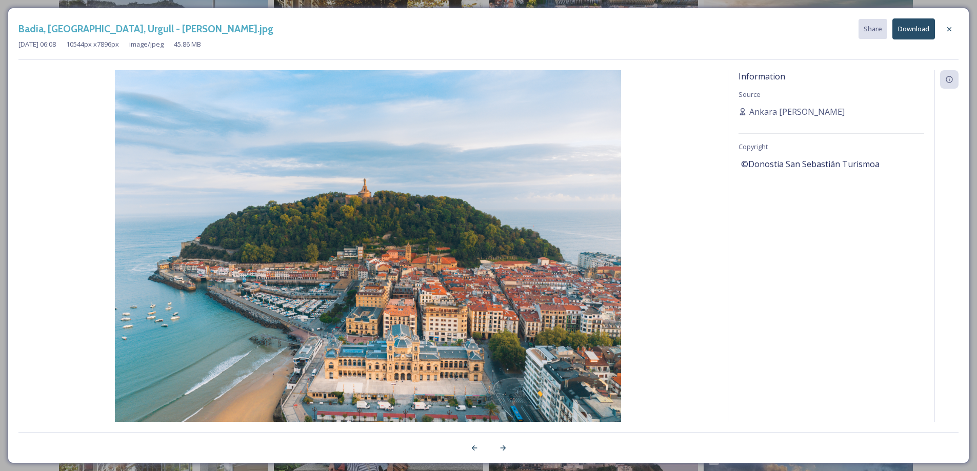
click at [953, 26] on div at bounding box center [949, 29] width 18 height 18
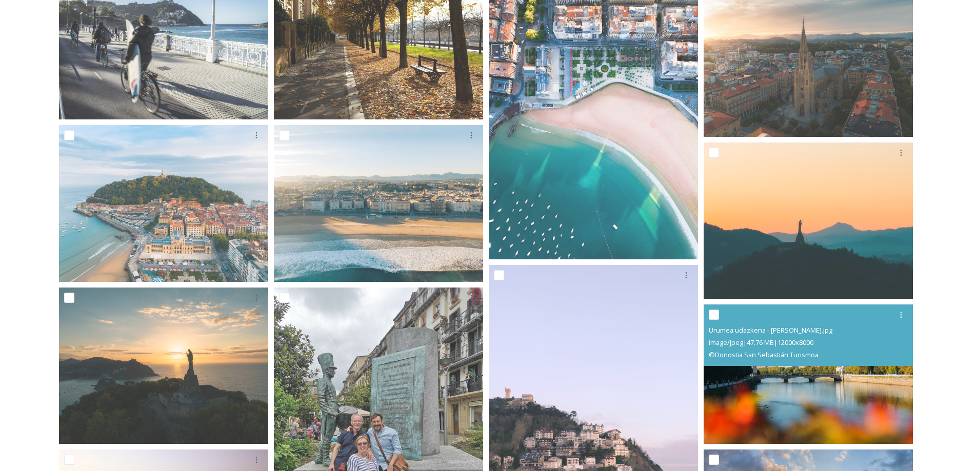
click at [842, 389] on img at bounding box center [808, 375] width 209 height 140
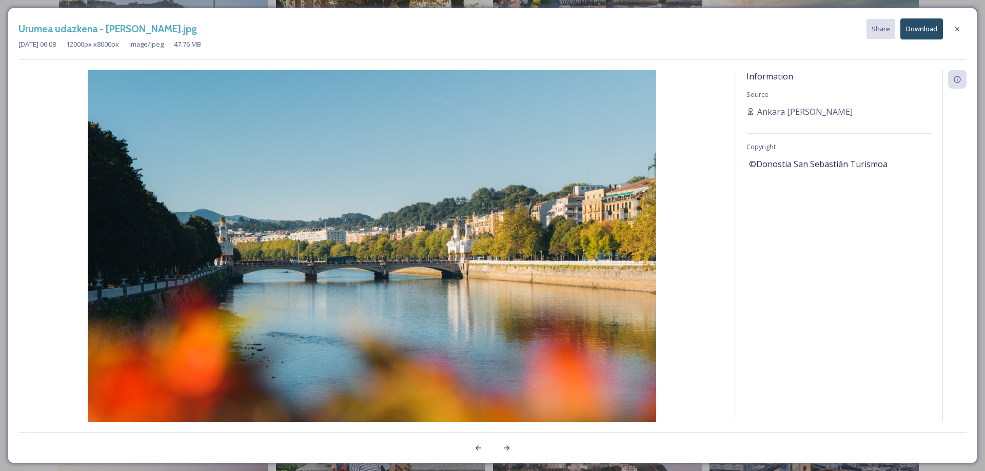
click at [917, 36] on button "Download" at bounding box center [921, 28] width 43 height 21
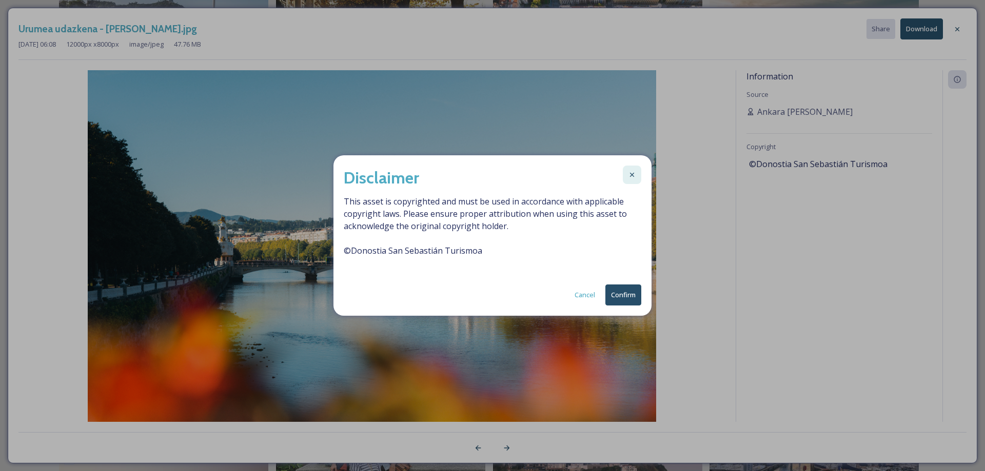
click at [633, 174] on icon at bounding box center [632, 175] width 4 height 4
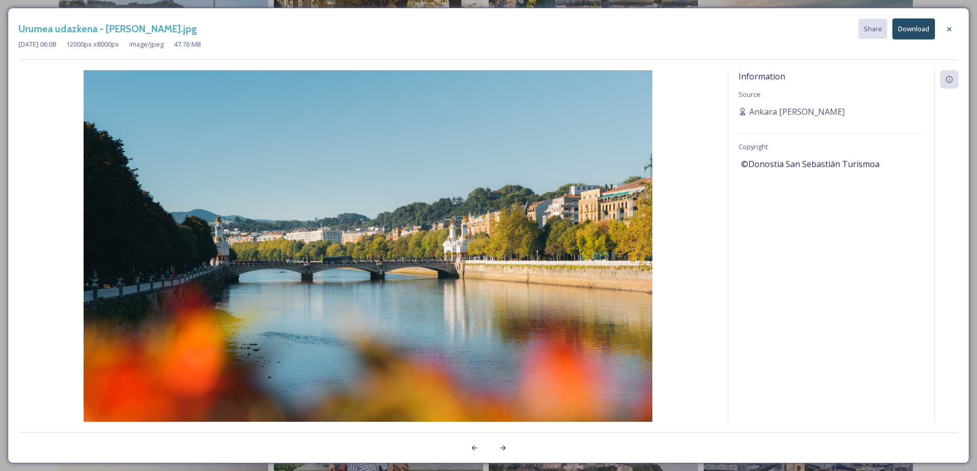
click at [901, 23] on button "Download" at bounding box center [913, 28] width 43 height 21
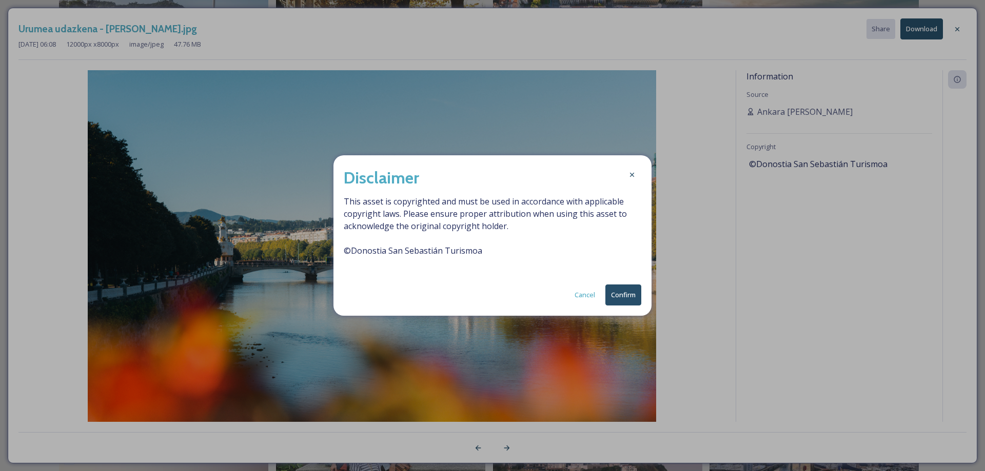
click at [629, 290] on button "Confirm" at bounding box center [623, 295] width 36 height 21
